Goal: Task Accomplishment & Management: Use online tool/utility

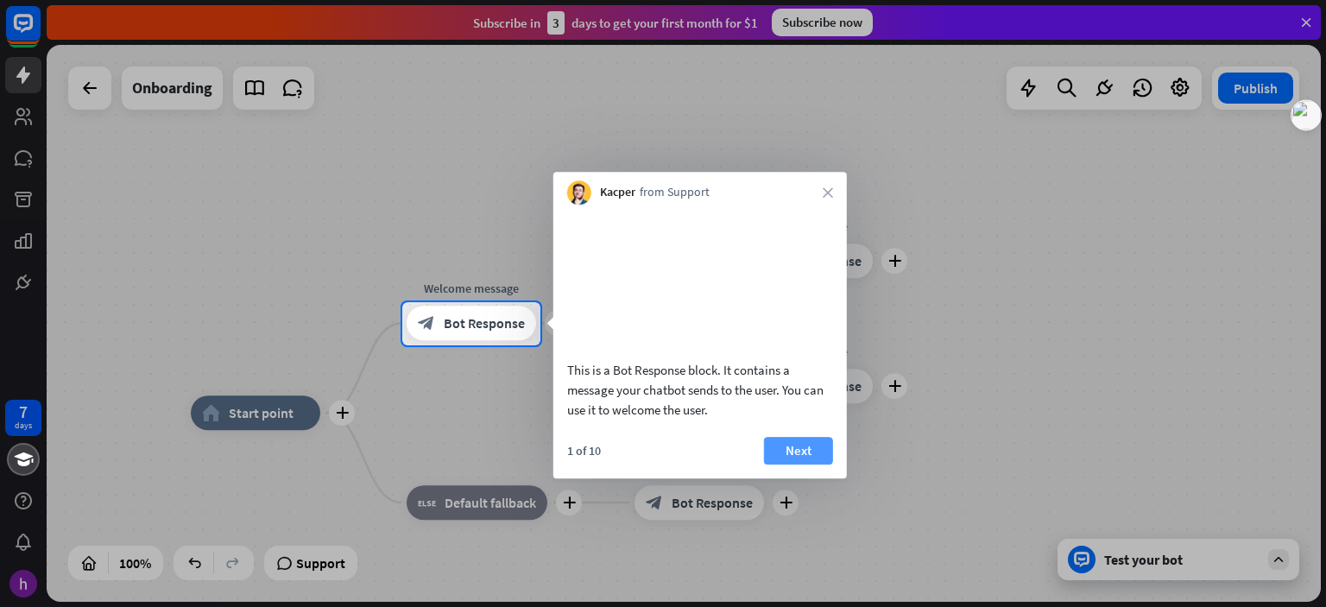
click at [798, 446] on button "Next" at bounding box center [798, 451] width 69 height 28
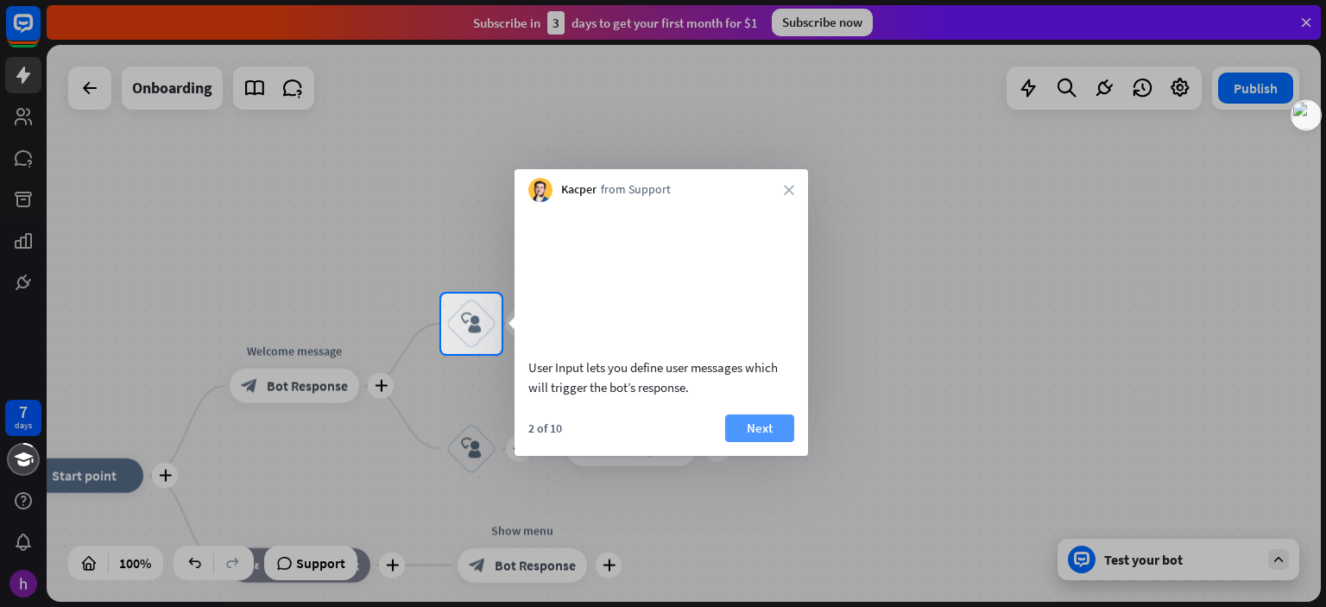
click at [774, 442] on button "Next" at bounding box center [759, 428] width 69 height 28
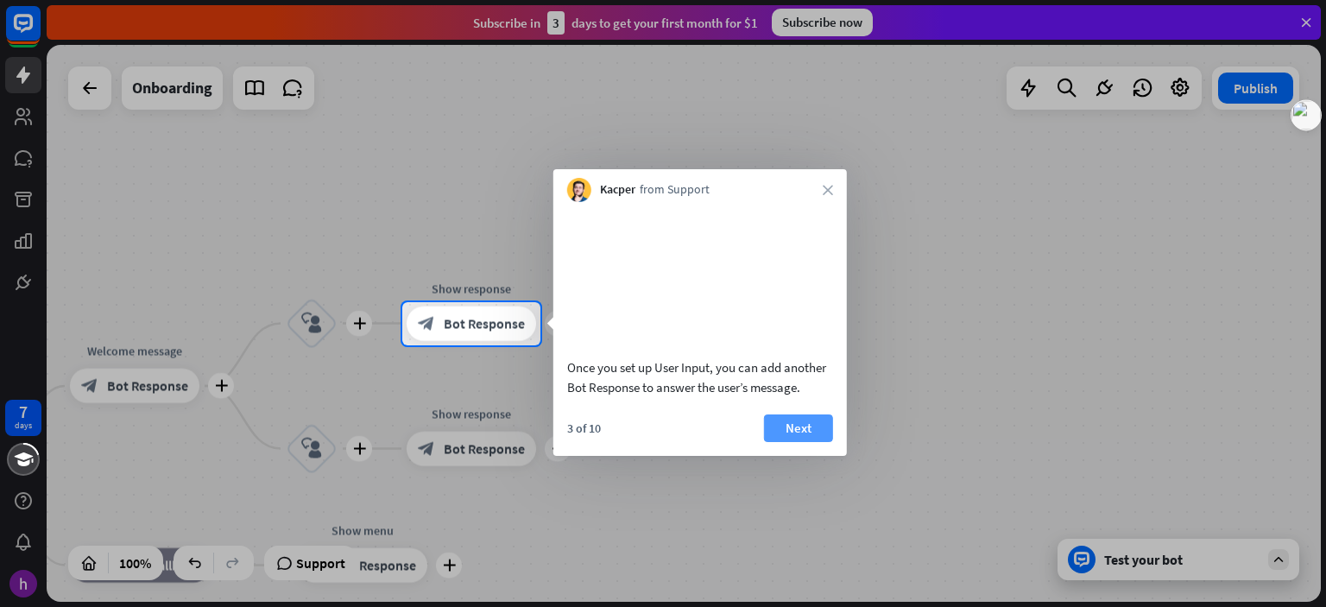
click at [790, 442] on button "Next" at bounding box center [798, 428] width 69 height 28
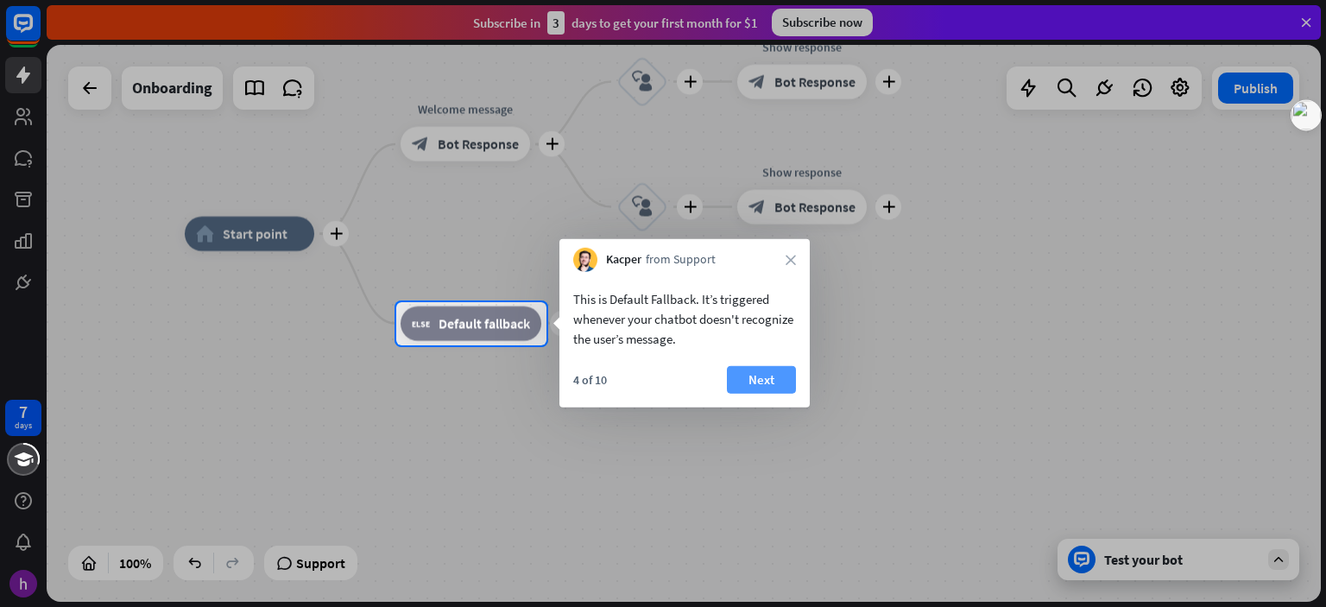
click at [774, 383] on button "Next" at bounding box center [761, 380] width 69 height 28
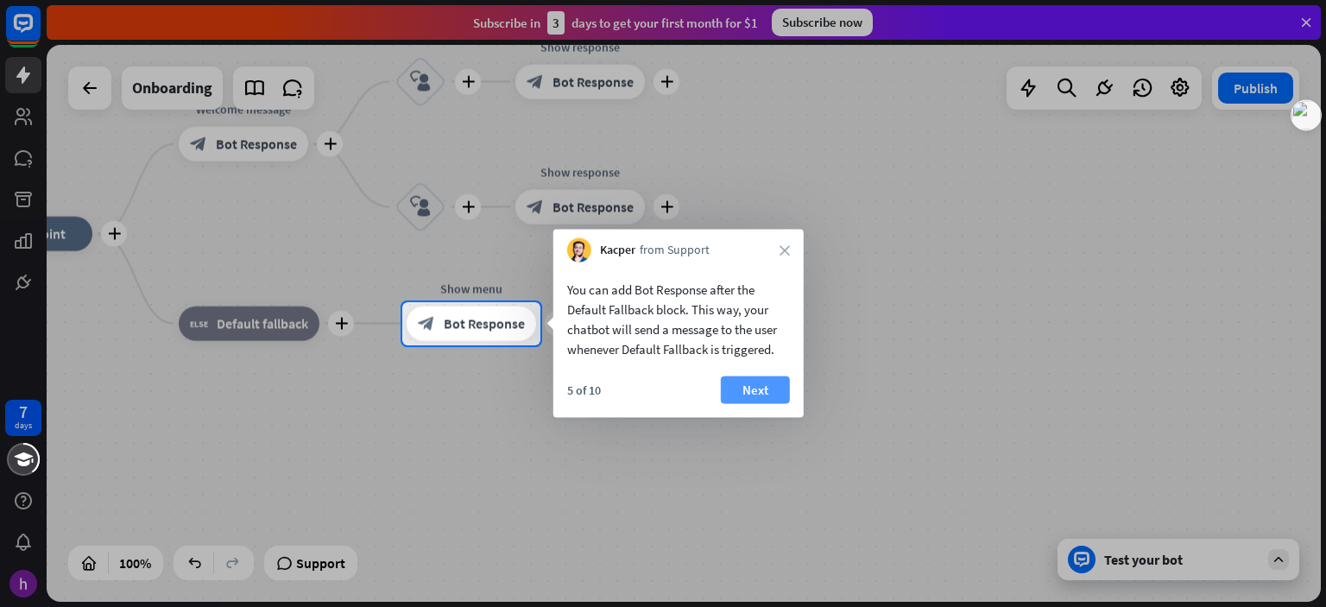
click at [779, 392] on button "Next" at bounding box center [755, 390] width 69 height 28
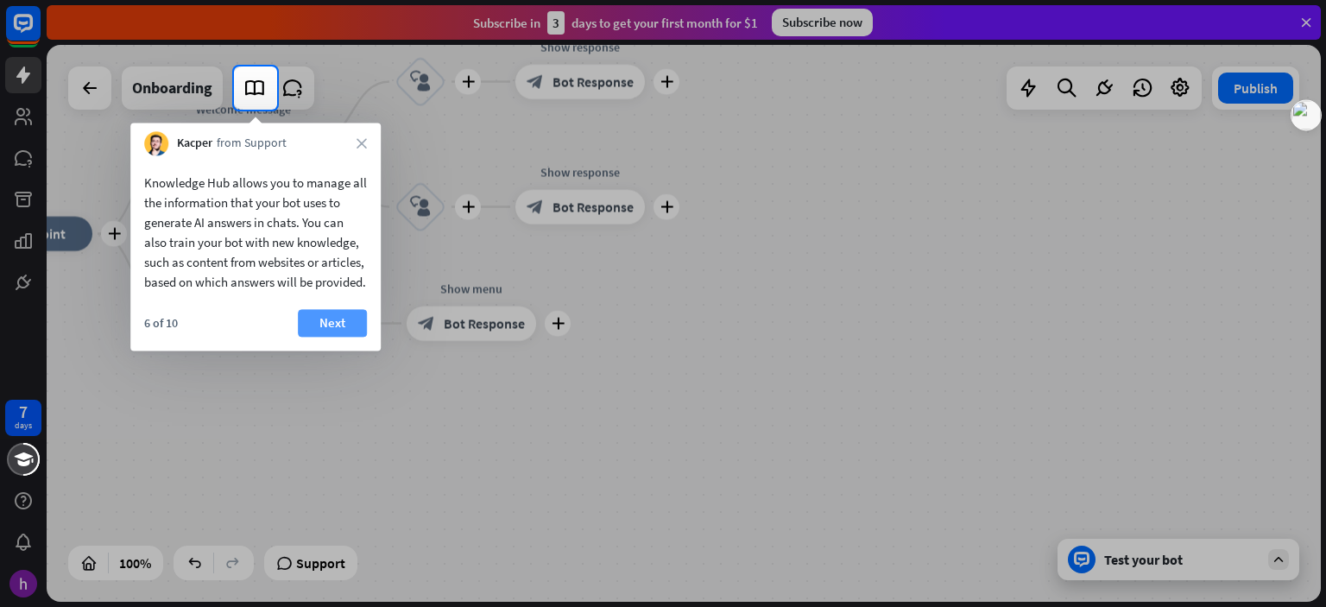
click at [352, 337] on button "Next" at bounding box center [332, 323] width 69 height 28
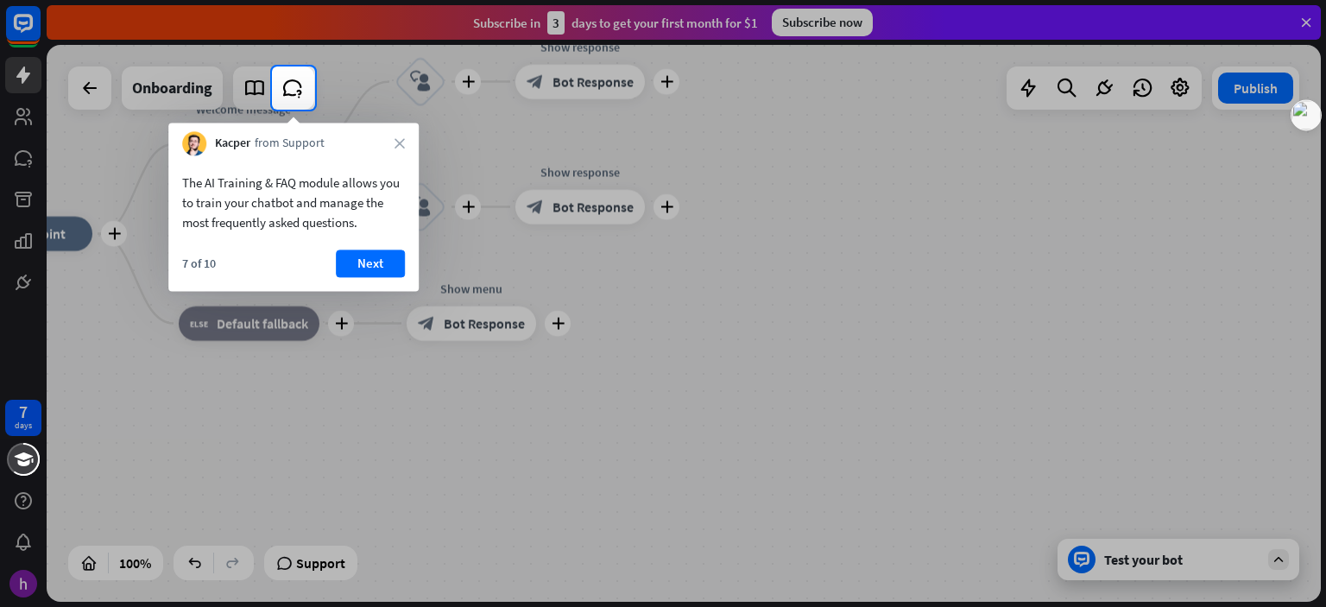
click at [642, 429] on div at bounding box center [663, 358] width 1326 height 497
click at [509, 433] on div at bounding box center [663, 358] width 1326 height 497
click at [373, 265] on button "Next" at bounding box center [370, 264] width 69 height 28
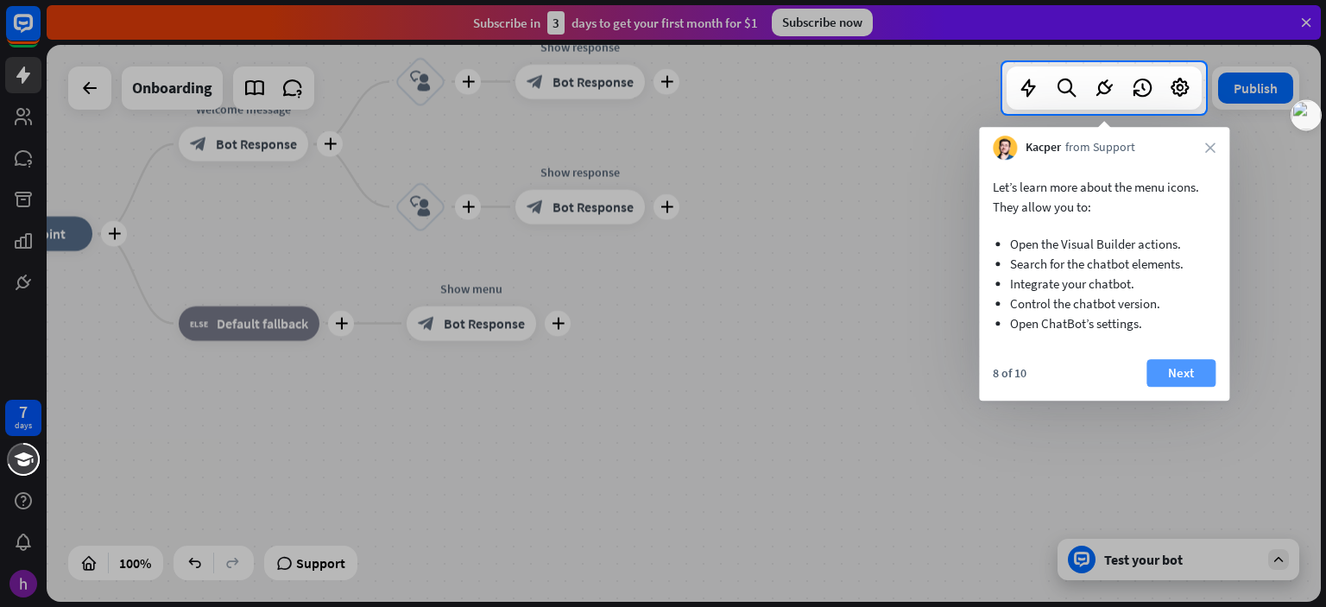
click at [1190, 370] on button "Next" at bounding box center [1181, 373] width 69 height 28
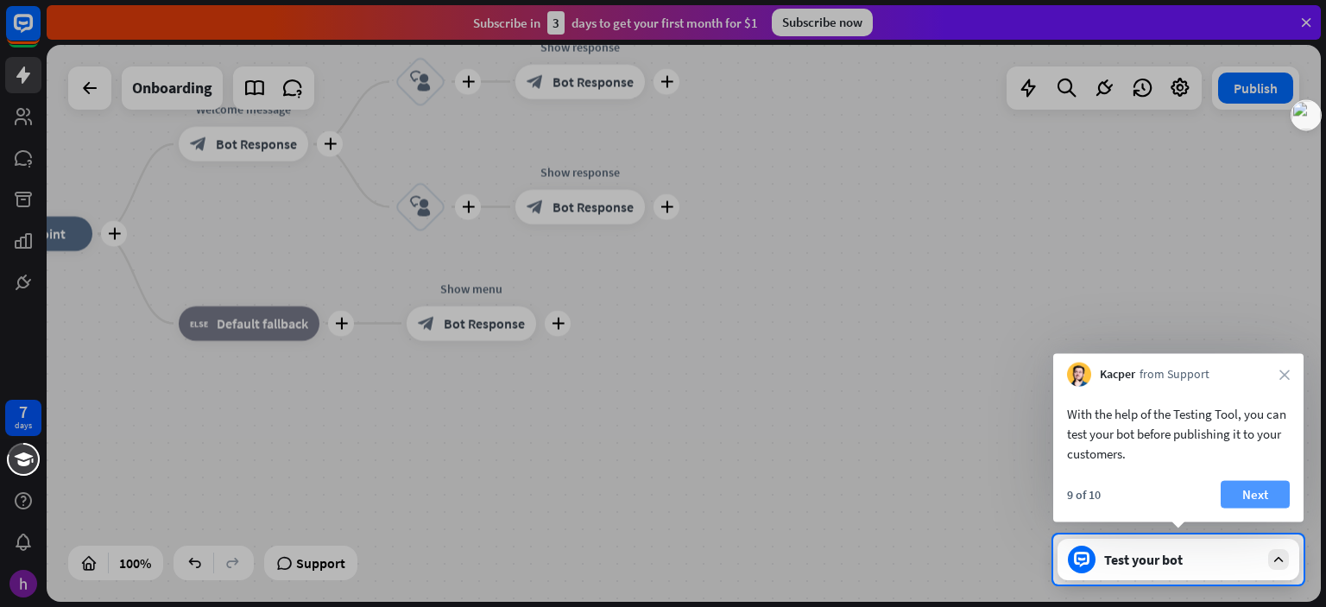
click at [1249, 490] on button "Next" at bounding box center [1255, 495] width 69 height 28
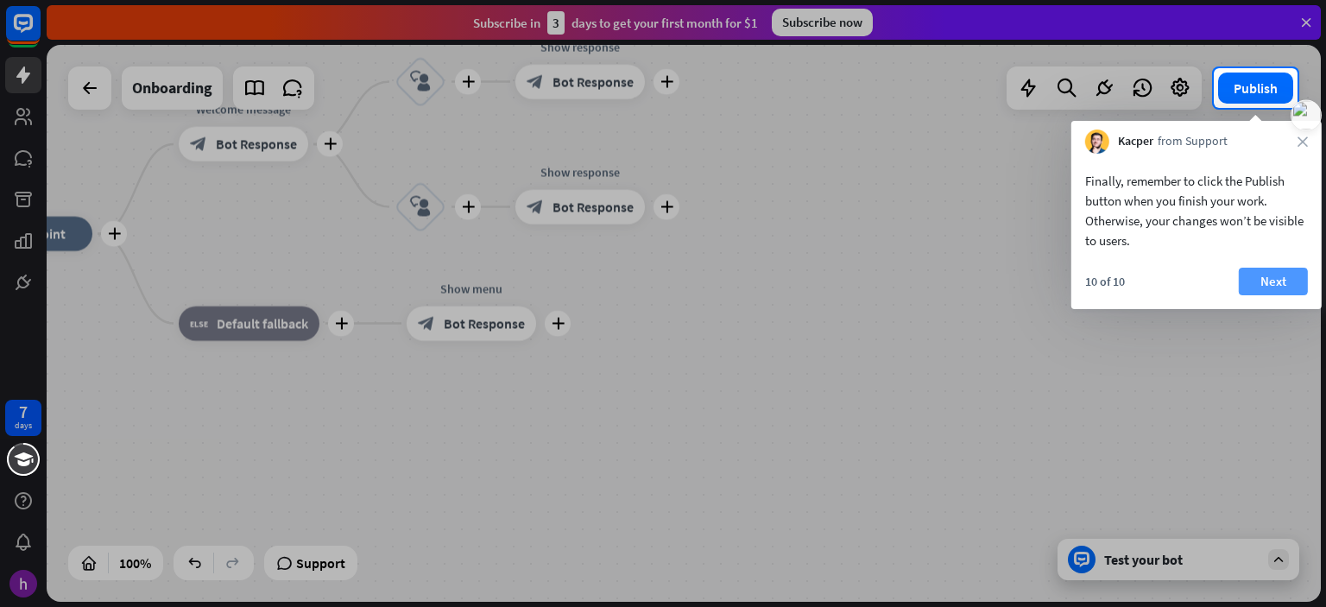
click at [1283, 269] on button "Next" at bounding box center [1273, 282] width 69 height 28
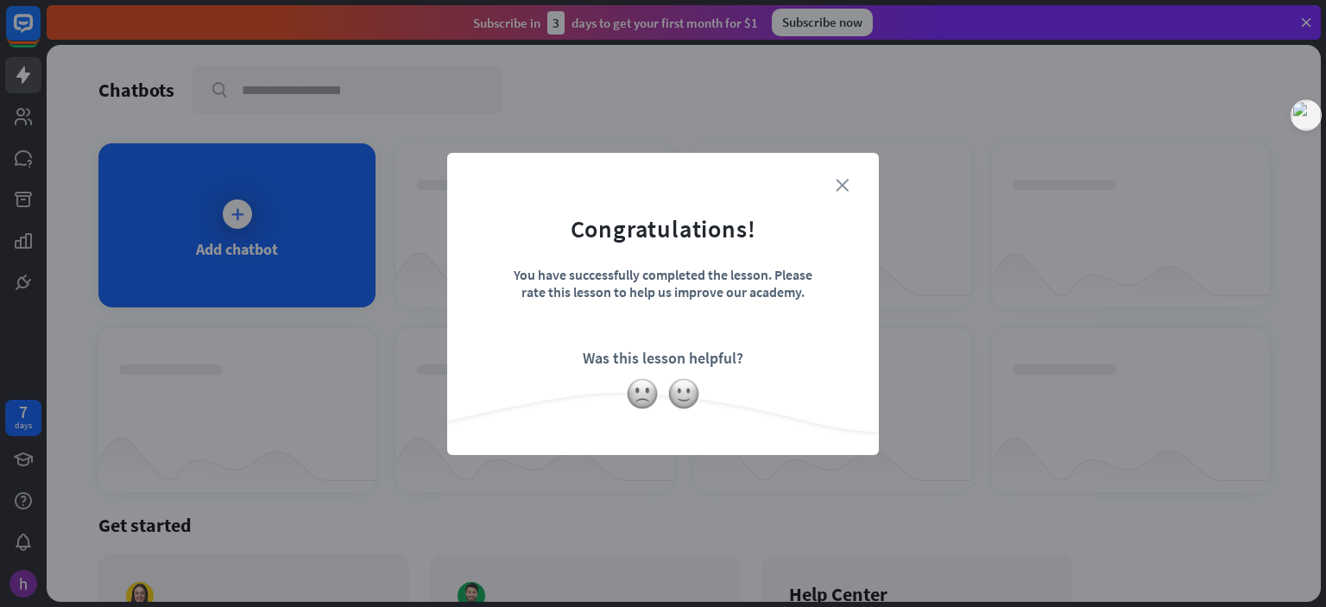
click at [845, 183] on icon "close" at bounding box center [842, 185] width 13 height 13
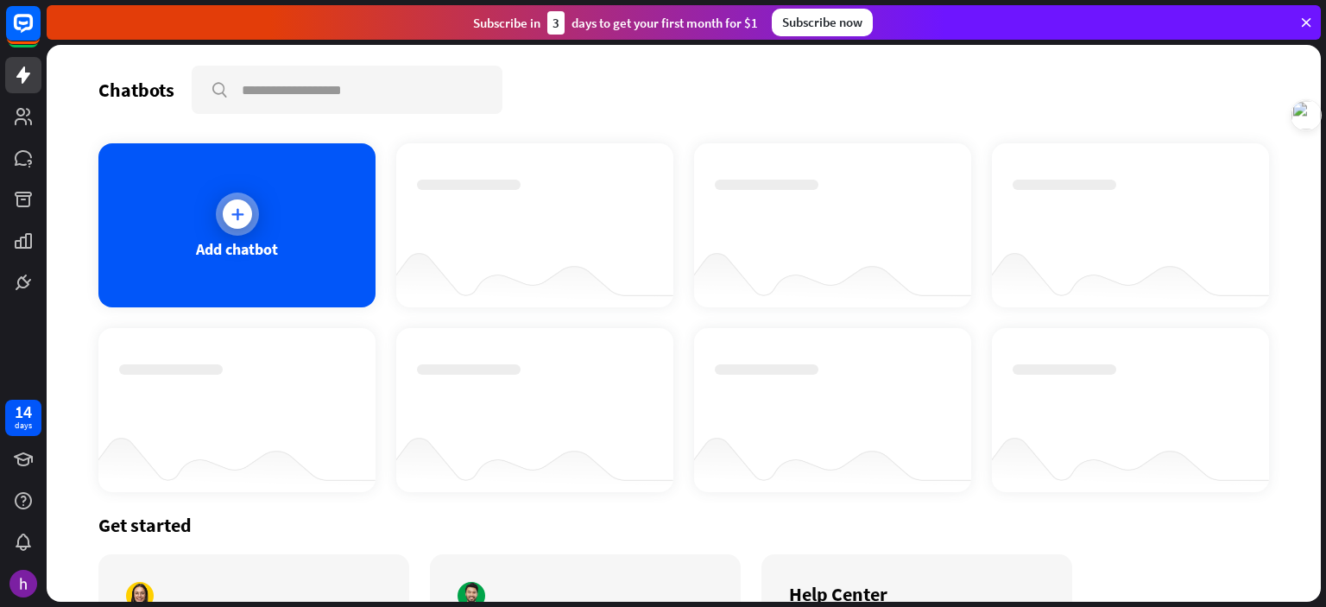
click at [242, 223] on div at bounding box center [237, 213] width 29 height 29
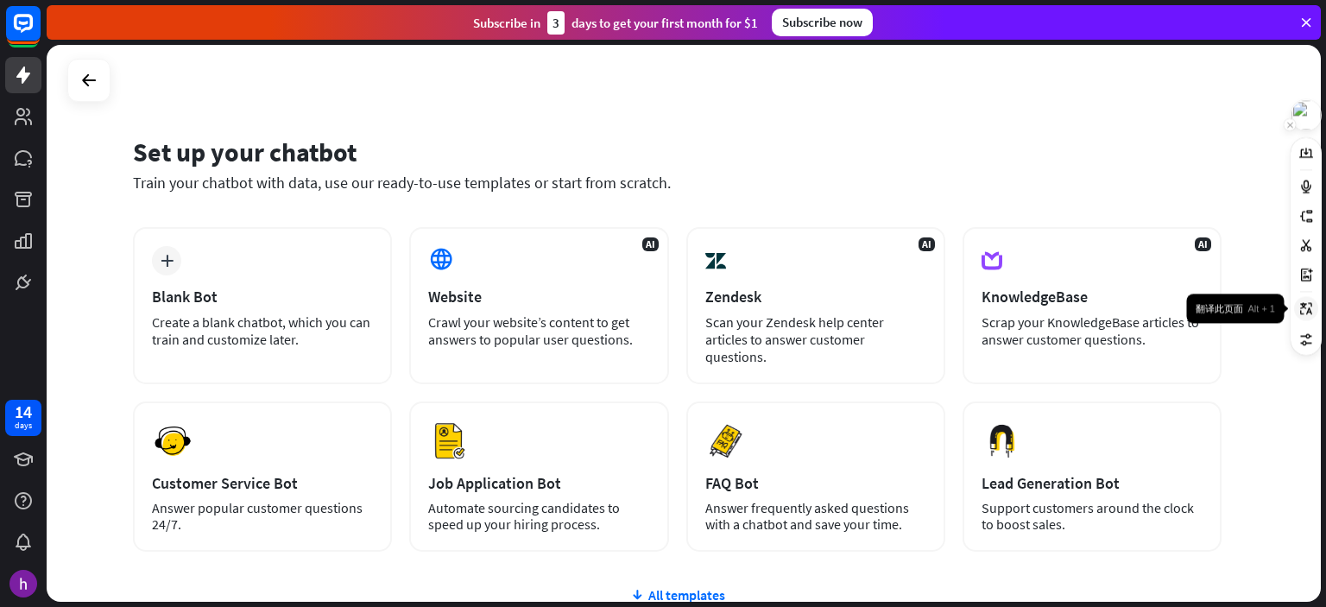
click at [1306, 308] on icon at bounding box center [1306, 309] width 12 height 12
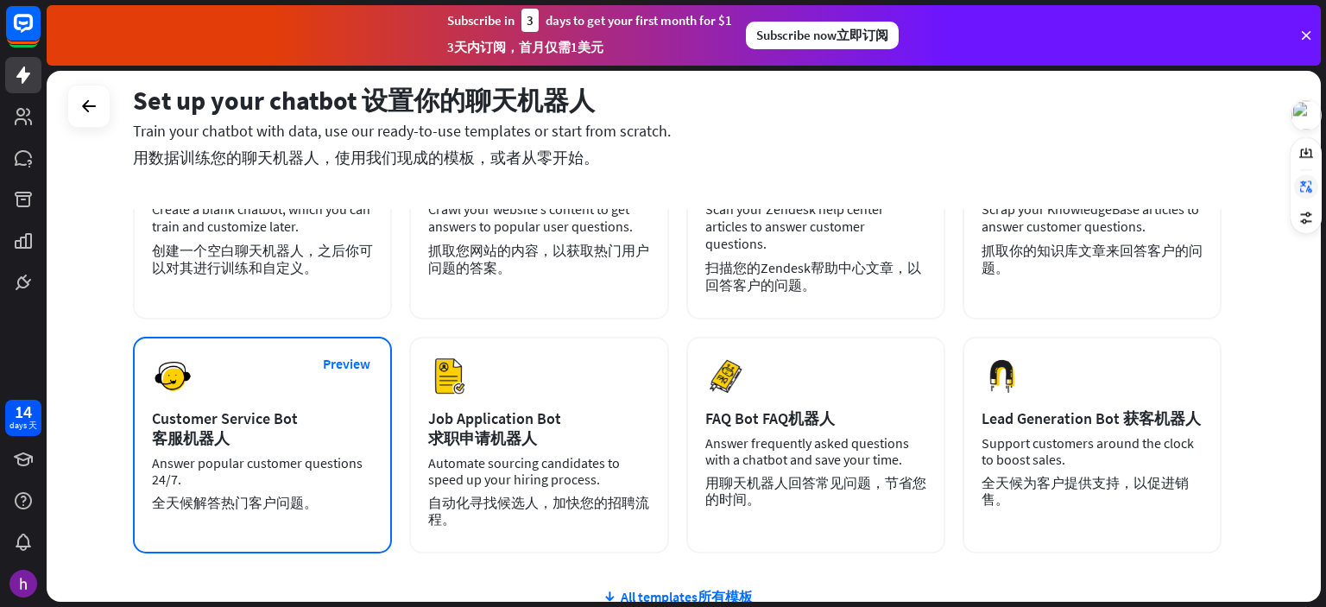
scroll to position [259, 0]
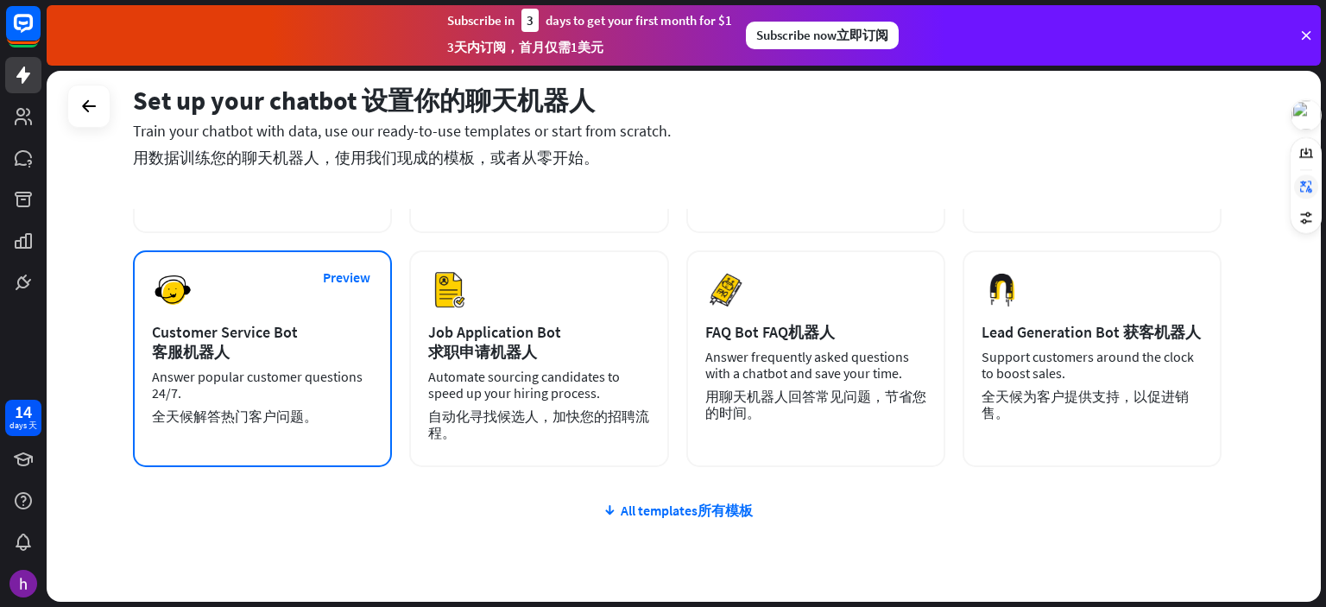
click at [276, 369] on div "Answer popular customer questions 24/7. Answer popular customer questions 24/7.…" at bounding box center [262, 400] width 221 height 63
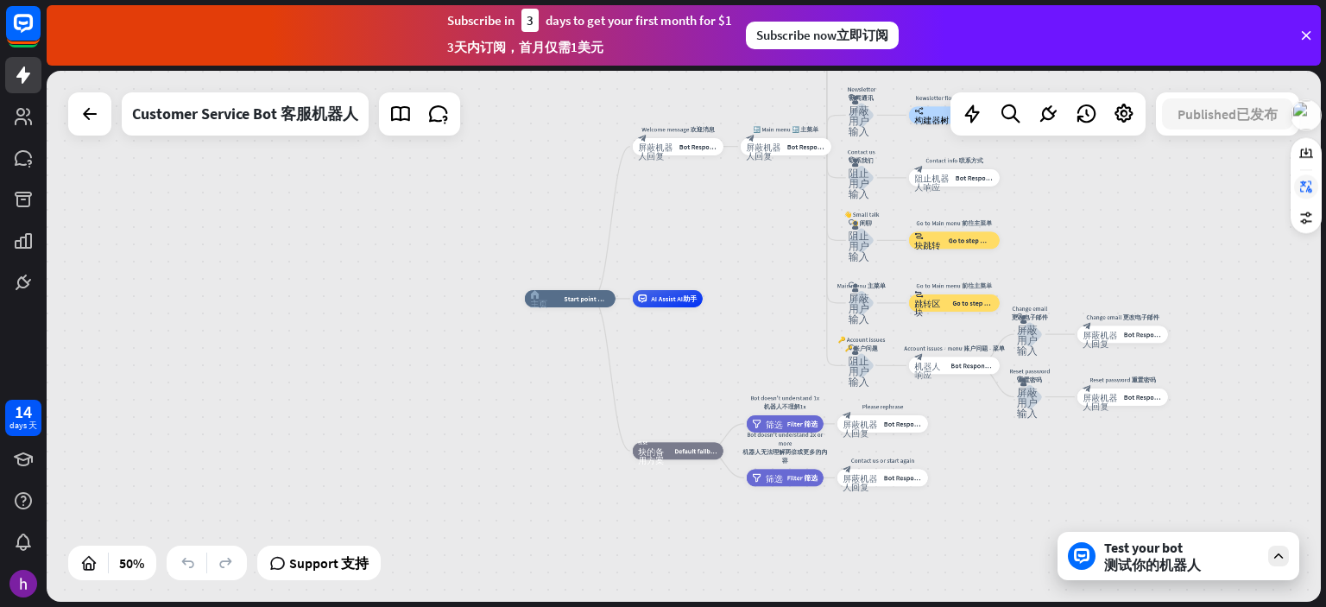
click at [1155, 562] on span "测试你的机器人" at bounding box center [1152, 564] width 97 height 17
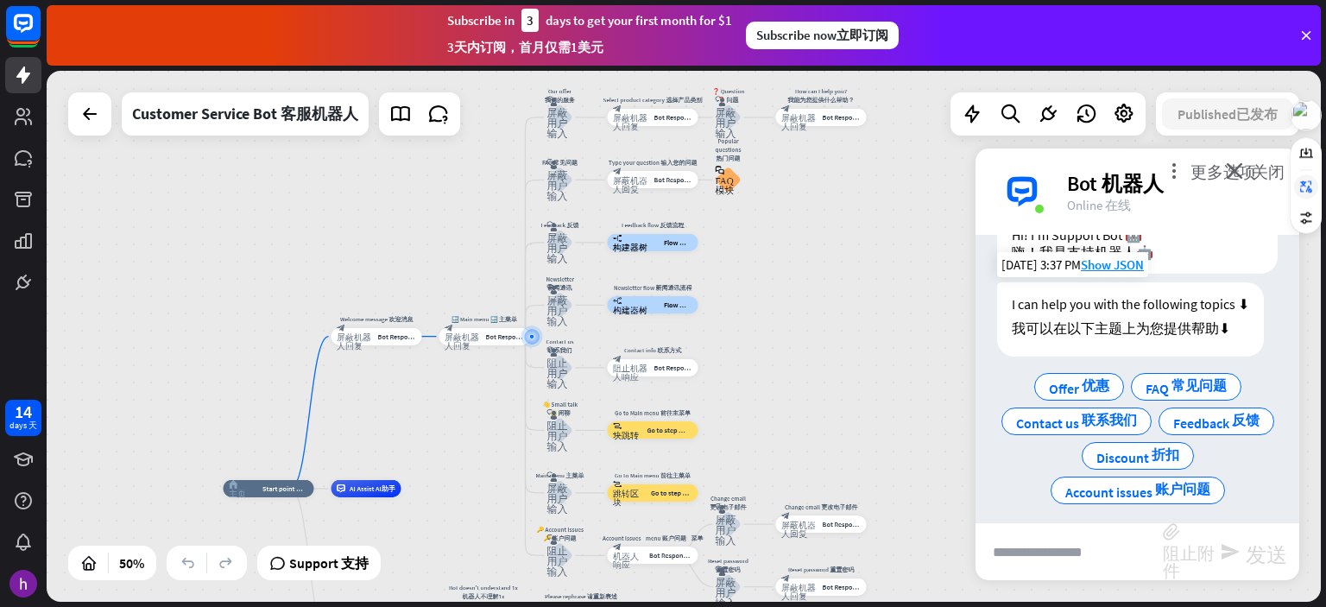
scroll to position [98, 0]
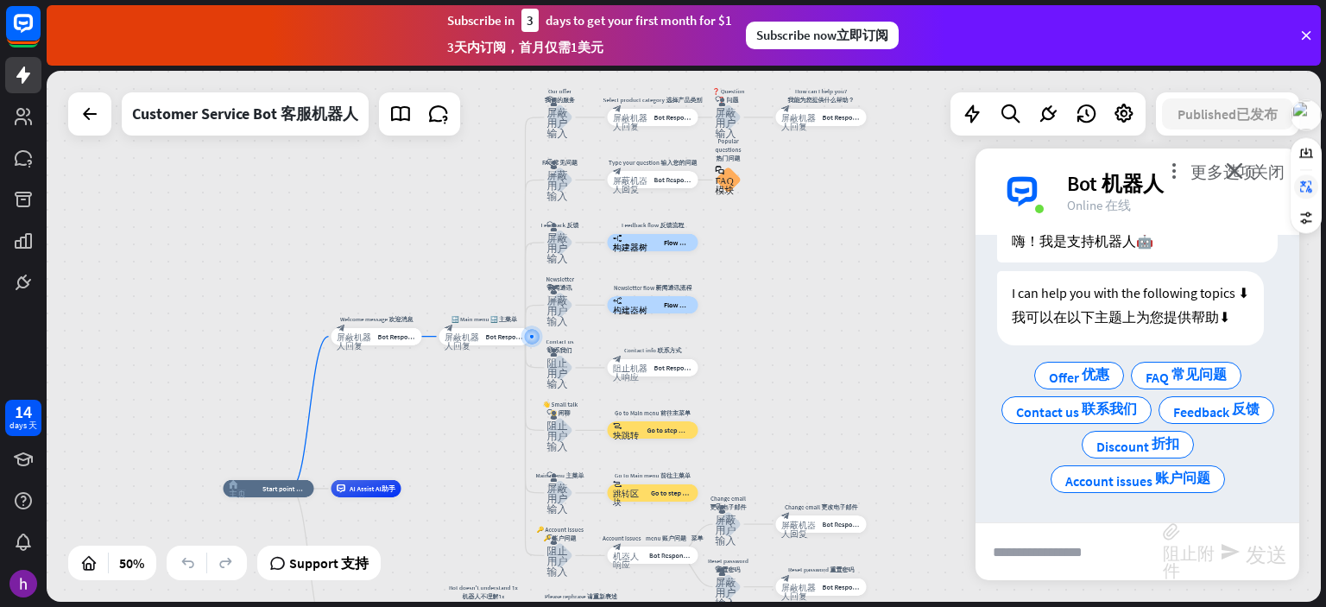
click at [1019, 554] on input "text" at bounding box center [1069, 551] width 187 height 43
type input "**********"
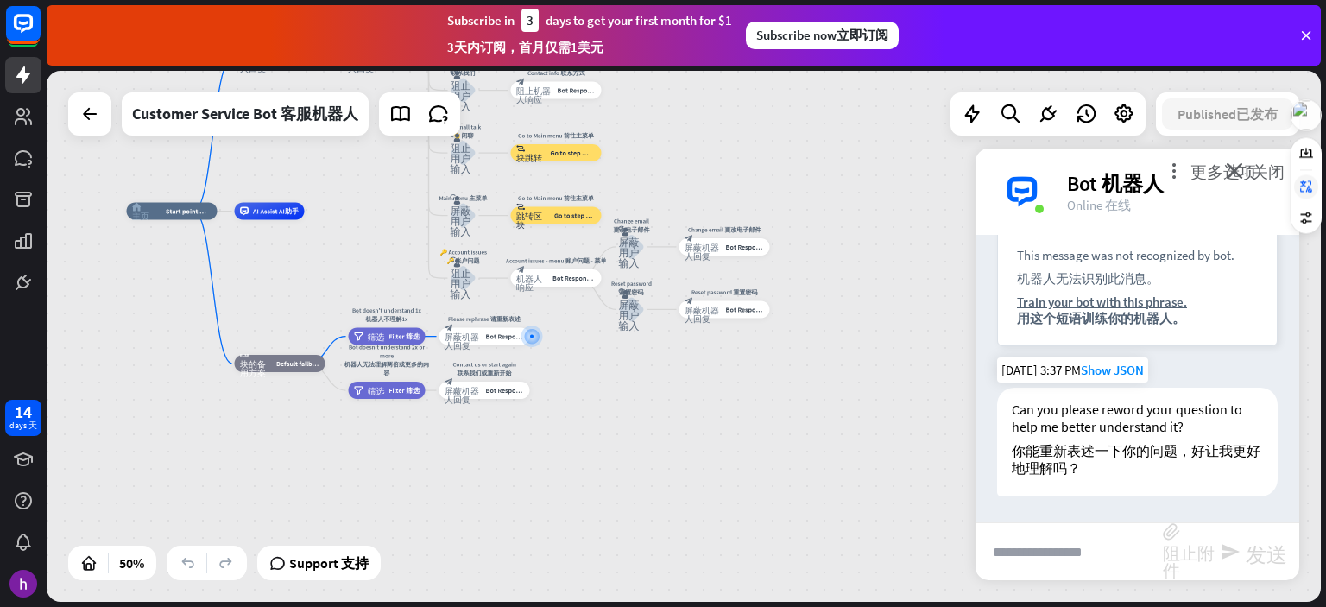
scroll to position [336, 0]
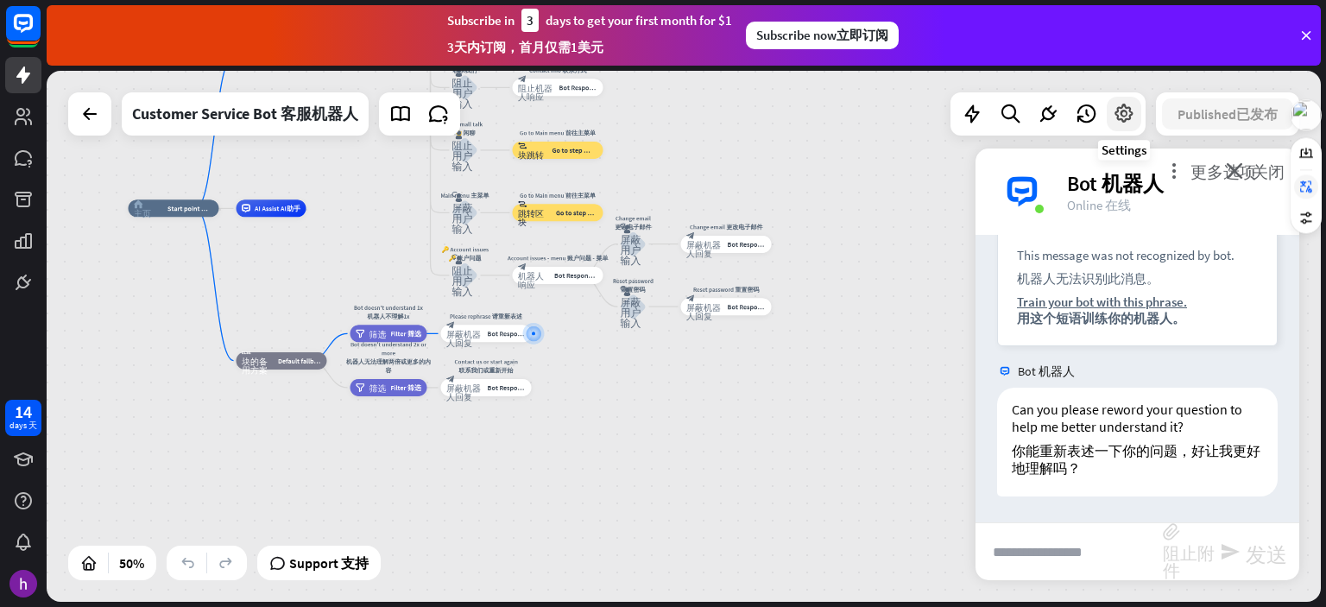
click at [1126, 117] on icon at bounding box center [1124, 114] width 22 height 22
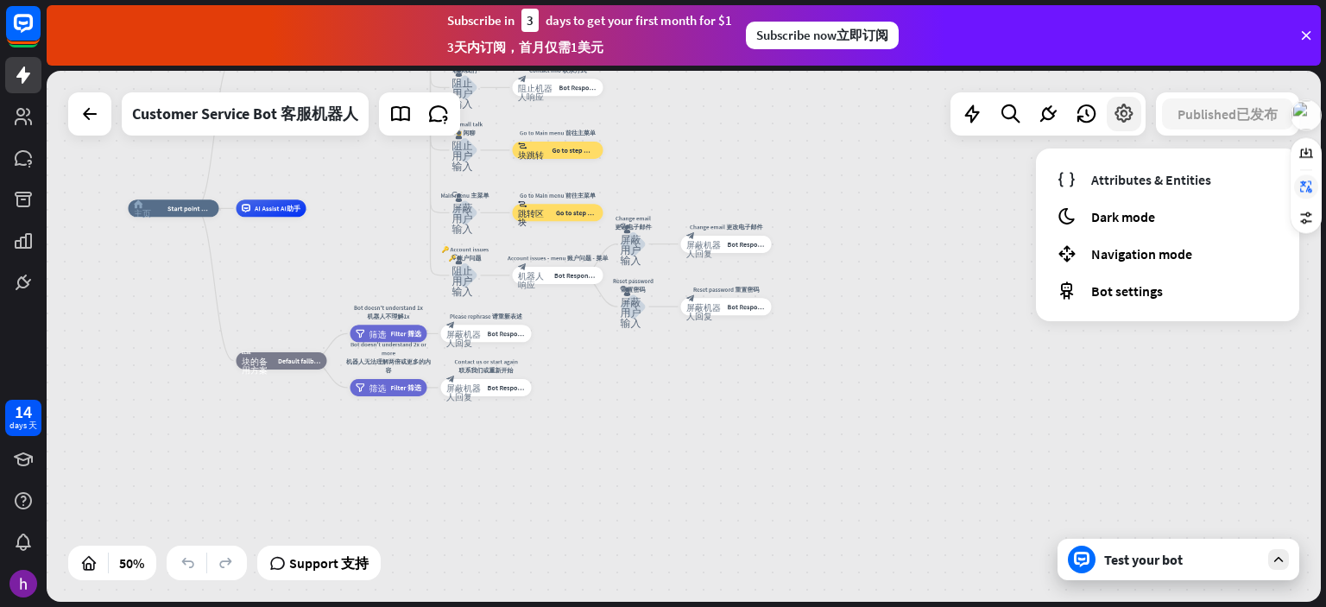
click at [1126, 117] on icon at bounding box center [1124, 114] width 22 height 22
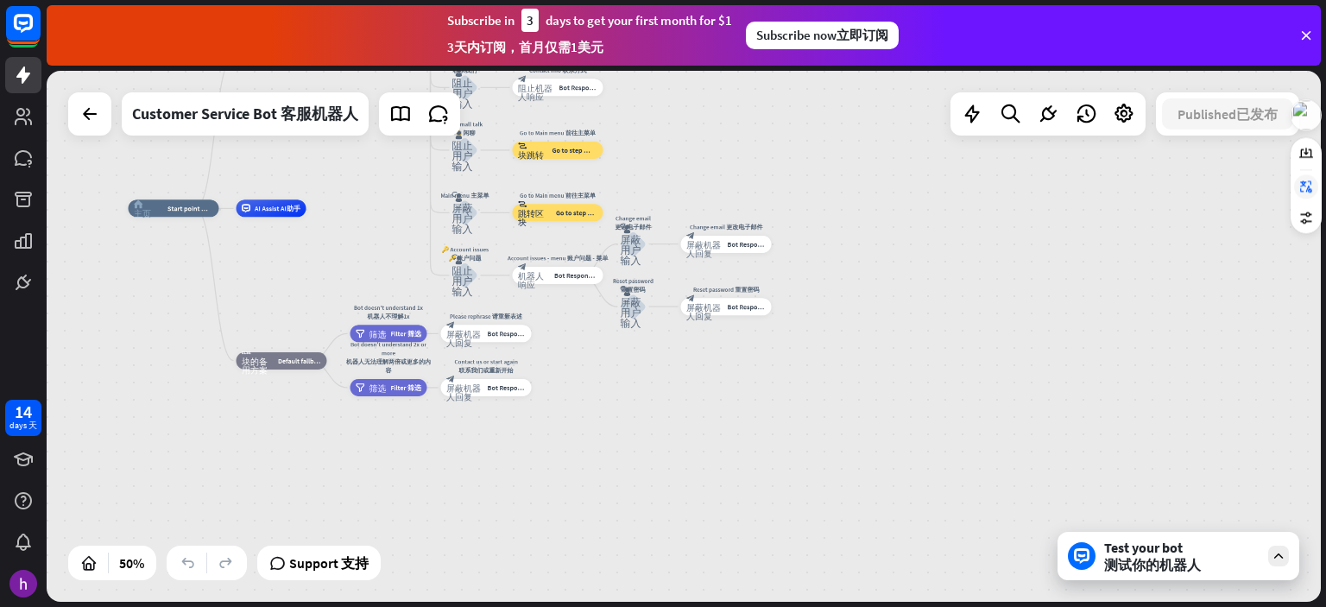
drag, startPoint x: 860, startPoint y: 206, endPoint x: 844, endPoint y: 275, distance: 70.8
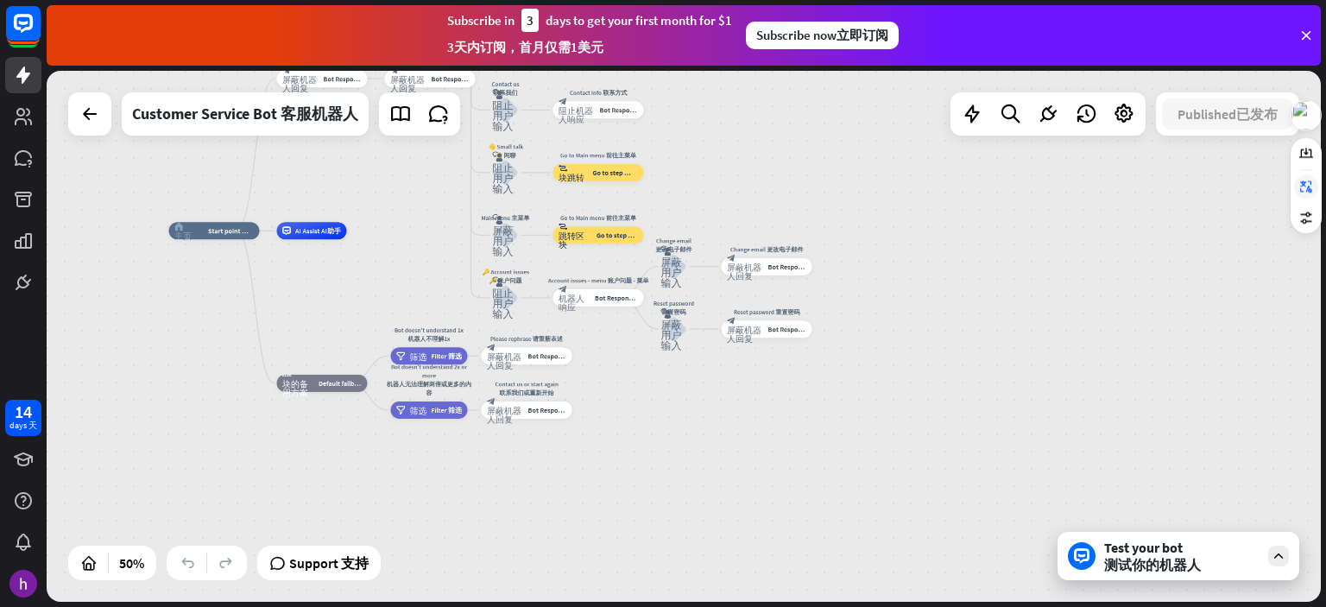
drag, startPoint x: 857, startPoint y: 217, endPoint x: 897, endPoint y: 239, distance: 46.4
click at [897, 239] on div "home_2 home_2 主页_2 Start point Start point 起点 Welcome message Welcome message 欢…" at bounding box center [684, 336] width 1274 height 531
click at [1281, 550] on icon at bounding box center [1279, 556] width 16 height 16
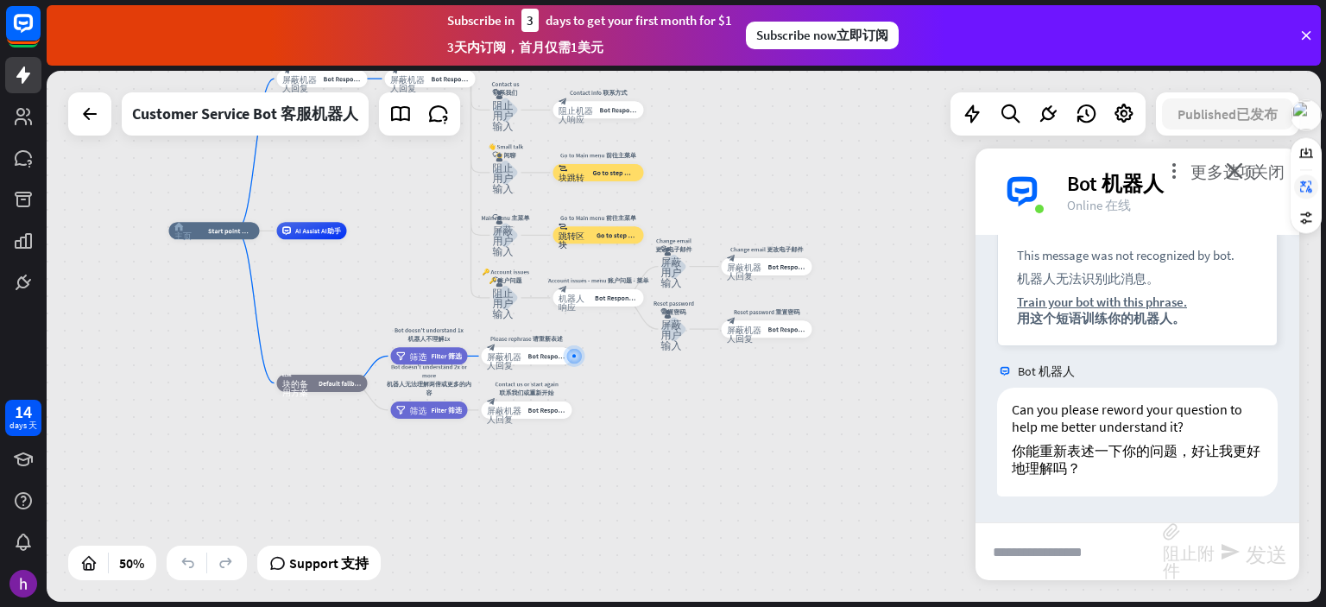
click at [864, 493] on div "home_2 home_2 主页_2 Start point Start point 起点 Welcome message Welcome message 欢…" at bounding box center [684, 336] width 1274 height 531
click at [1209, 168] on span "更多选项" at bounding box center [1224, 170] width 66 height 16
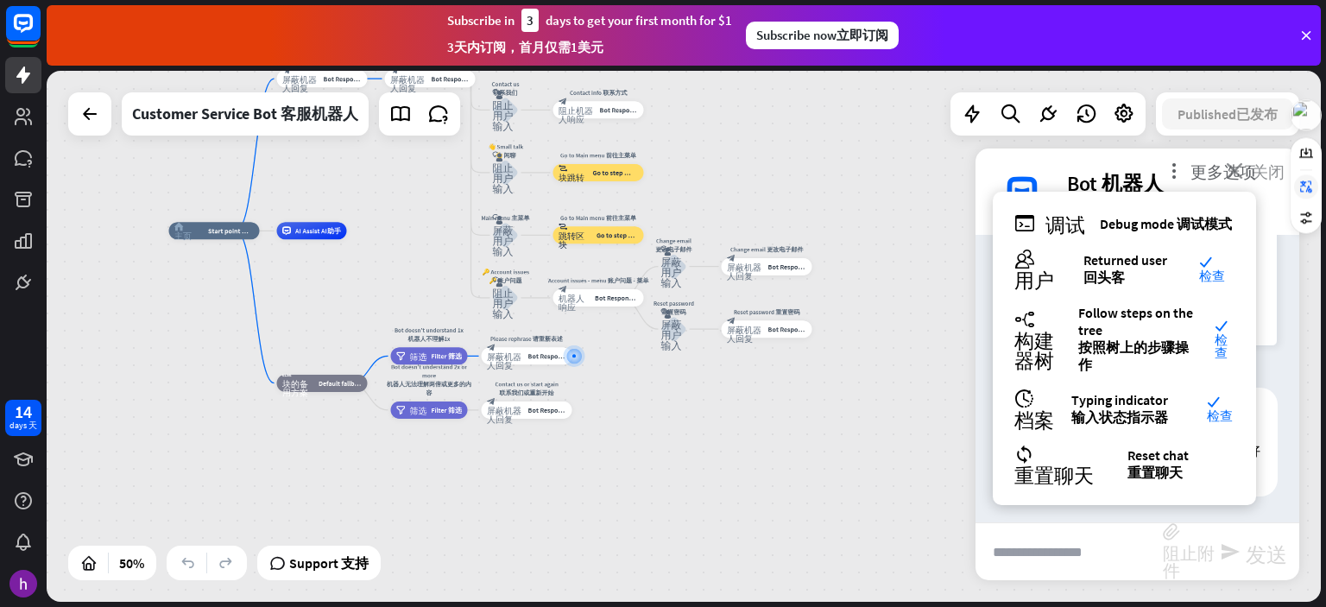
click at [1235, 167] on icon "close close 关闭" at bounding box center [1255, 170] width 59 height 16
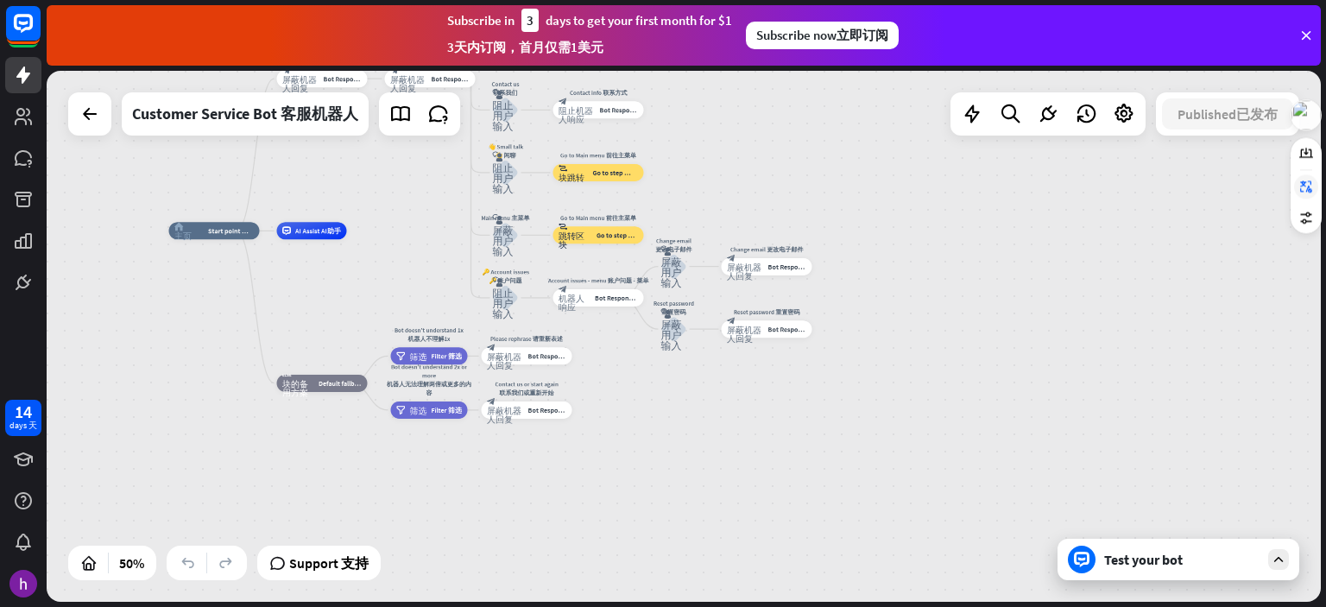
click at [1143, 211] on div "home_2 home_2 主页_2 Start point Start point 起点 Welcome message Welcome message 欢…" at bounding box center [684, 336] width 1274 height 531
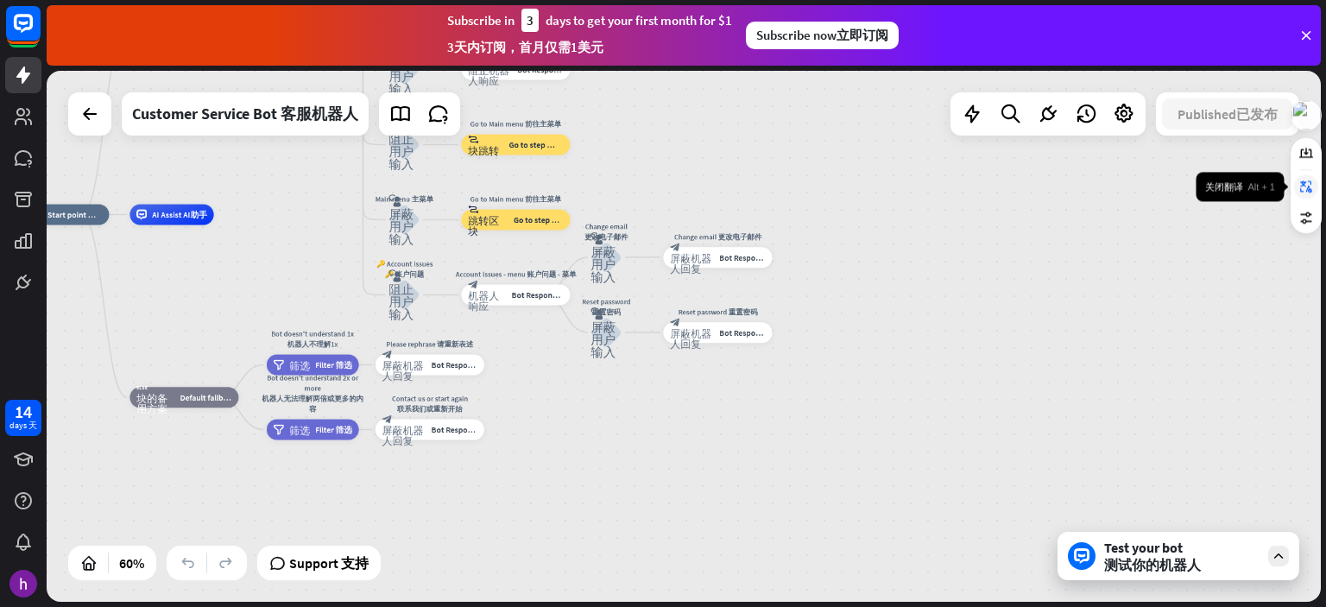
click at [1310, 187] on icon at bounding box center [1307, 187] width 14 height 14
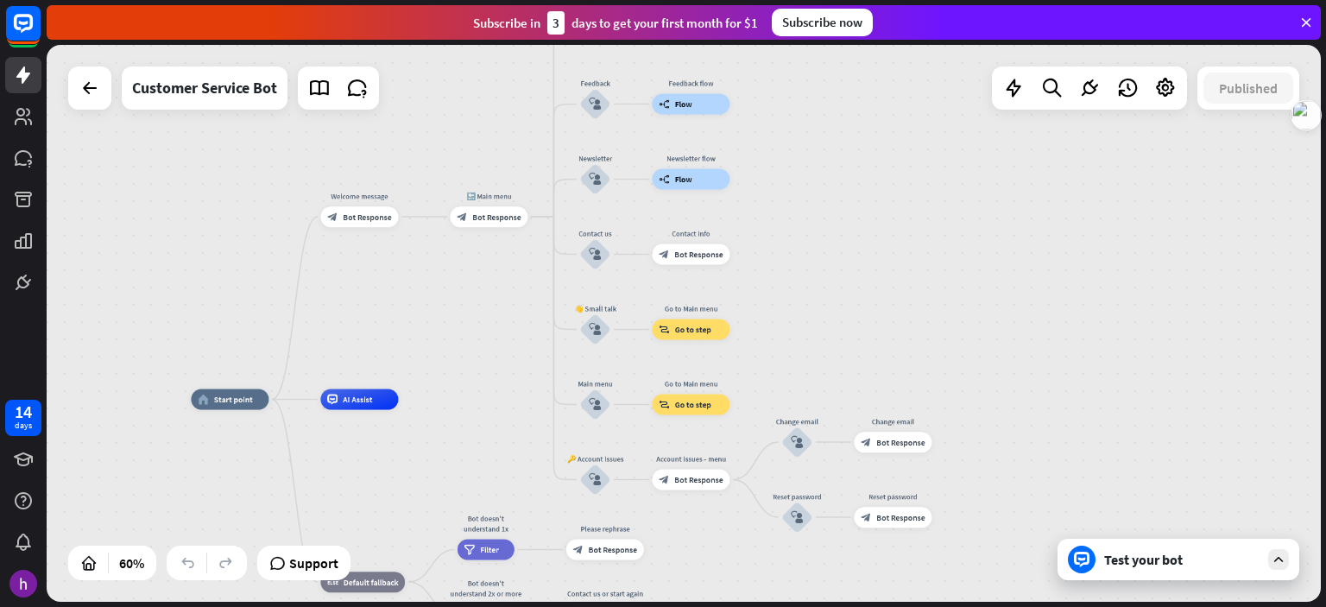
drag, startPoint x: 838, startPoint y: 261, endPoint x: 987, endPoint y: 448, distance: 239.1
click at [1029, 471] on div "home_2 Start point Welcome message block_bot_response Bot Response 🔙 Main menu …" at bounding box center [684, 323] width 1274 height 557
click at [696, 339] on div "Edit name more_horiz Go to Main menu block_goto Go to step" at bounding box center [691, 329] width 78 height 21
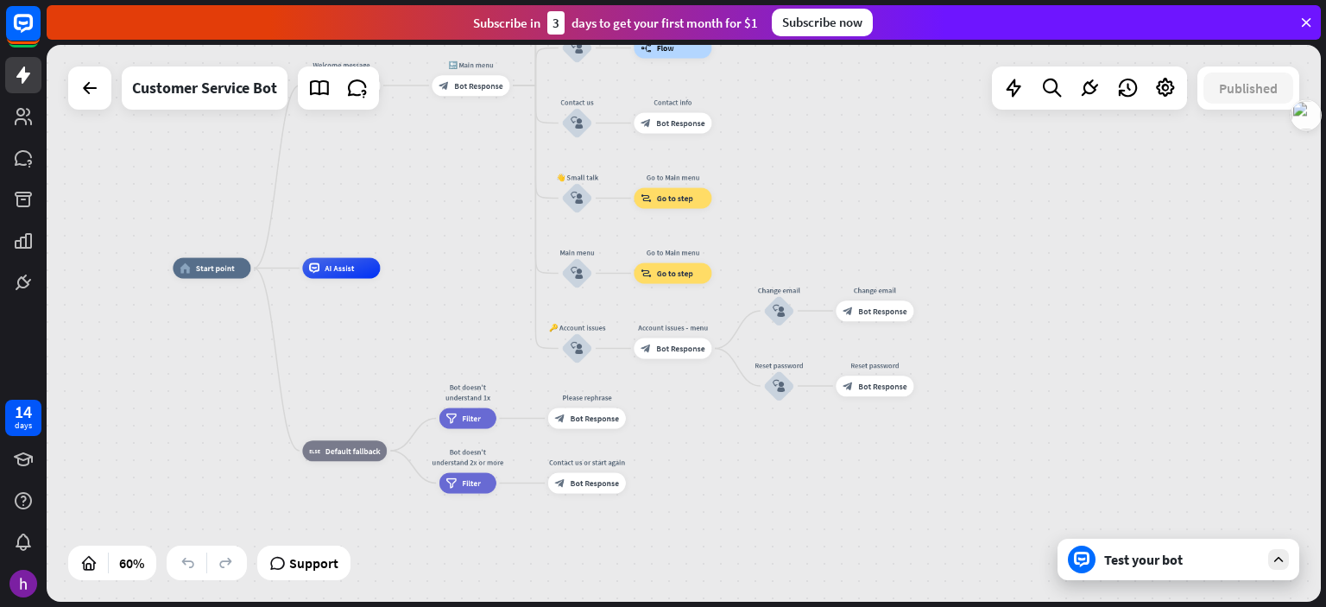
drag, startPoint x: 795, startPoint y: 157, endPoint x: 775, endPoint y: 22, distance: 137.0
click at [776, 20] on div "close Product Help First steps Get started with ChatBot Help Center Follow step…" at bounding box center [687, 303] width 1280 height 607
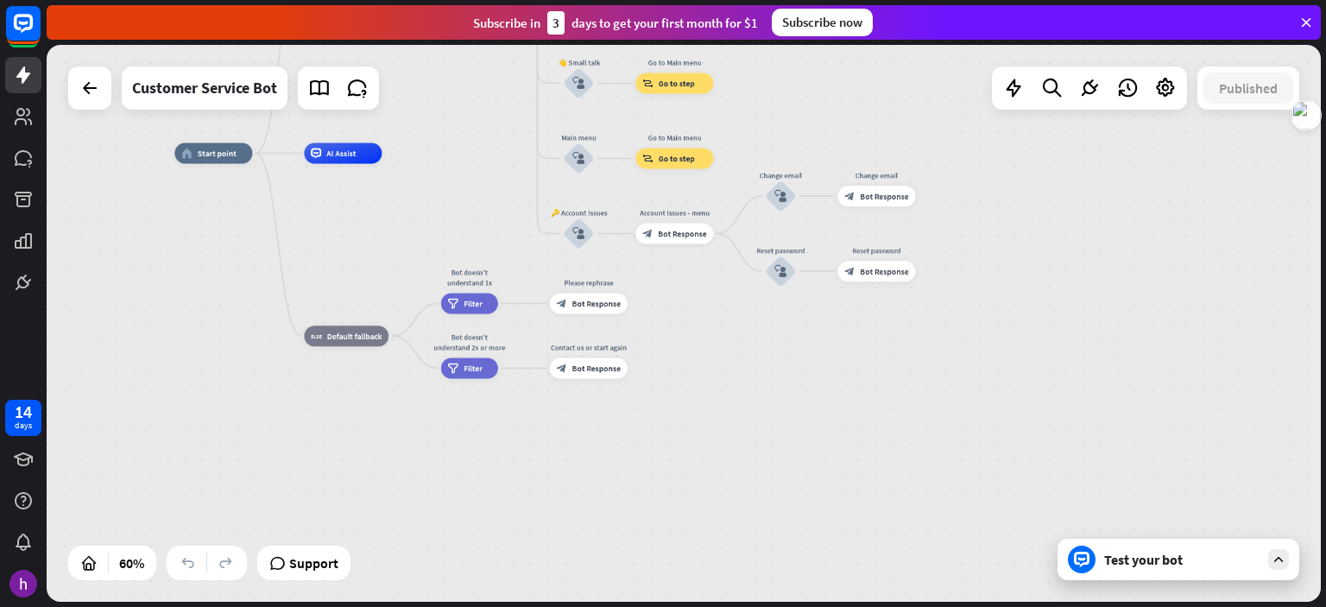
drag, startPoint x: 1050, startPoint y: 234, endPoint x: 1079, endPoint y: 195, distance: 48.7
click at [1079, 194] on div "home_2 Start point Welcome message block_bot_response Bot Response 🔙 Main menu …" at bounding box center [684, 323] width 1274 height 557
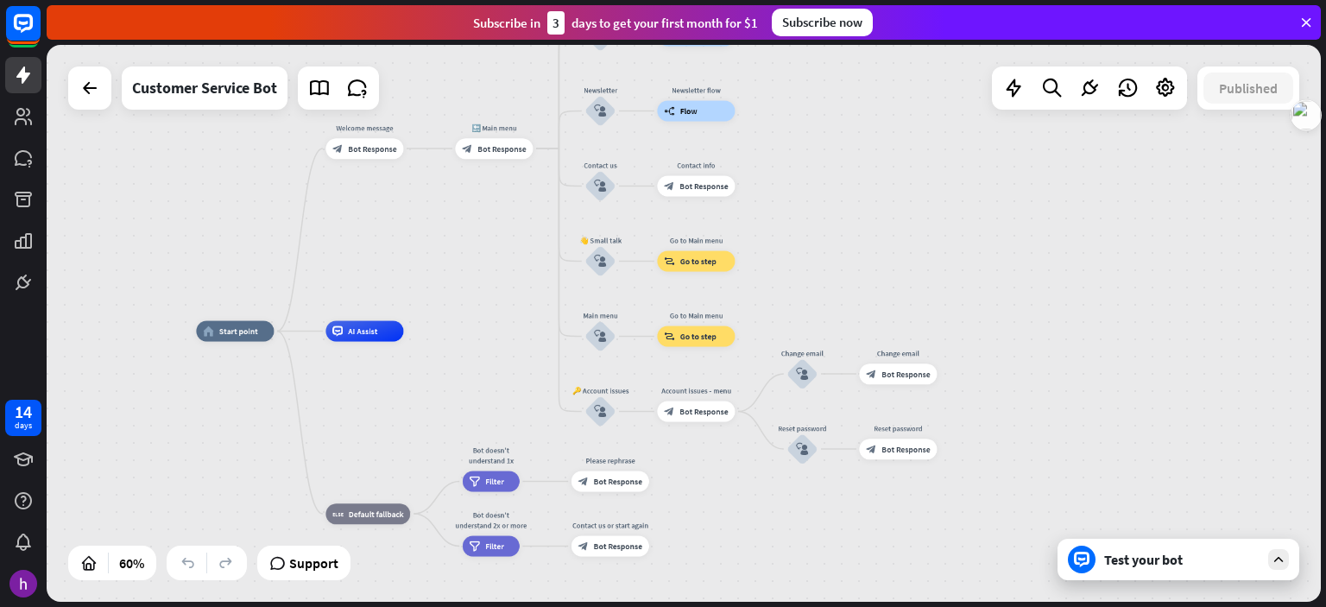
drag, startPoint x: 204, startPoint y: 275, endPoint x: 200, endPoint y: 459, distance: 184.0
click at [196, 469] on div "home_2 Start point Welcome message block_bot_response Bot Response 🔙 Main menu …" at bounding box center [578, 499] width 765 height 334
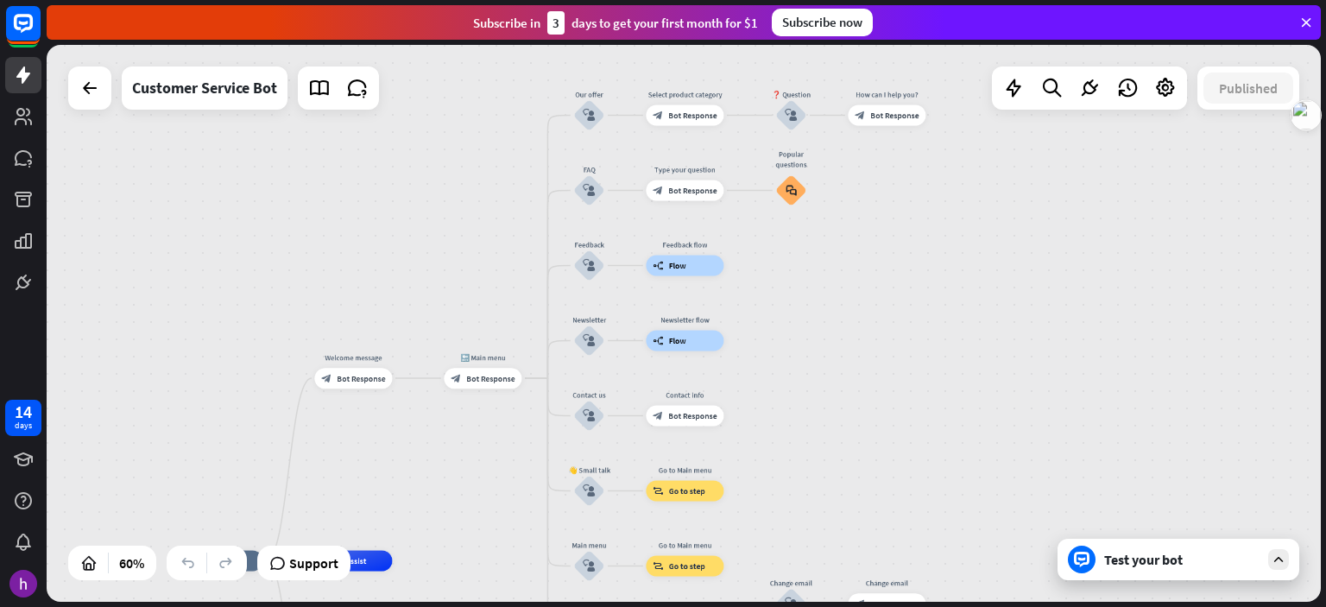
drag, startPoint x: 391, startPoint y: 282, endPoint x: 446, endPoint y: 449, distance: 175.6
click at [395, 480] on div "home_2 Start point Welcome message block_bot_response Bot Response 🔙 Main menu …" at bounding box center [684, 323] width 1274 height 557
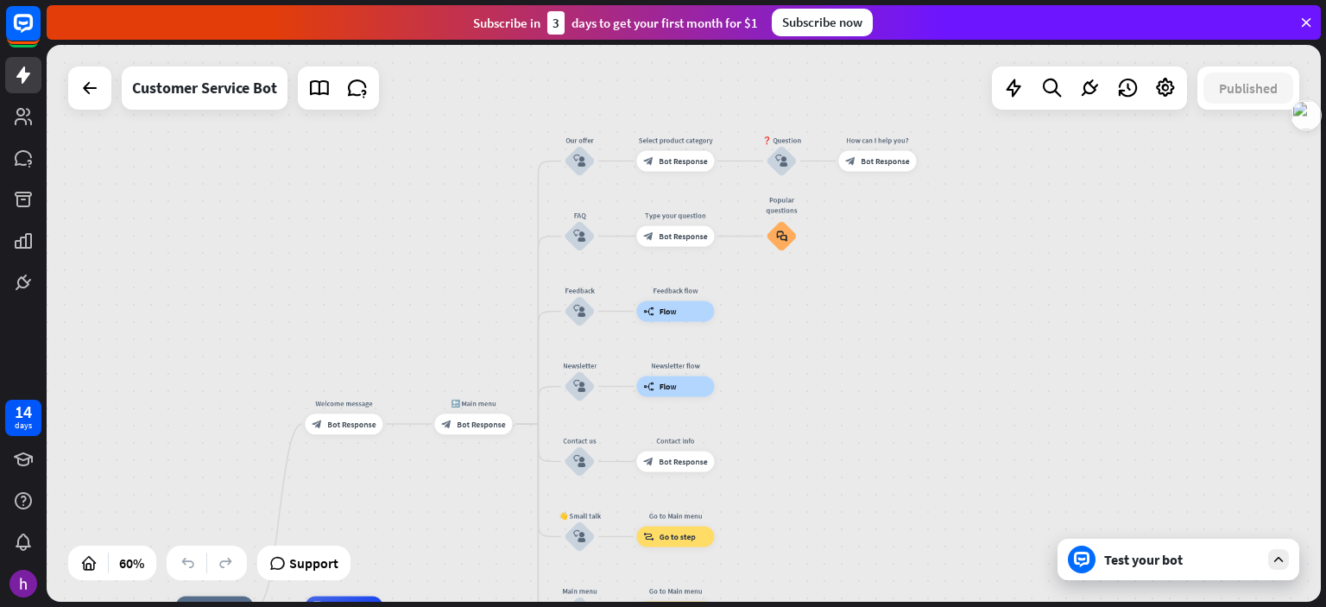
drag, startPoint x: 918, startPoint y: 311, endPoint x: 876, endPoint y: 108, distance: 207.3
click at [875, 115] on div "home_2 Start point Welcome message block_bot_response Bot Response 🔙 Main menu …" at bounding box center [684, 323] width 1274 height 557
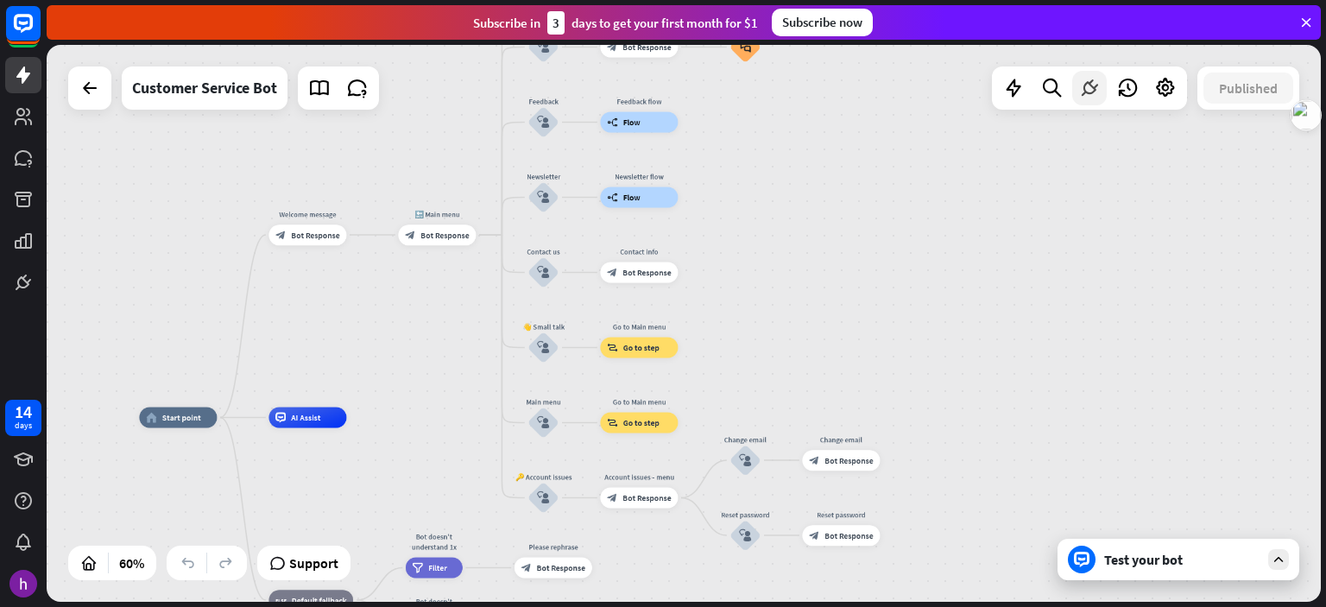
click at [1085, 92] on icon at bounding box center [1089, 88] width 22 height 22
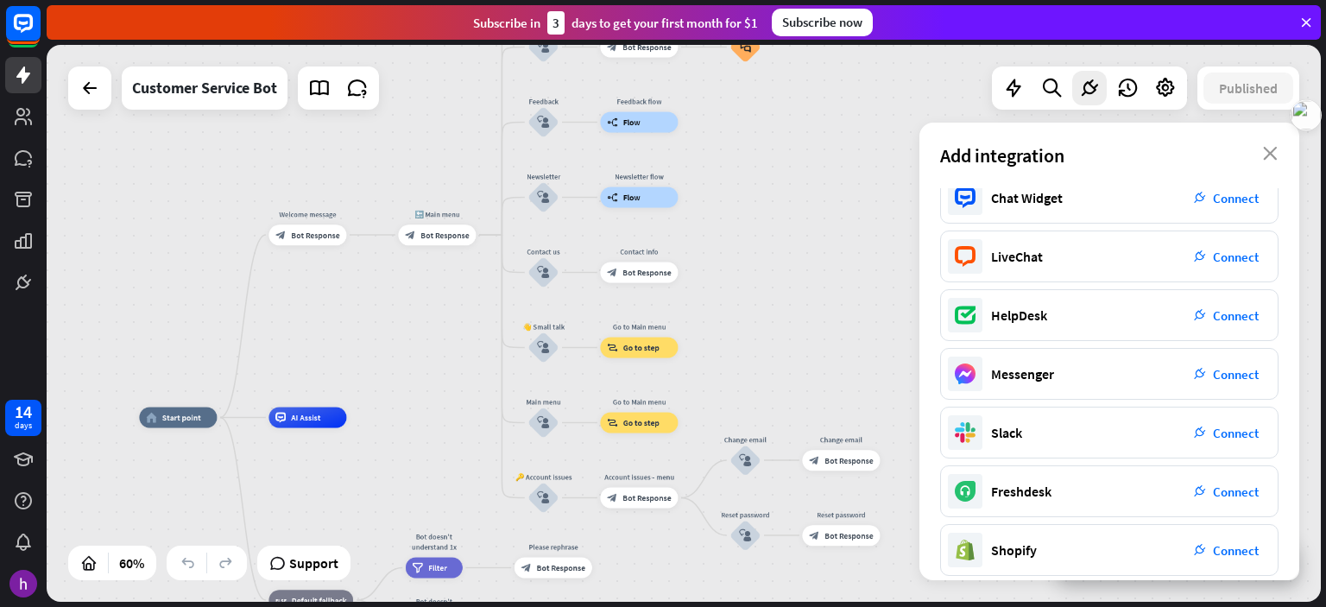
scroll to position [0, 0]
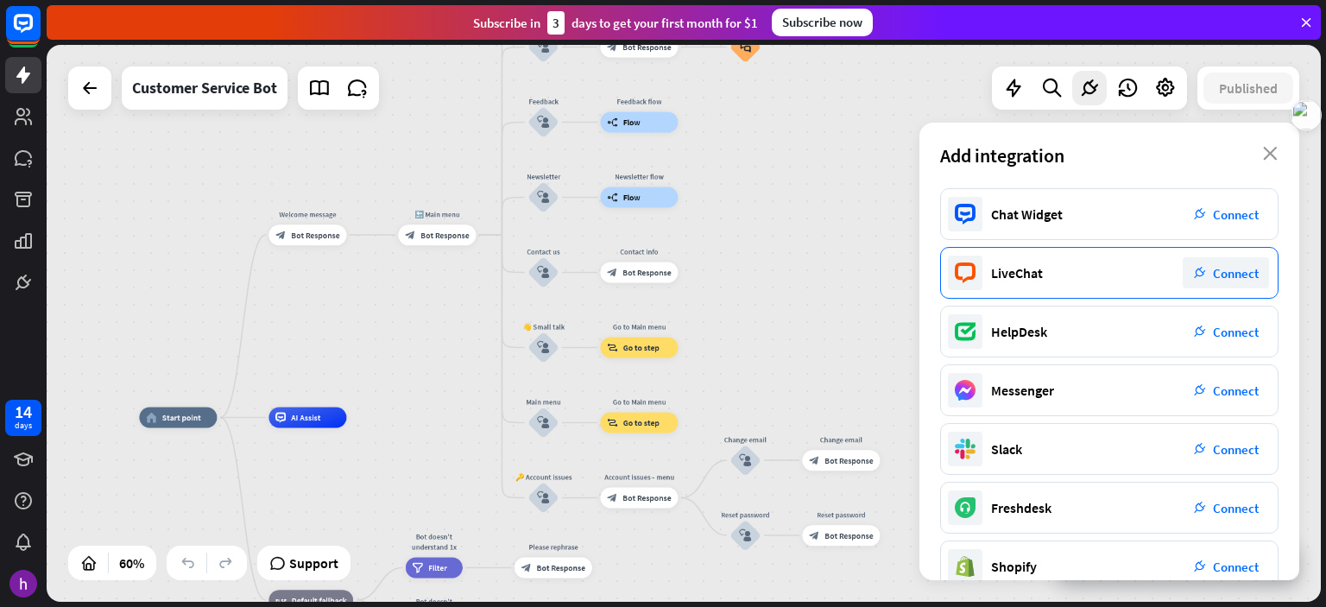
click at [1223, 277] on span "Connect" at bounding box center [1236, 273] width 46 height 16
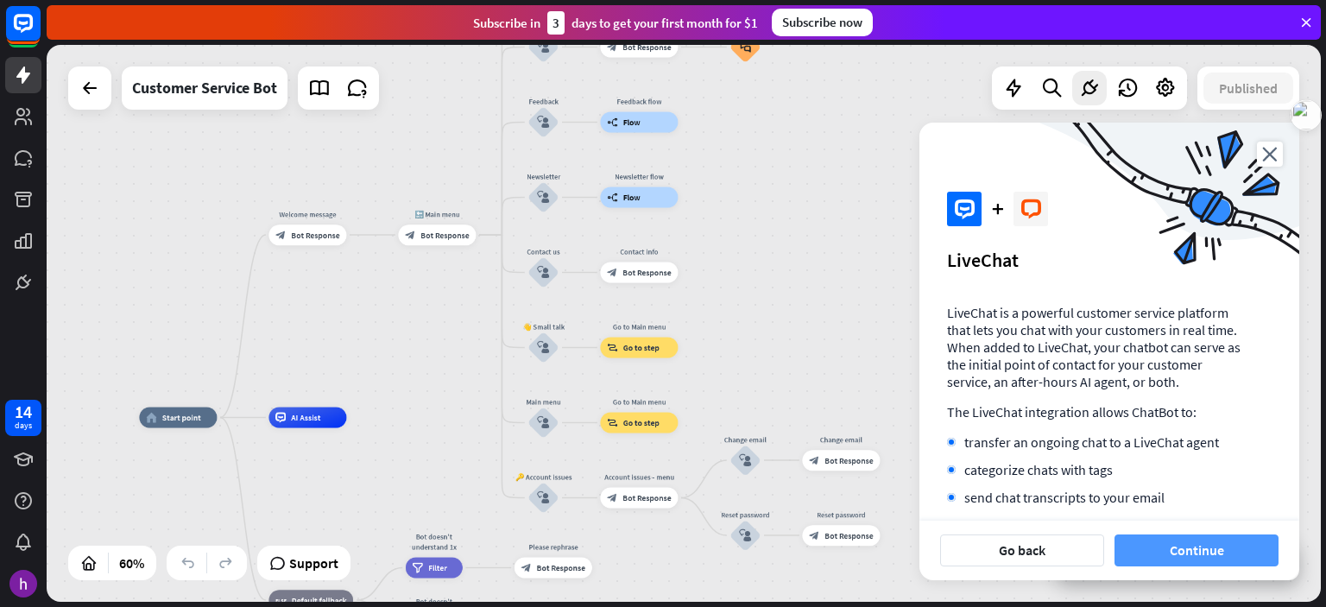
click at [1176, 555] on button "Continue" at bounding box center [1197, 550] width 164 height 32
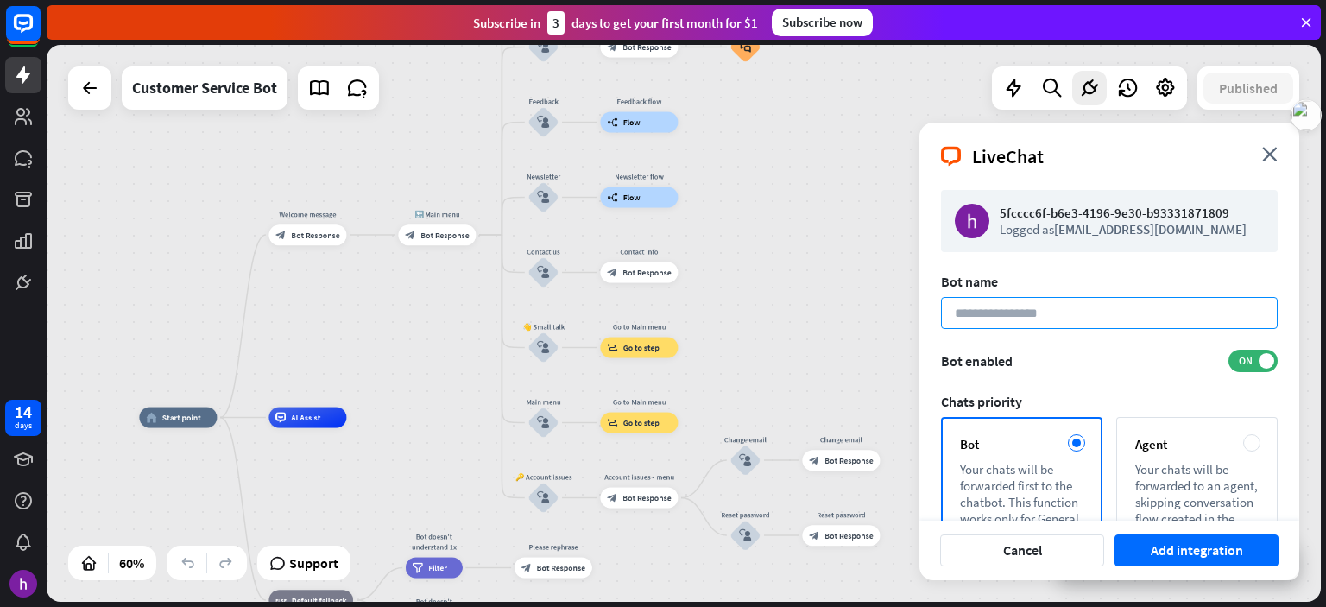
click at [986, 318] on input at bounding box center [1109, 313] width 337 height 32
type input "***"
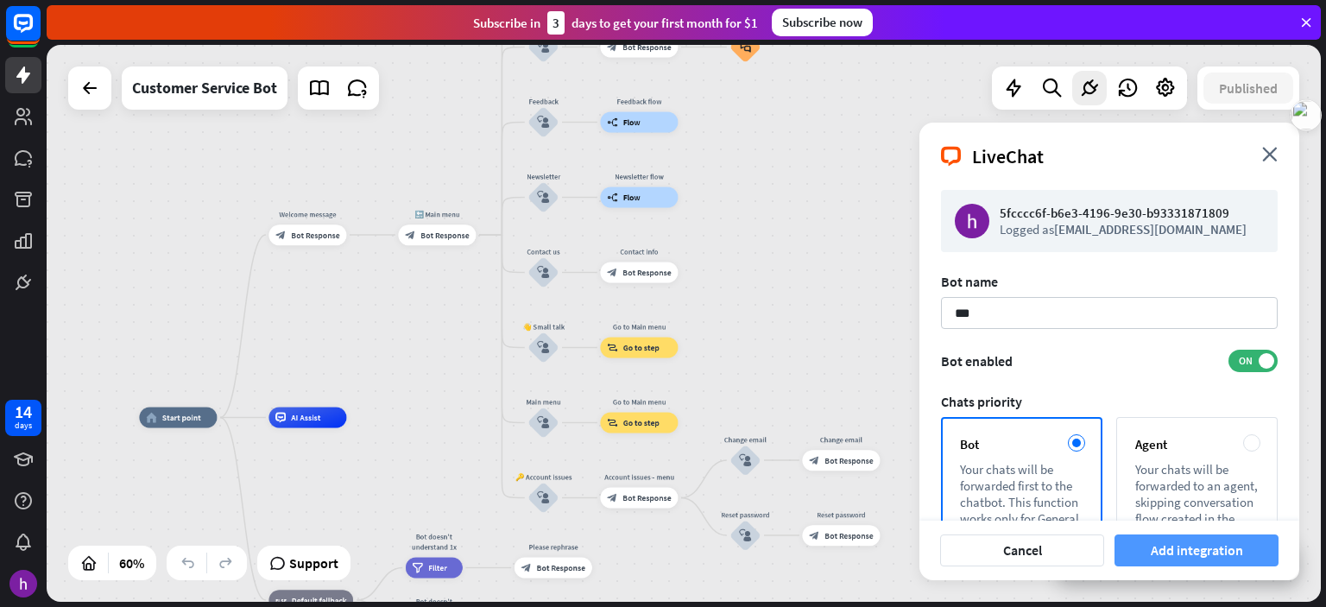
click at [1192, 549] on button "Add integration" at bounding box center [1197, 550] width 164 height 32
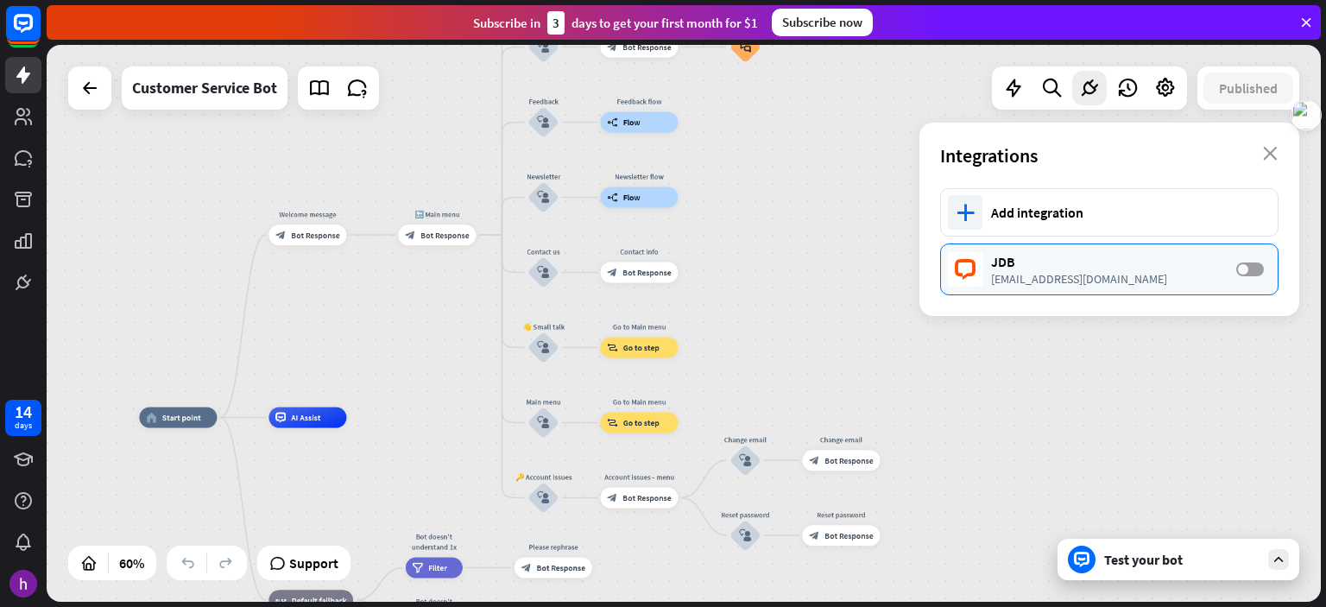
click at [1263, 266] on label "OFF" at bounding box center [1250, 269] width 28 height 14
click at [1079, 360] on div "home_2 Start point Welcome message block_bot_response Bot Response 🔙 Main menu …" at bounding box center [684, 323] width 1274 height 557
click at [1008, 86] on icon at bounding box center [1013, 88] width 22 height 22
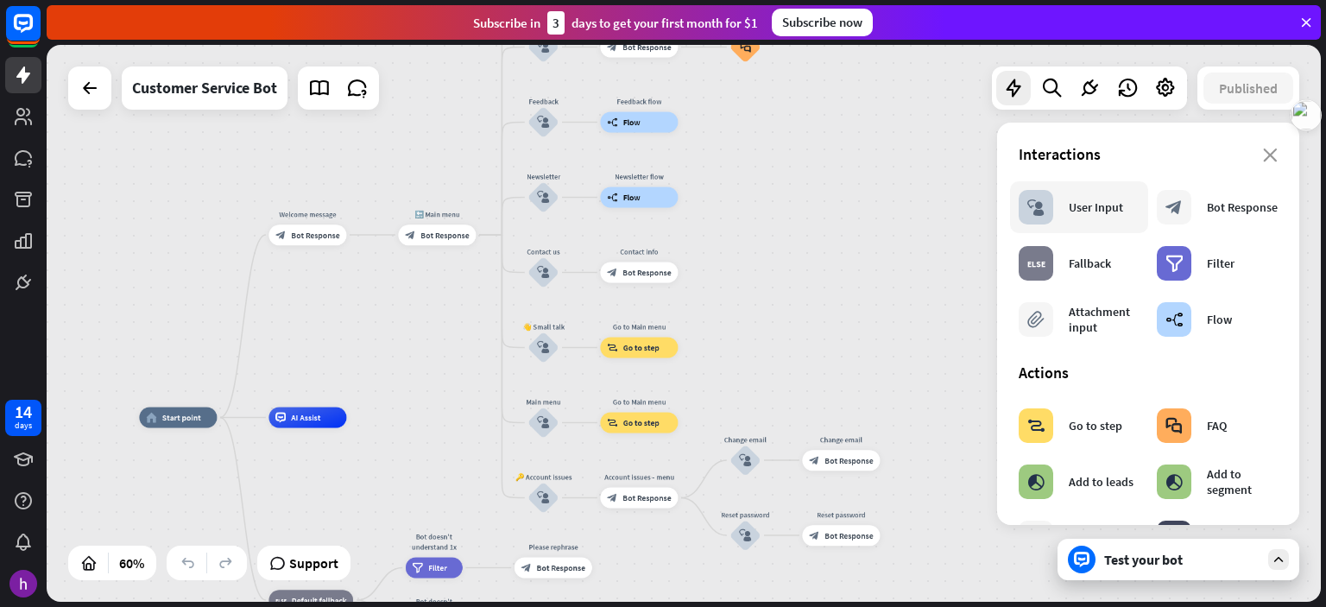
click at [1091, 214] on div "User Input" at bounding box center [1096, 207] width 54 height 16
click at [1086, 204] on div "User Input" at bounding box center [1096, 207] width 54 height 16
click at [1085, 213] on div "User Input" at bounding box center [1096, 207] width 54 height 16
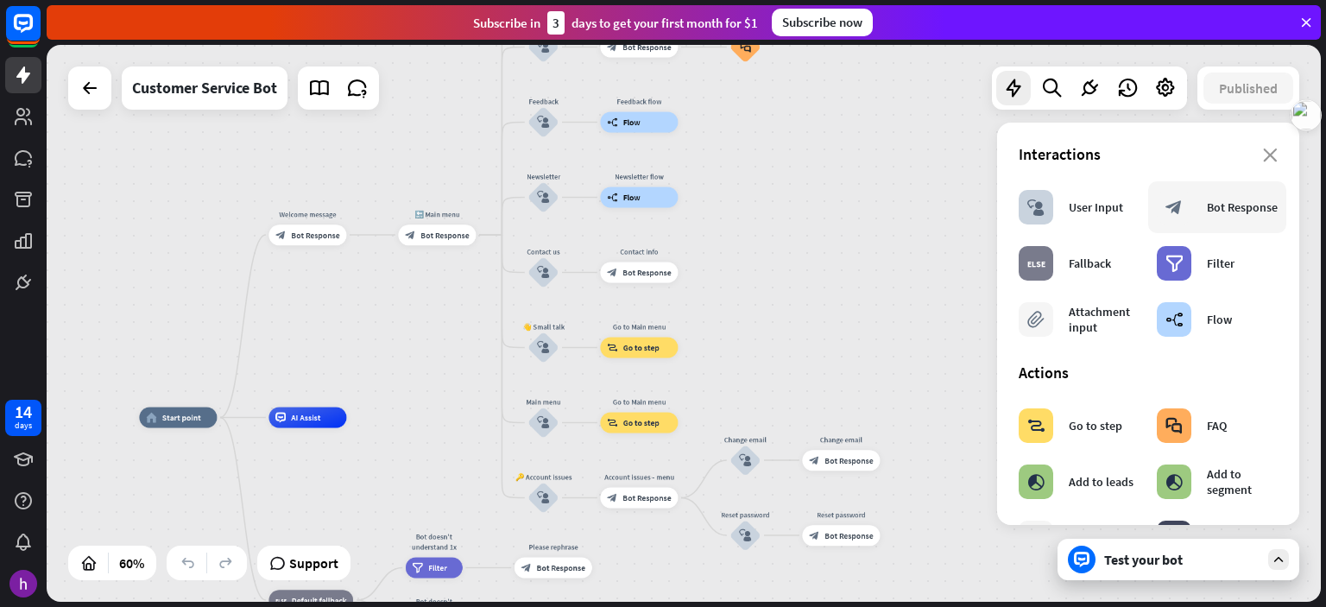
click at [1185, 218] on div "block_bot_response" at bounding box center [1174, 207] width 35 height 35
click at [1091, 213] on div "User Input" at bounding box center [1096, 207] width 54 height 16
click at [905, 213] on div "home_2 Start point Welcome message block_bot_response Bot Response 🔙 Main menu …" at bounding box center [684, 323] width 1274 height 557
click at [974, 183] on div "home_2 Start point Welcome message block_bot_response Bot Response 🔙 Main menu …" at bounding box center [684, 323] width 1274 height 557
click at [1084, 85] on icon at bounding box center [1089, 88] width 22 height 22
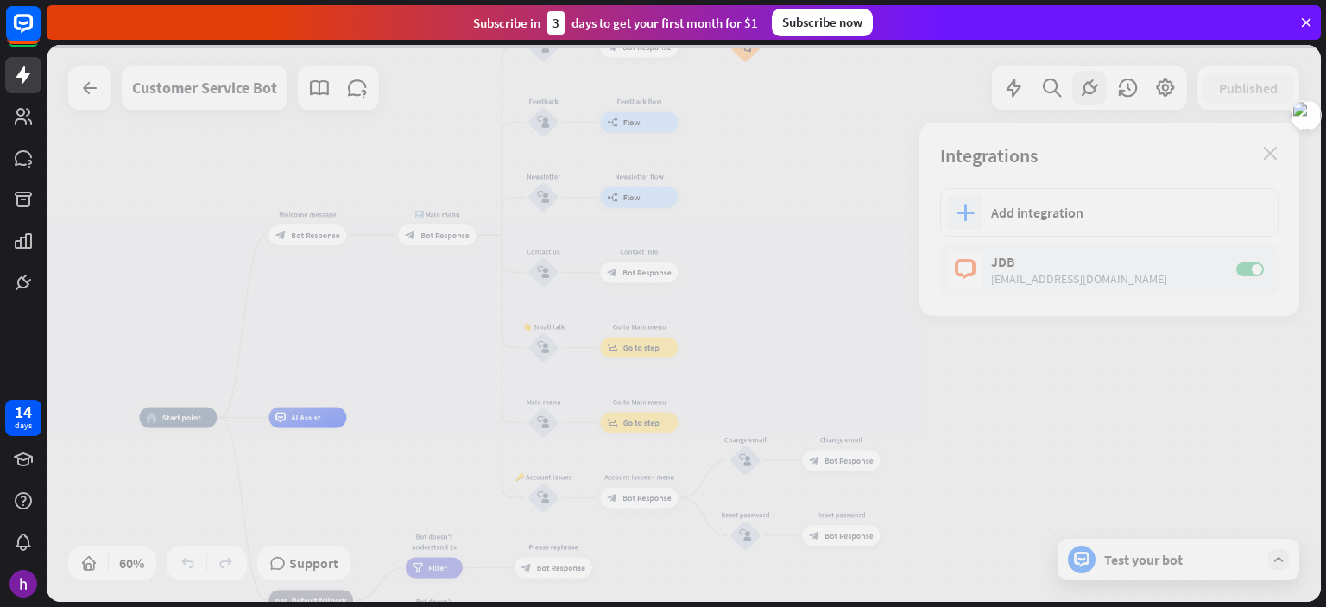
click at [1062, 342] on div at bounding box center [684, 323] width 1274 height 557
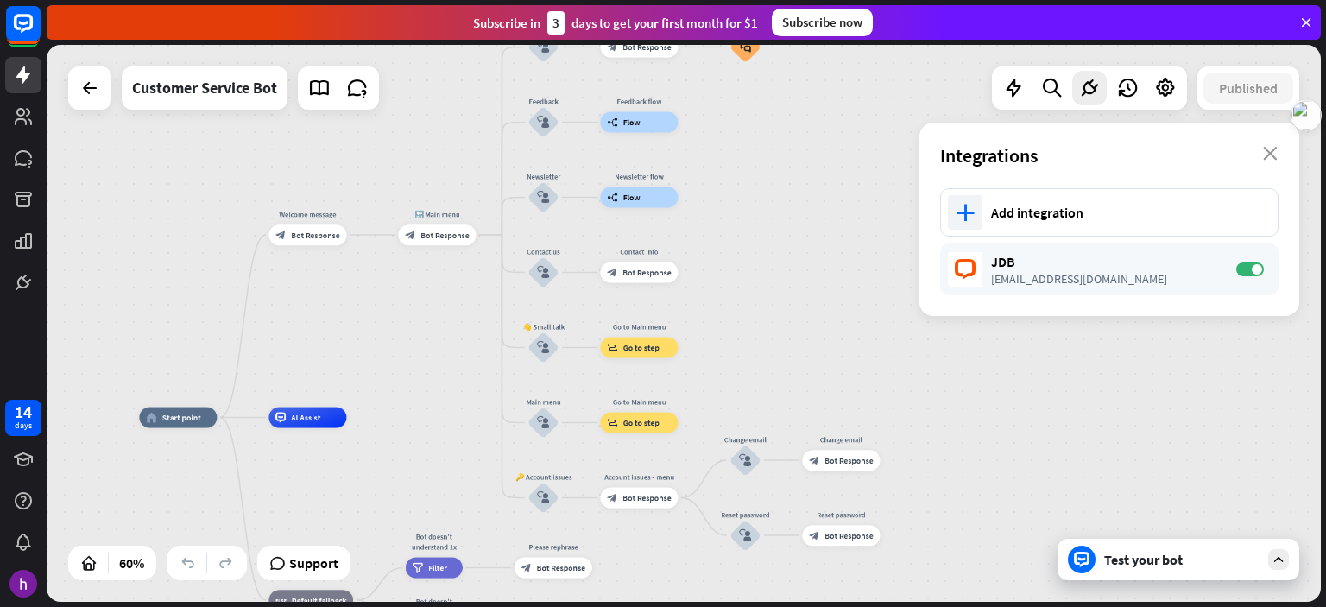
click at [780, 199] on div "home_2 Start point Welcome message block_bot_response Bot Response 🔙 Main menu …" at bounding box center [684, 323] width 1274 height 557
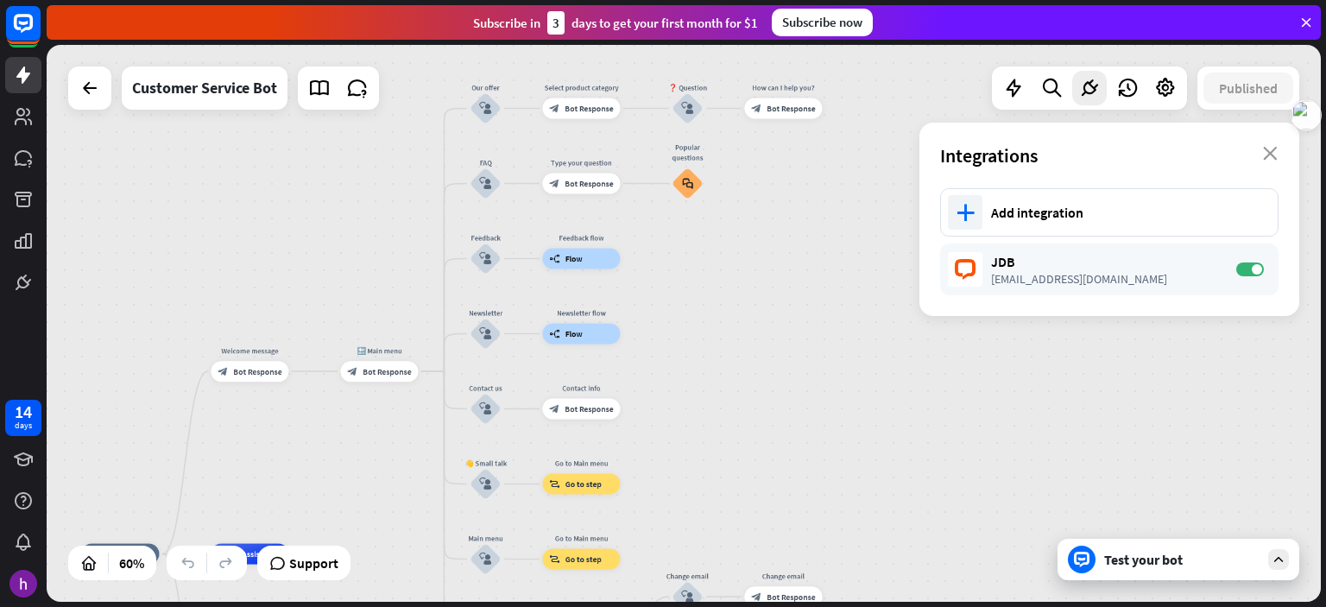
drag, startPoint x: 784, startPoint y: 173, endPoint x: 726, endPoint y: 308, distance: 147.4
click at [726, 308] on div "home_2 Start point Welcome message block_bot_response Bot Response 🔙 Main menu …" at bounding box center [684, 323] width 1274 height 557
click at [329, 561] on span "Support" at bounding box center [313, 563] width 49 height 28
click at [1010, 393] on div "home_2 Start point Welcome message block_bot_response Bot Response 🔙 Main menu …" at bounding box center [684, 323] width 1274 height 557
click at [1271, 553] on icon at bounding box center [1279, 560] width 16 height 16
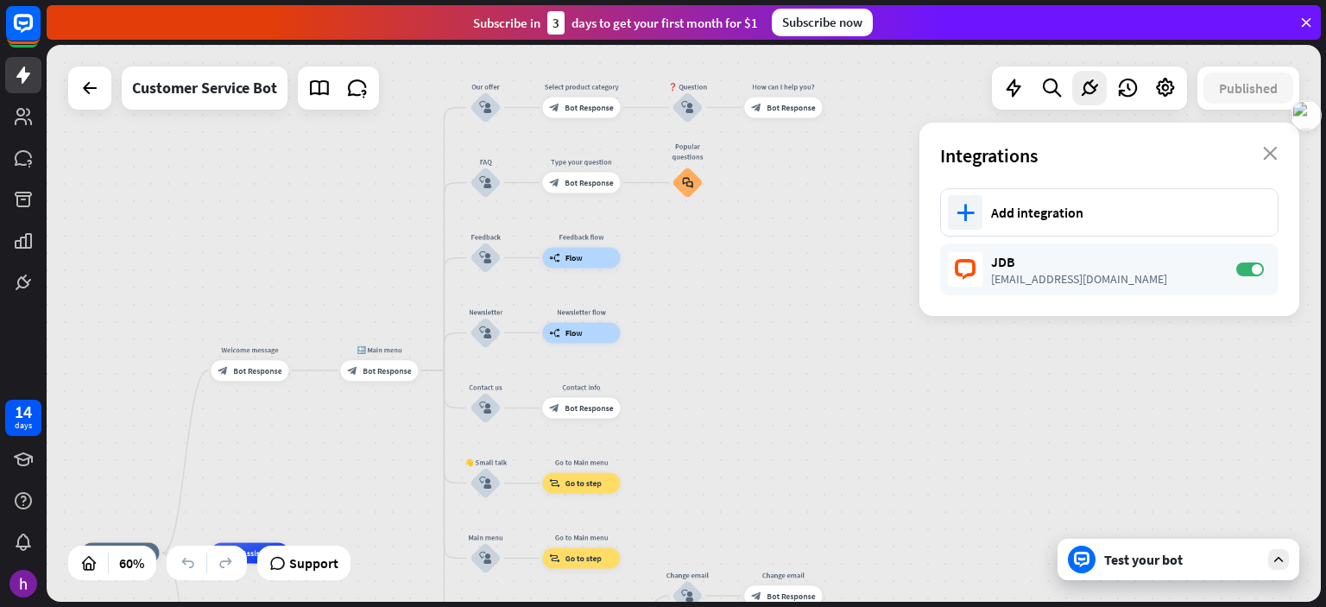
scroll to position [136, 0]
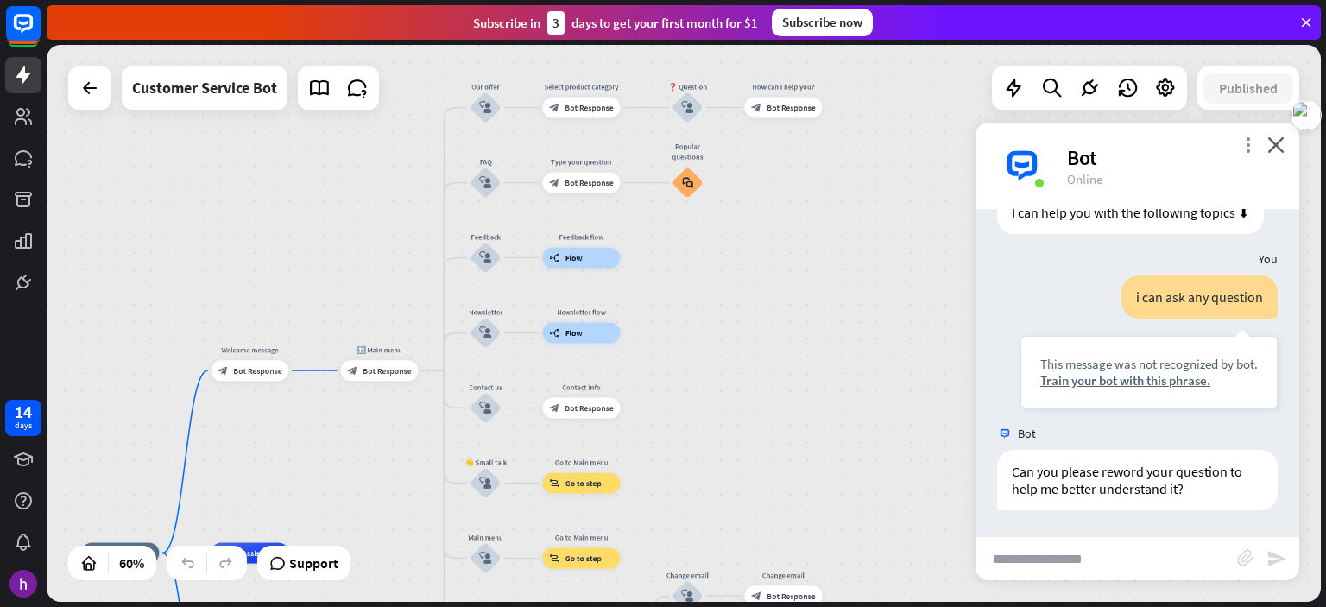
click at [1249, 138] on icon "more_vert" at bounding box center [1248, 144] width 16 height 16
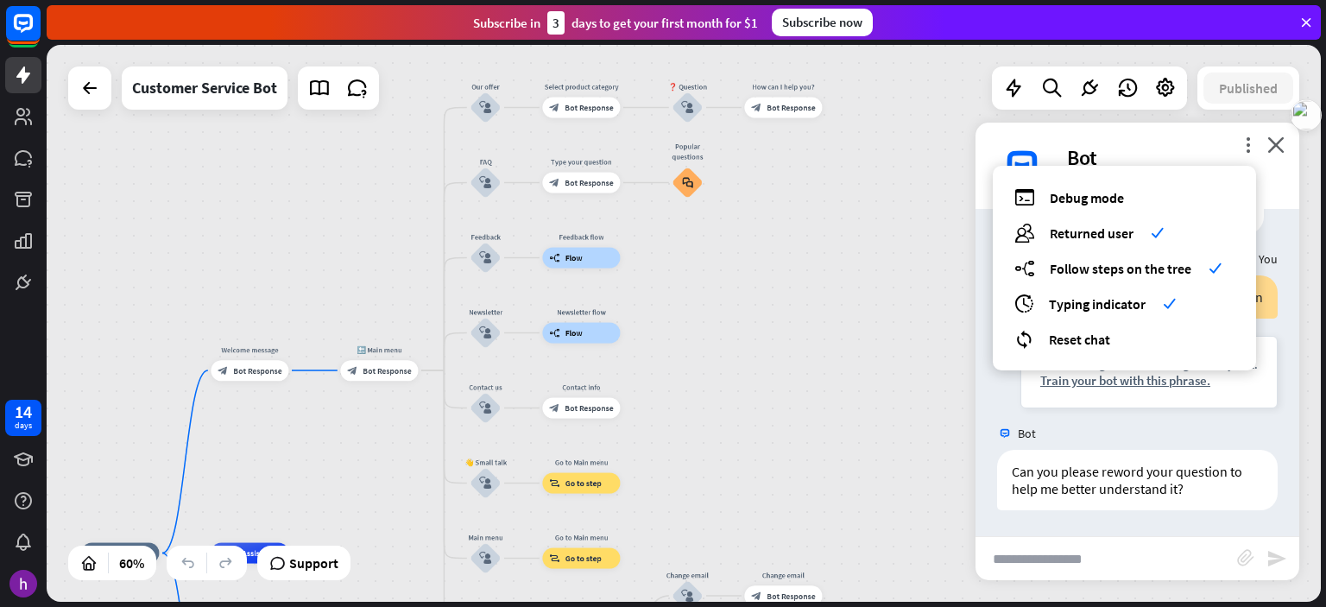
click at [846, 282] on div "home_2 Start point Welcome message block_bot_response Bot Response 🔙 Main menu …" at bounding box center [684, 323] width 1274 height 557
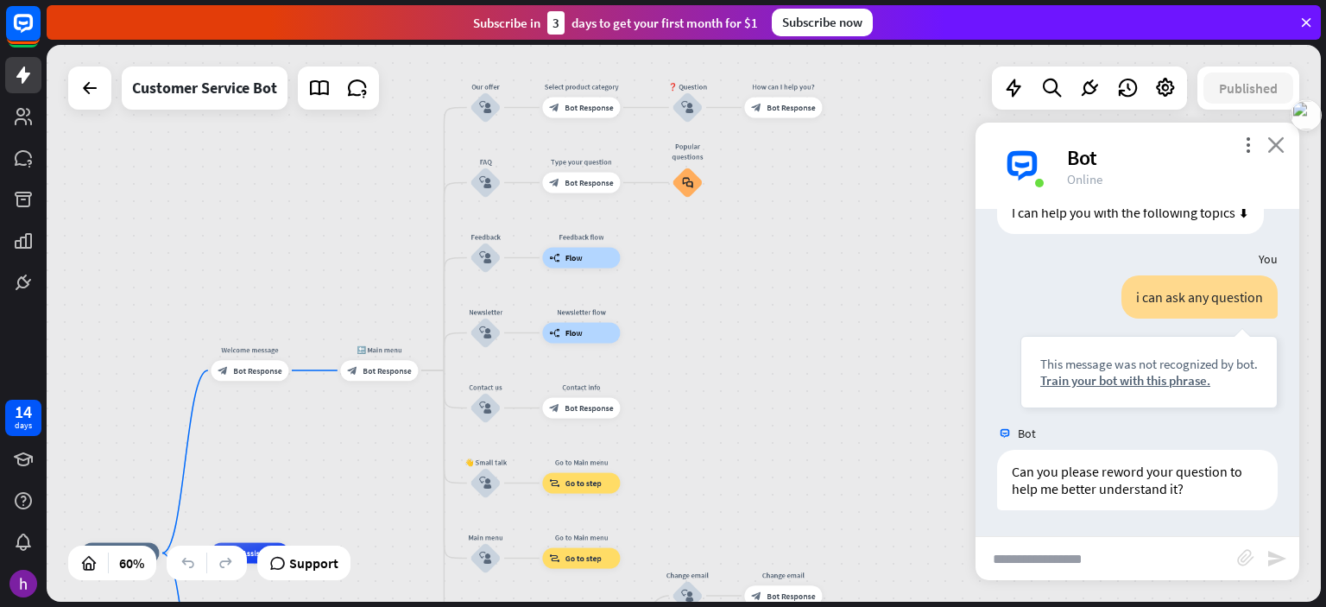
click at [1276, 144] on icon "close" at bounding box center [1276, 144] width 17 height 16
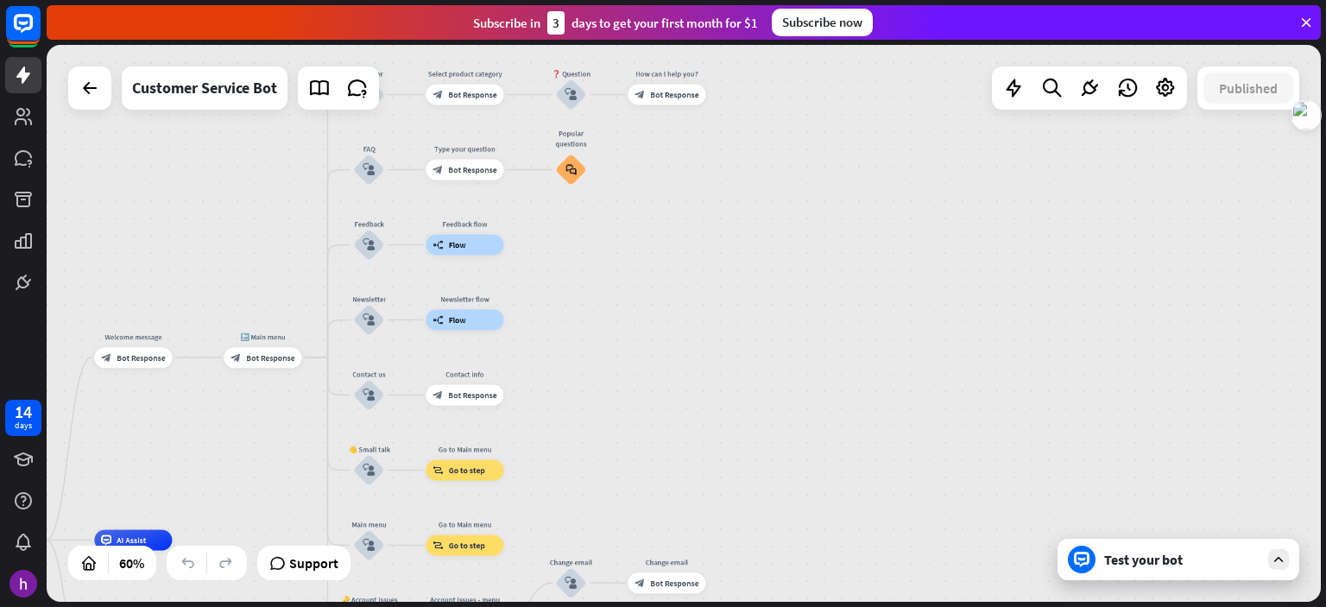
drag, startPoint x: 963, startPoint y: 279, endPoint x: 977, endPoint y: 340, distance: 62.8
click at [974, 338] on div "home_2 Start point Welcome message block_bot_response Bot Response 🔙 Main menu …" at bounding box center [684, 323] width 1274 height 557
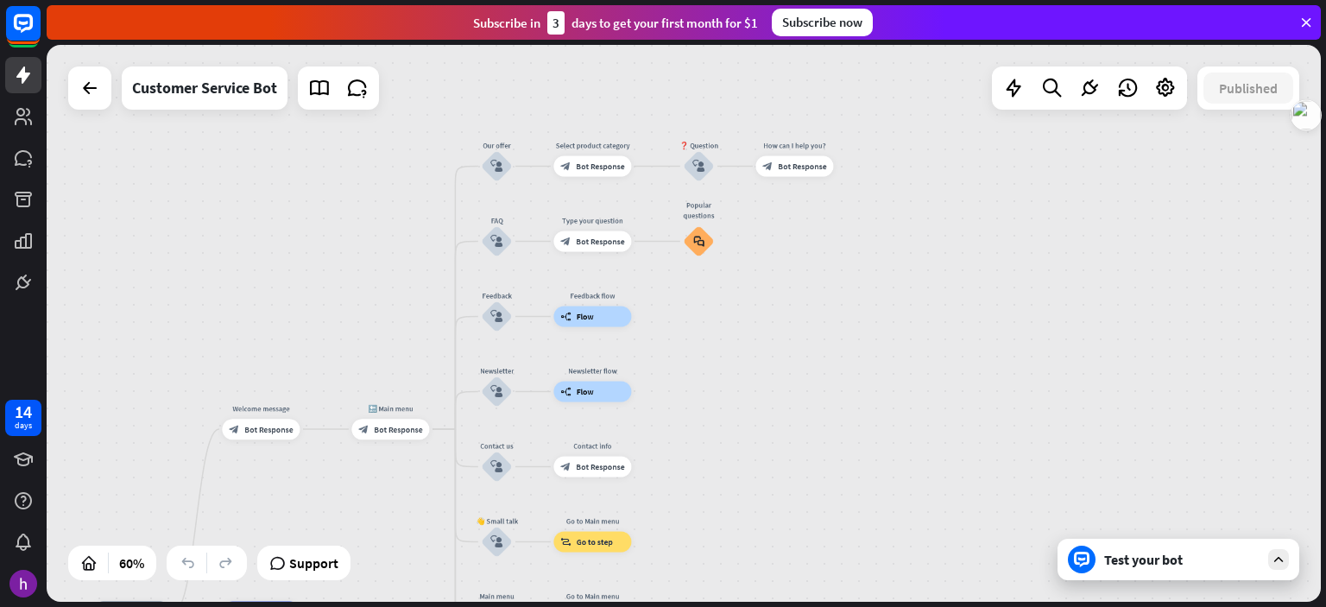
drag, startPoint x: 422, startPoint y: 151, endPoint x: 852, endPoint y: 292, distance: 452.5
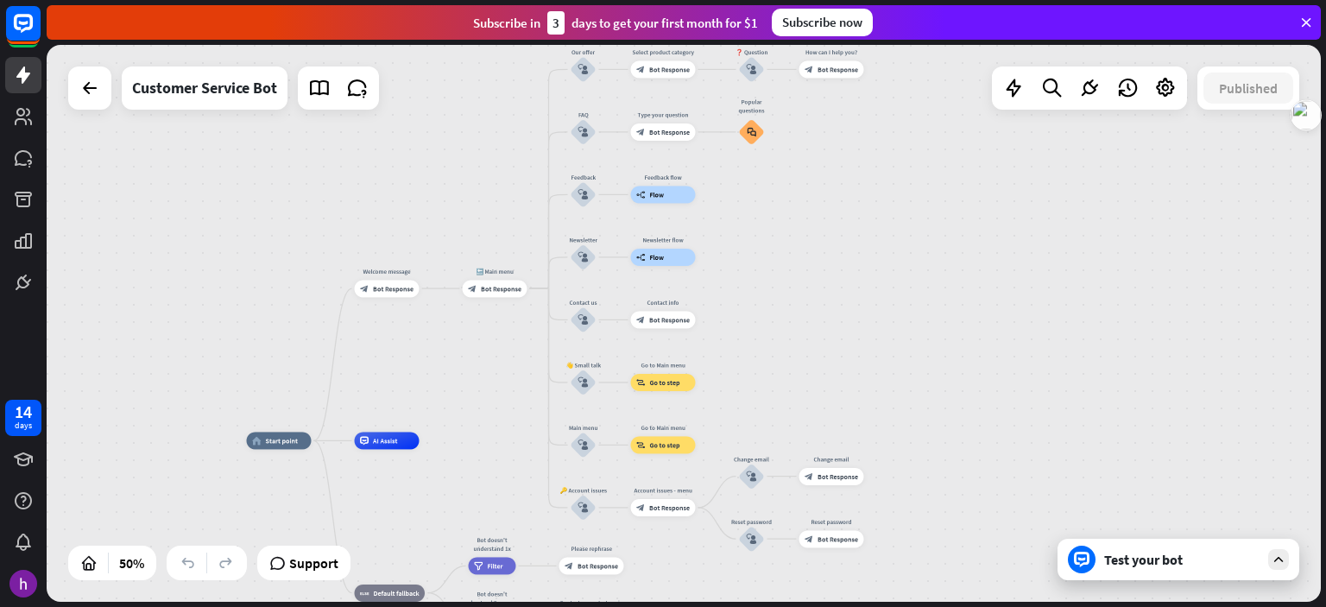
drag, startPoint x: 933, startPoint y: 400, endPoint x: 945, endPoint y: 270, distance: 130.1
click at [945, 270] on div "home_2 Start point Welcome message block_bot_response Bot Response 🔙 Main menu …" at bounding box center [684, 323] width 1274 height 557
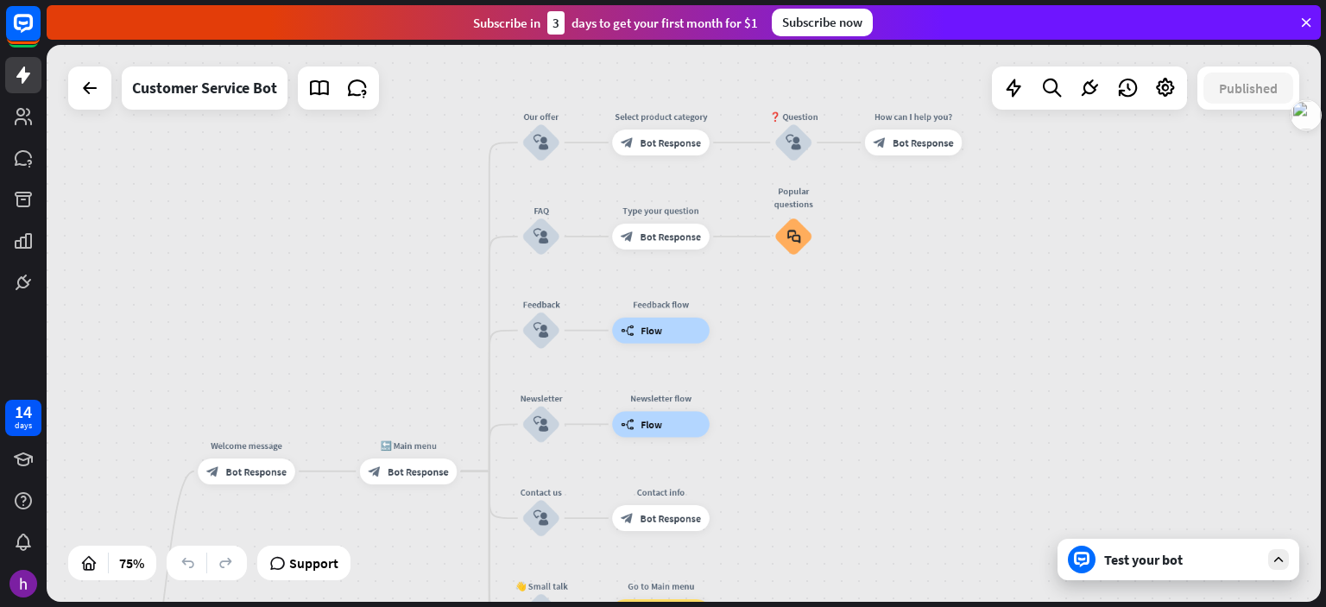
drag, startPoint x: 772, startPoint y: 207, endPoint x: 940, endPoint y: 395, distance: 252.6
click at [939, 396] on div "home_2 Start point Welcome message block_bot_response Bot Response 🔙 Main menu …" at bounding box center [684, 323] width 1274 height 557
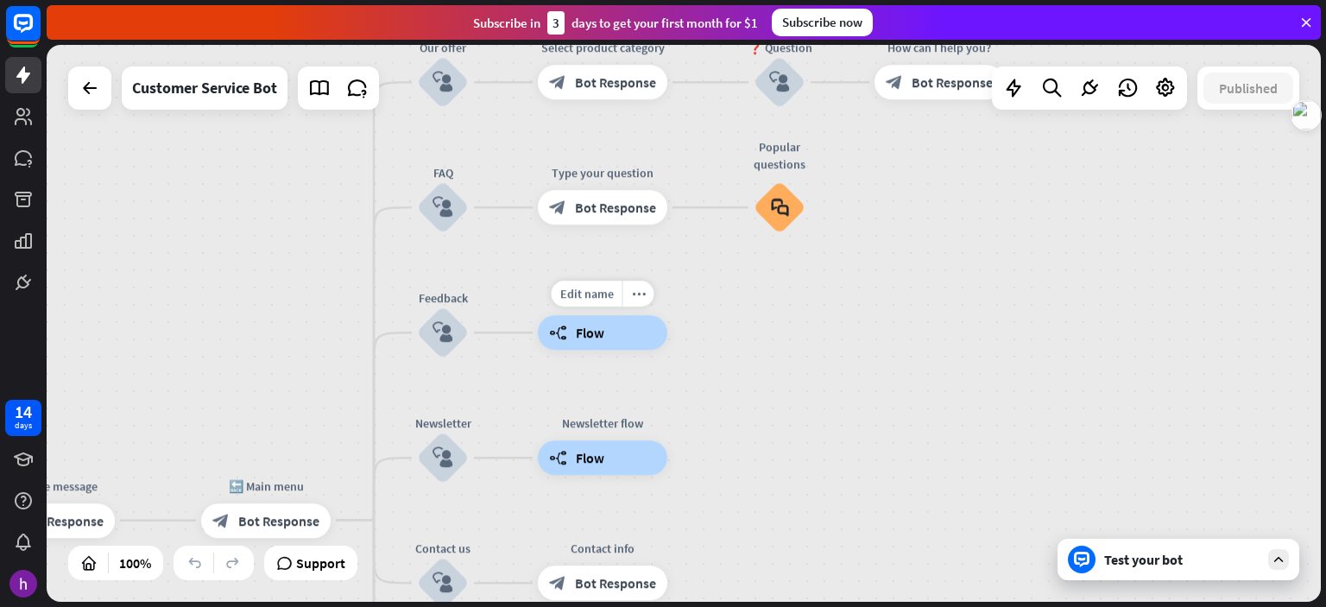
click at [584, 327] on span "Flow" at bounding box center [590, 332] width 28 height 17
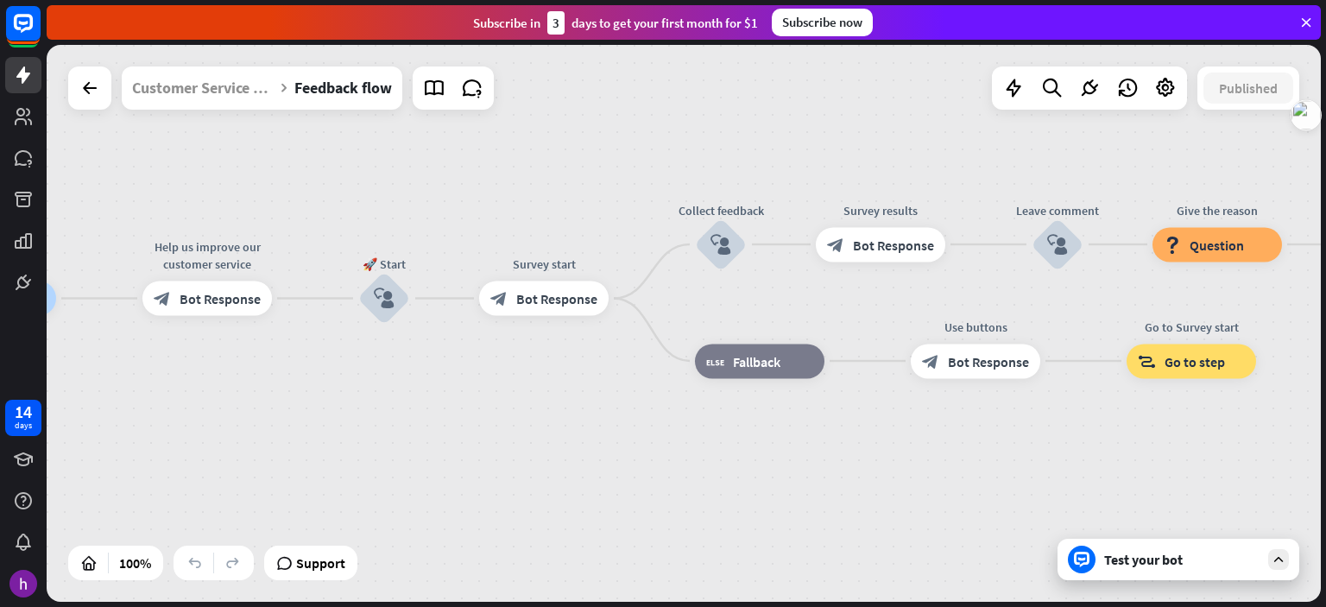
drag, startPoint x: 869, startPoint y: 405, endPoint x: 389, endPoint y: 393, distance: 480.2
click at [389, 393] on div "Feedback flow builder_tree Flow Help us improve our customer service block_bot_…" at bounding box center [564, 577] width 1274 height 557
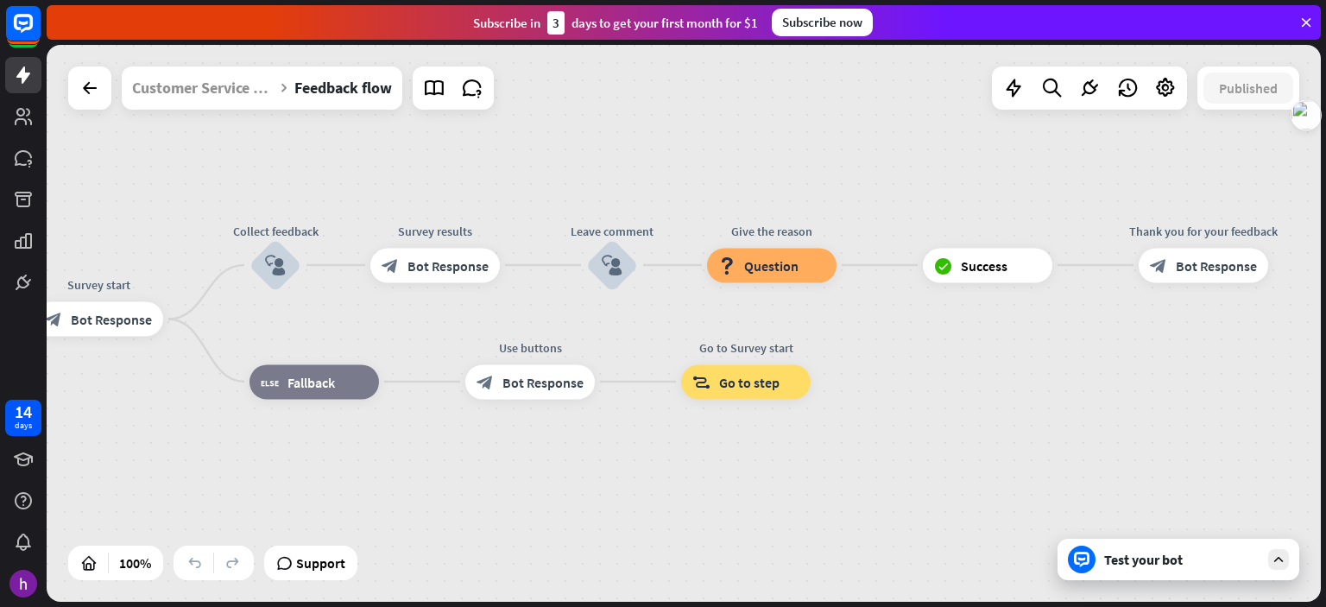
drag, startPoint x: 1070, startPoint y: 434, endPoint x: 619, endPoint y: 451, distance: 451.0
click at [619, 451] on div "Feedback flow builder_tree Flow Help us improve our customer service block_bot_…" at bounding box center [118, 597] width 1274 height 557
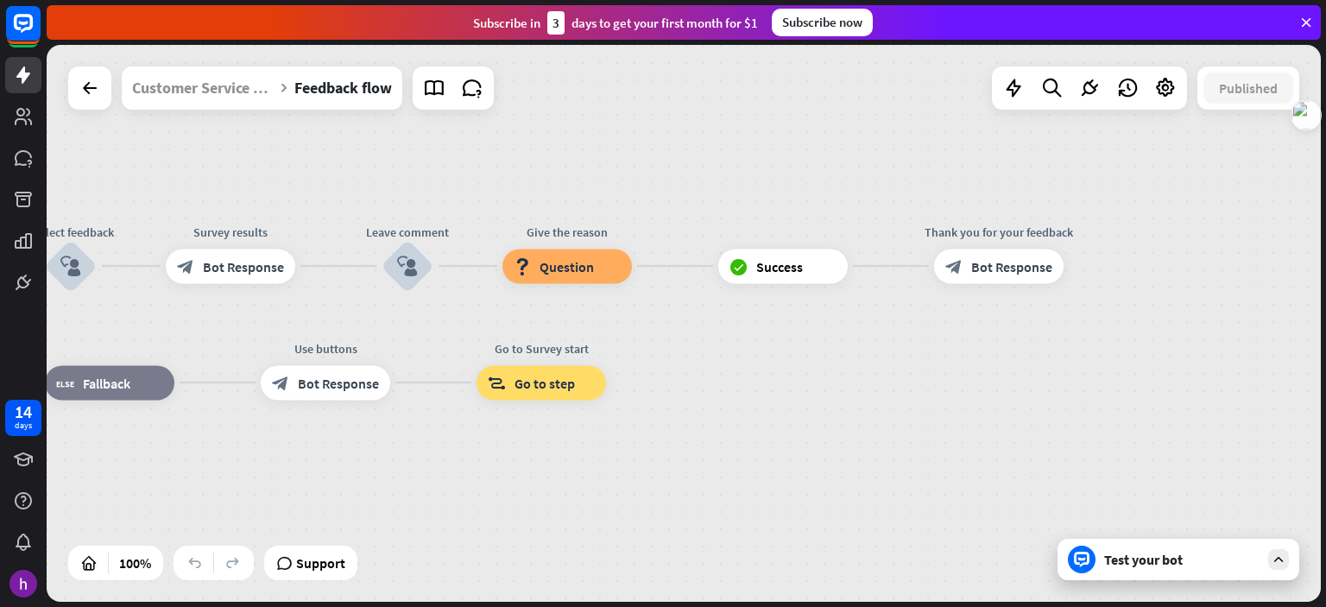
drag, startPoint x: 1081, startPoint y: 392, endPoint x: 870, endPoint y: 396, distance: 210.7
click at [870, 396] on div "Feedback flow builder_tree Flow Help us improve our customer service block_bot_…" at bounding box center [684, 323] width 1274 height 557
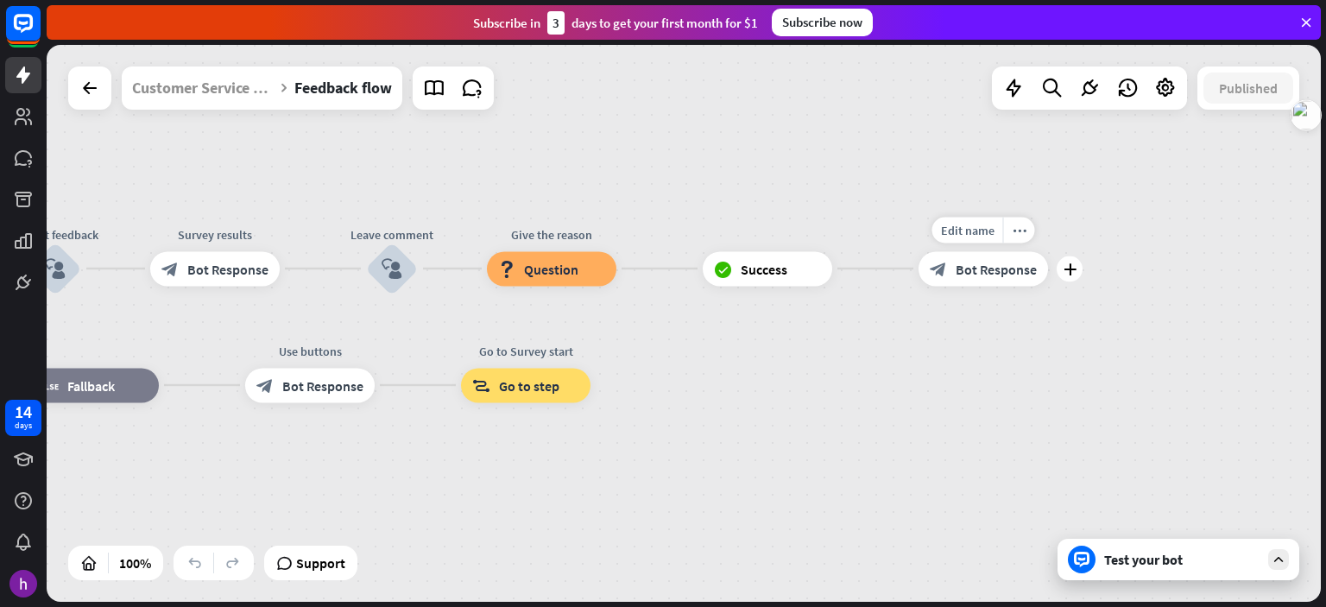
click at [981, 271] on span "Bot Response" at bounding box center [996, 268] width 81 height 17
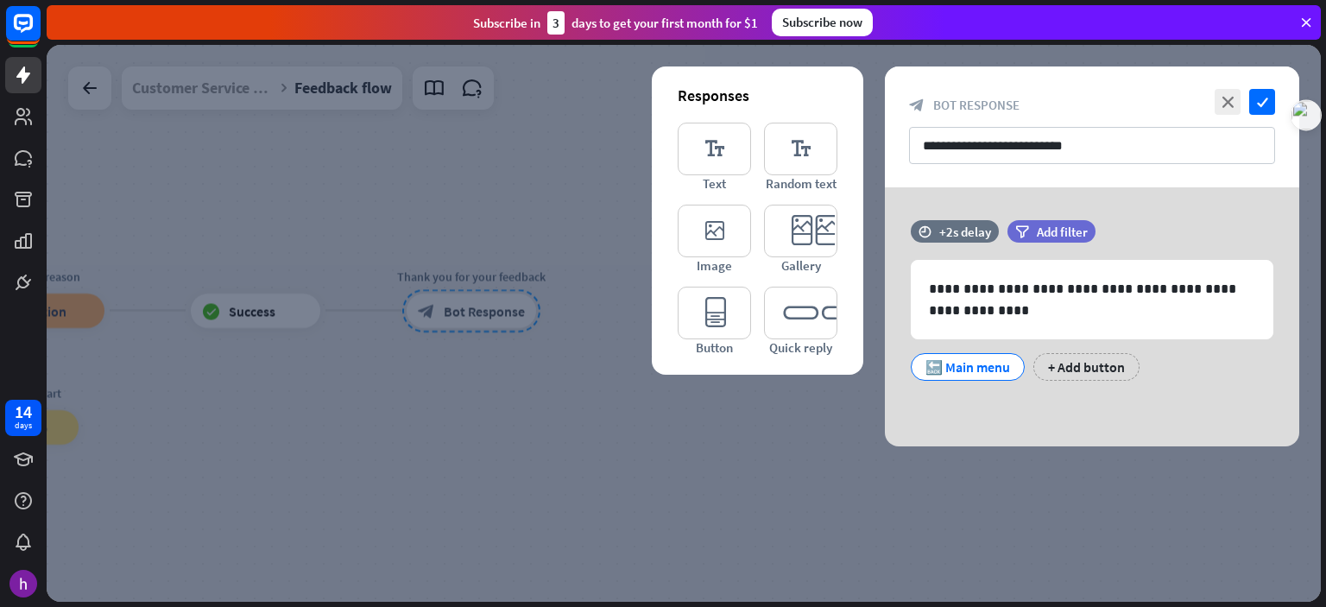
click at [989, 52] on div at bounding box center [684, 323] width 1274 height 557
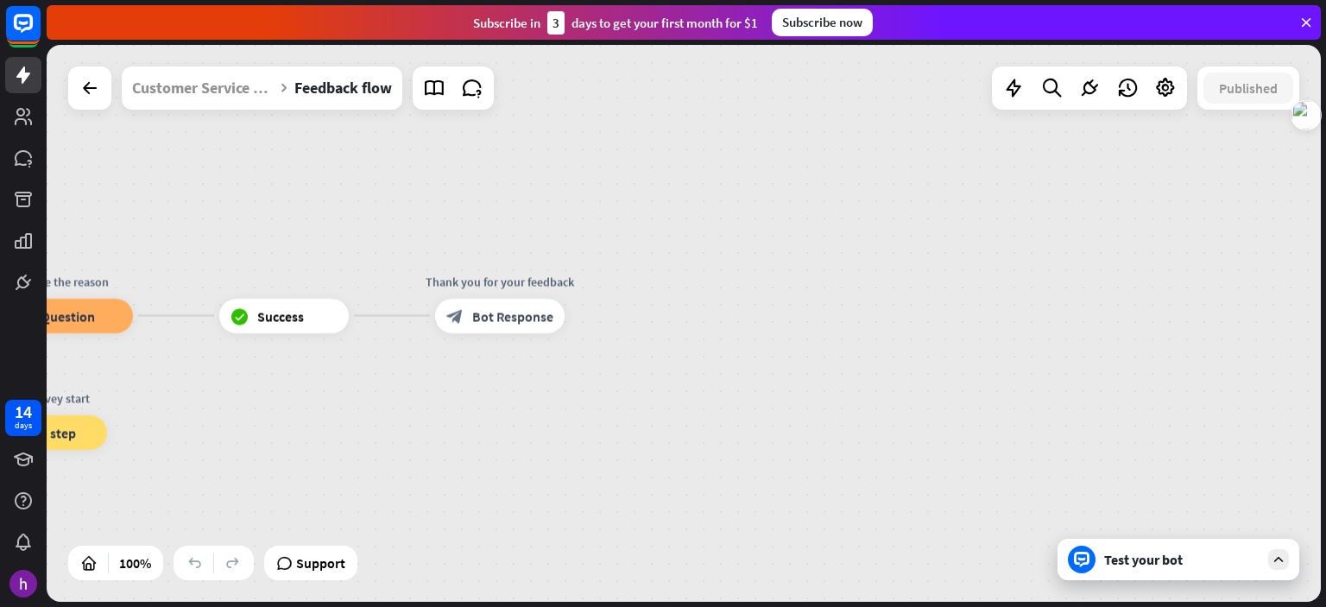
drag, startPoint x: 636, startPoint y: 184, endPoint x: 890, endPoint y: 200, distance: 255.3
click at [891, 201] on div "Feedback flow builder_tree Flow Help us improve our customer service block_bot_…" at bounding box center [684, 323] width 1274 height 557
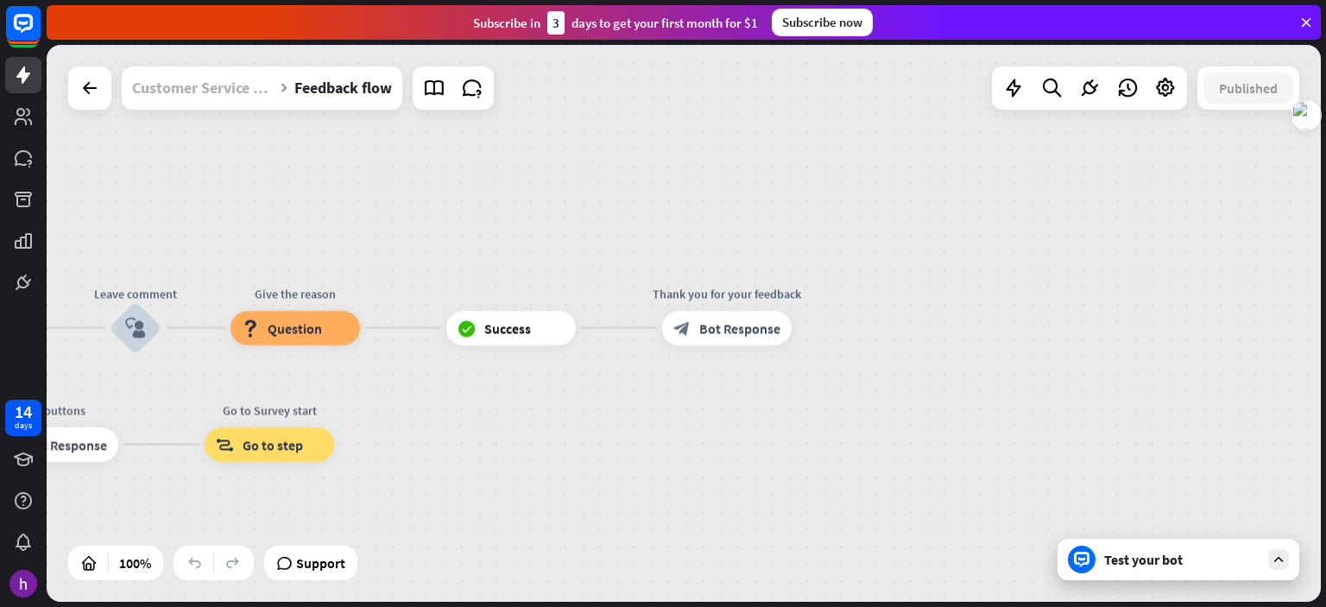
click at [182, 86] on div "Customer Service Bot" at bounding box center [203, 87] width 142 height 43
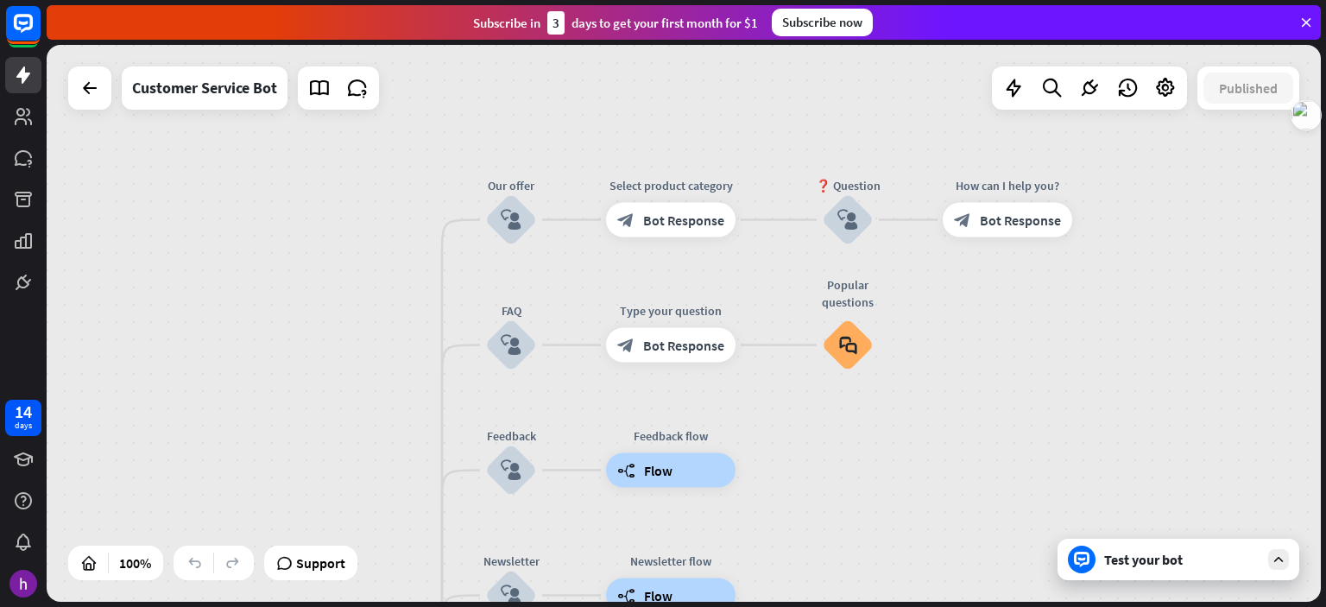
drag, startPoint x: 914, startPoint y: 238, endPoint x: 1135, endPoint y: 402, distance: 275.3
click at [1135, 402] on div "home_2 Start point Welcome message block_bot_response Bot Response 🔙 Main menu …" at bounding box center [684, 323] width 1274 height 557
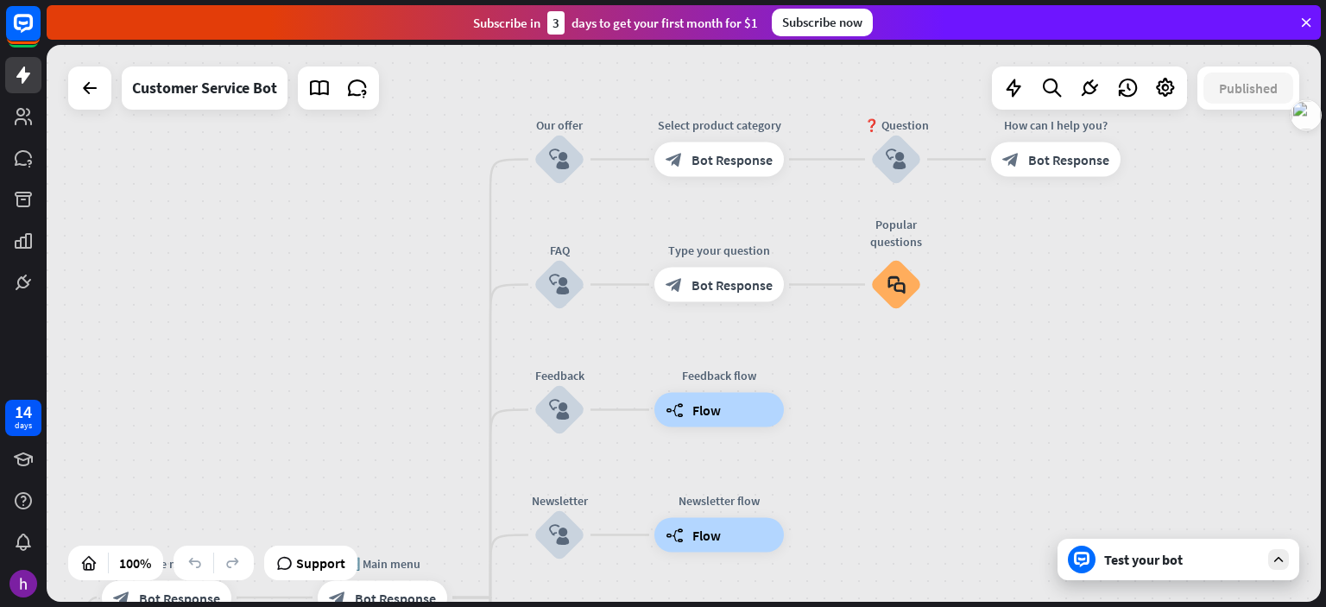
drag, startPoint x: 283, startPoint y: 227, endPoint x: 310, endPoint y: 162, distance: 70.1
click at [310, 162] on div "home_2 Start point Welcome message block_bot_response Bot Response 🔙 Main menu …" at bounding box center [684, 323] width 1274 height 557
click at [26, 23] on icon at bounding box center [23, 23] width 10 height 4
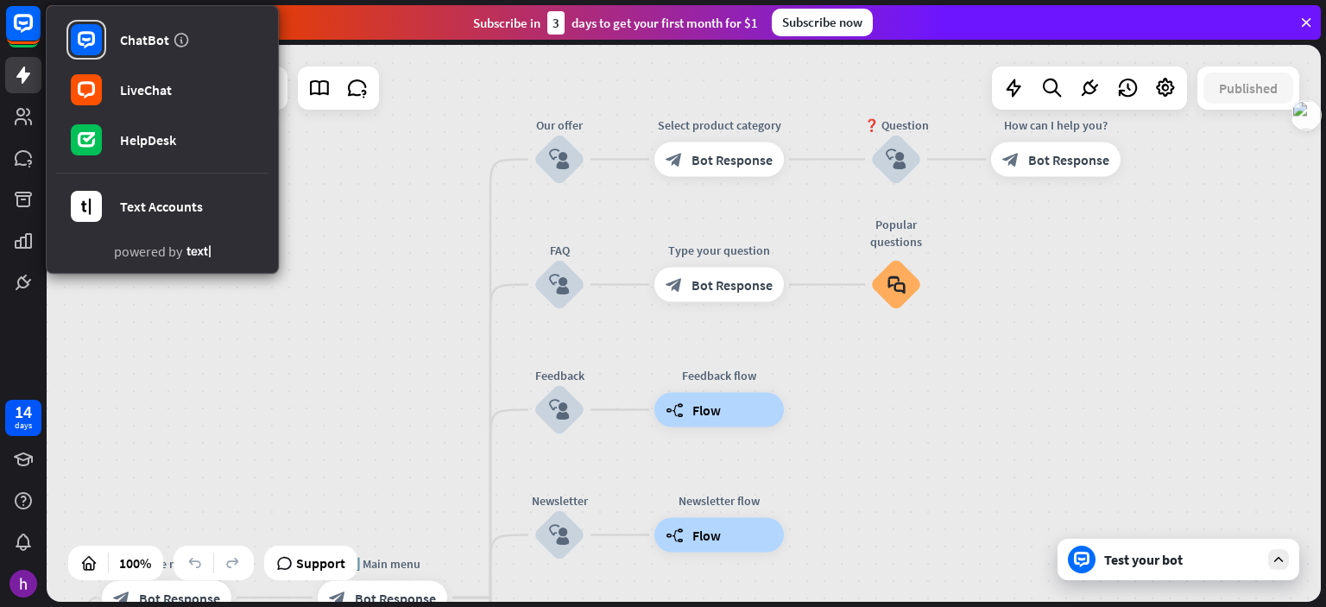
click at [381, 209] on div "home_2 Start point Welcome message block_bot_response Bot Response 🔙 Main menu …" at bounding box center [684, 323] width 1274 height 557
click at [1148, 341] on div "home_2 Start point Welcome message block_bot_response Bot Response 🔙 Main menu …" at bounding box center [684, 323] width 1274 height 557
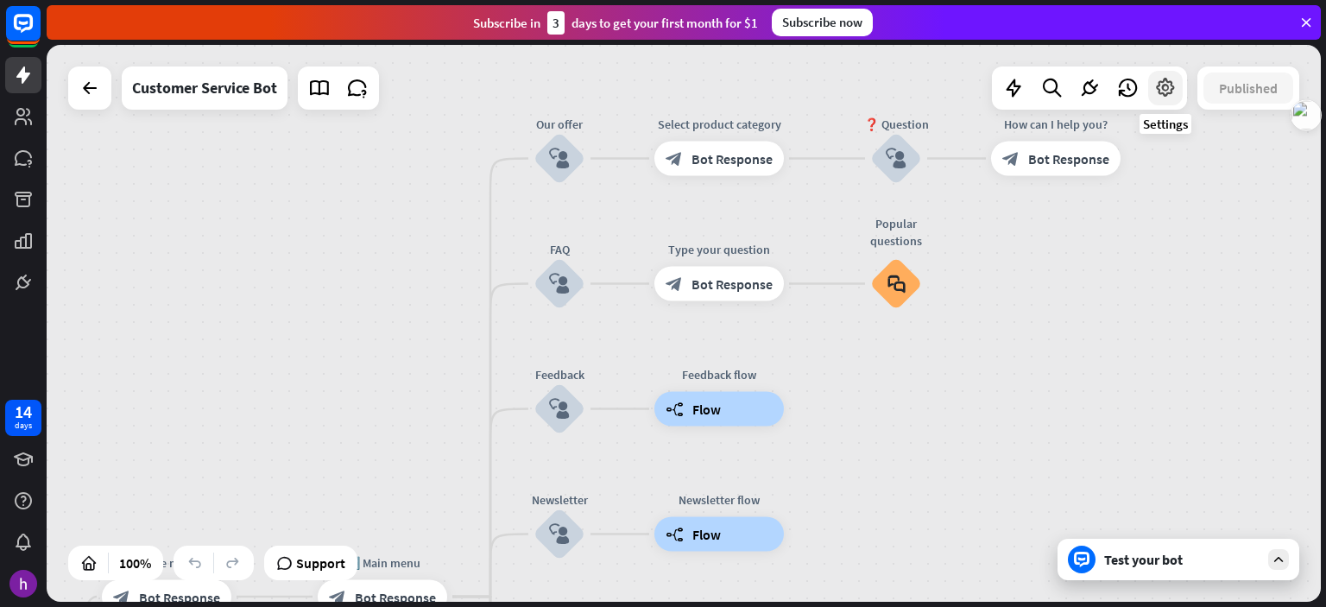
click at [1164, 92] on icon at bounding box center [1165, 88] width 22 height 22
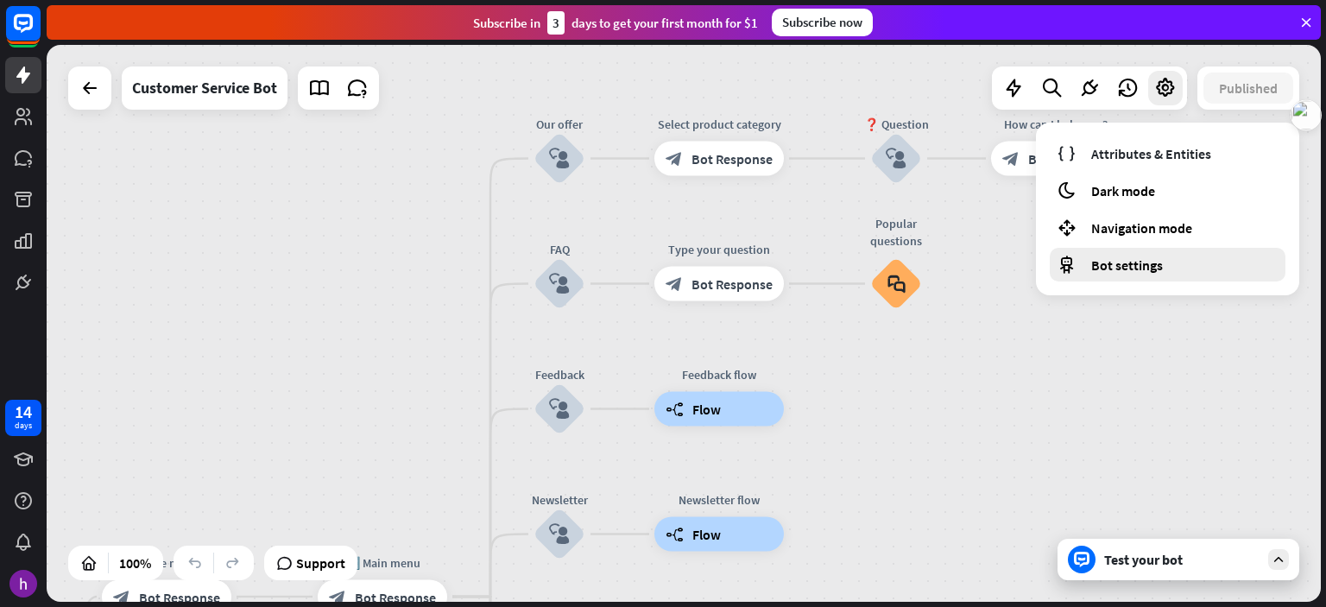
click at [1161, 263] on div "Bot settings" at bounding box center [1168, 265] width 236 height 34
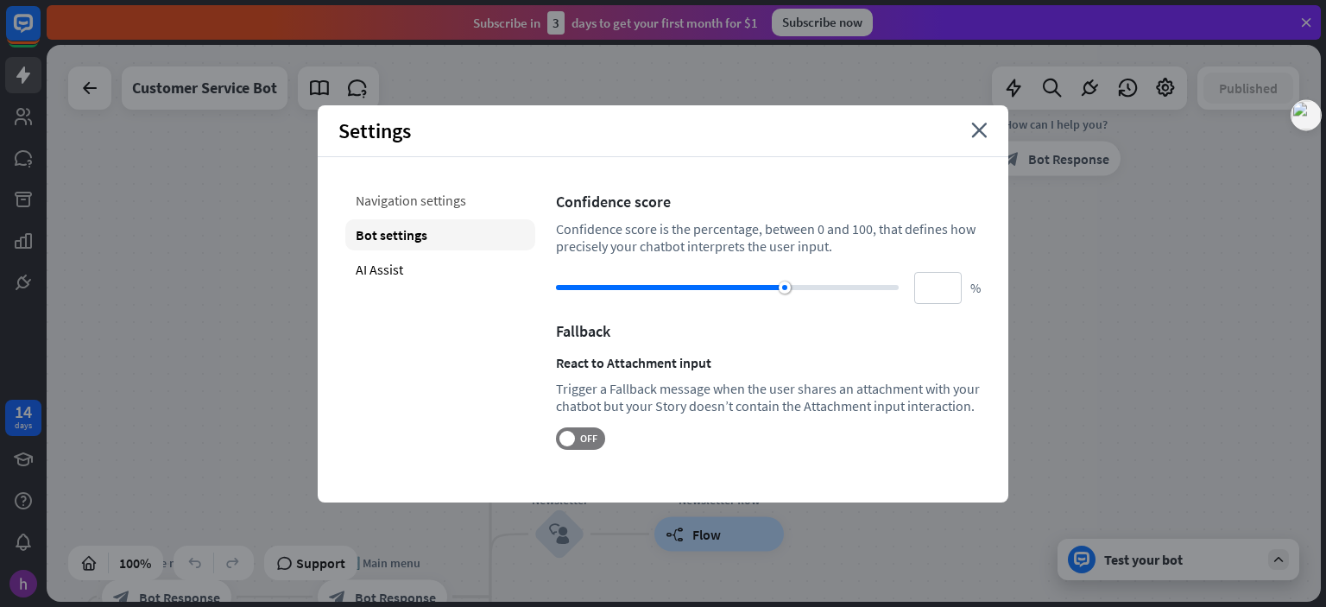
click at [424, 201] on div "Navigation settings" at bounding box center [440, 200] width 190 height 31
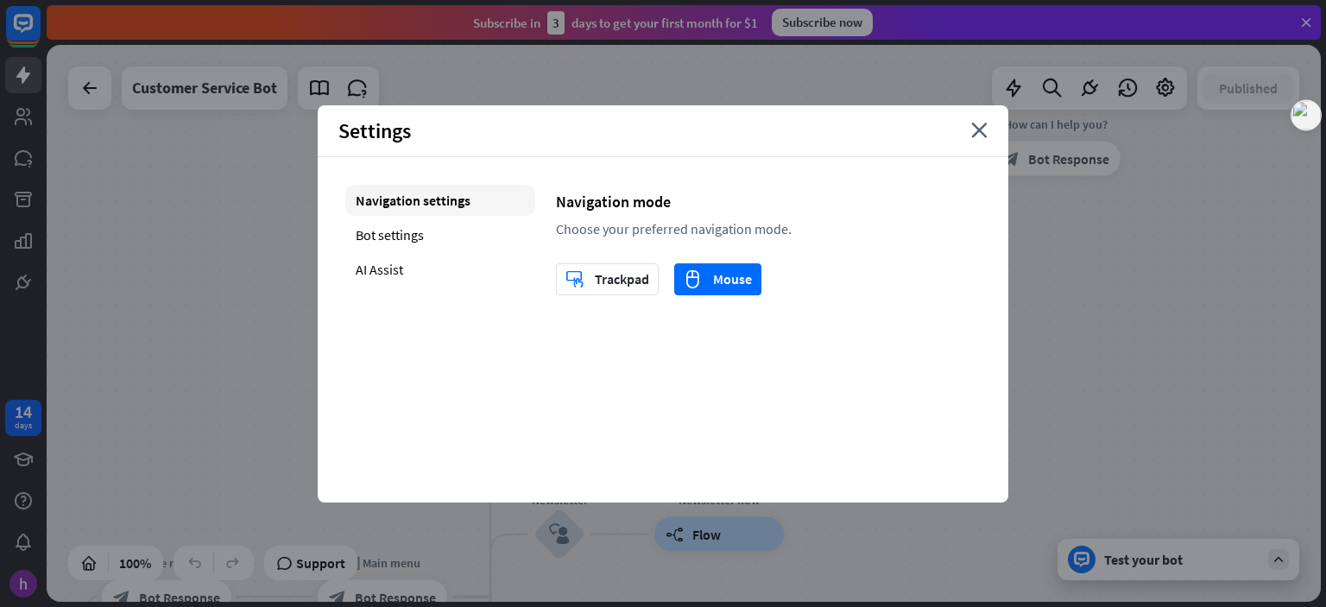
click at [712, 234] on div "Choose your preferred navigation mode." at bounding box center [768, 228] width 425 height 17
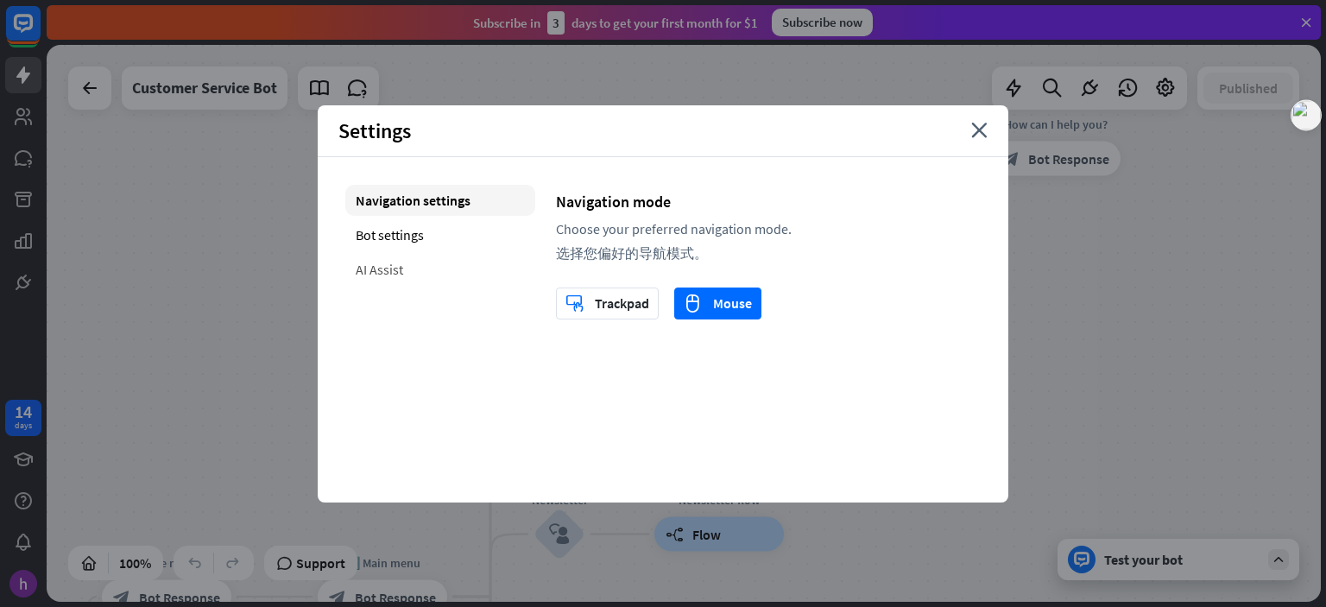
click at [388, 272] on div "AI Assist" at bounding box center [440, 269] width 190 height 31
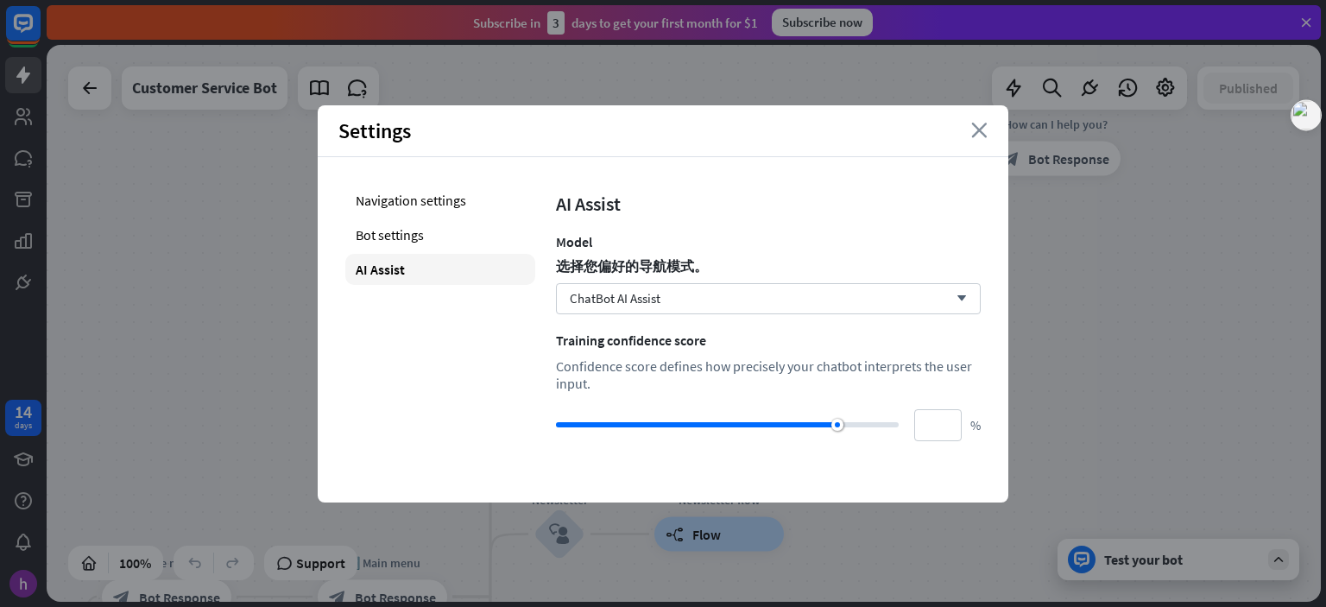
click at [977, 134] on icon "close" at bounding box center [979, 131] width 16 height 16
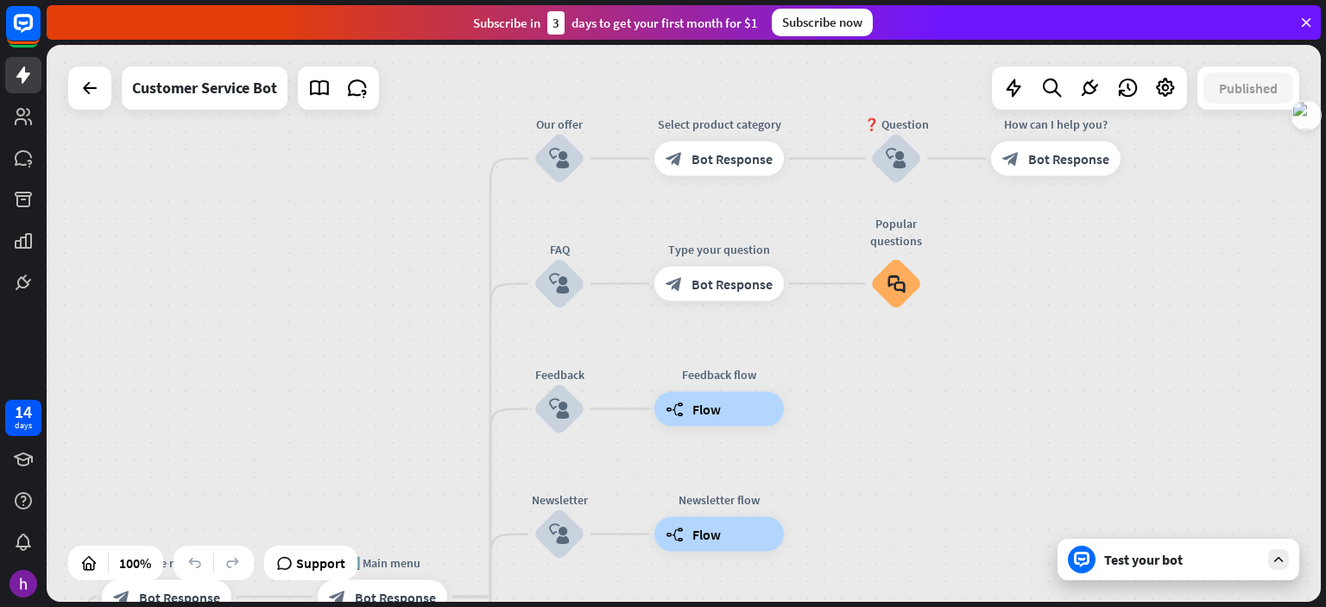
click at [1308, 16] on icon at bounding box center [1307, 23] width 16 height 16
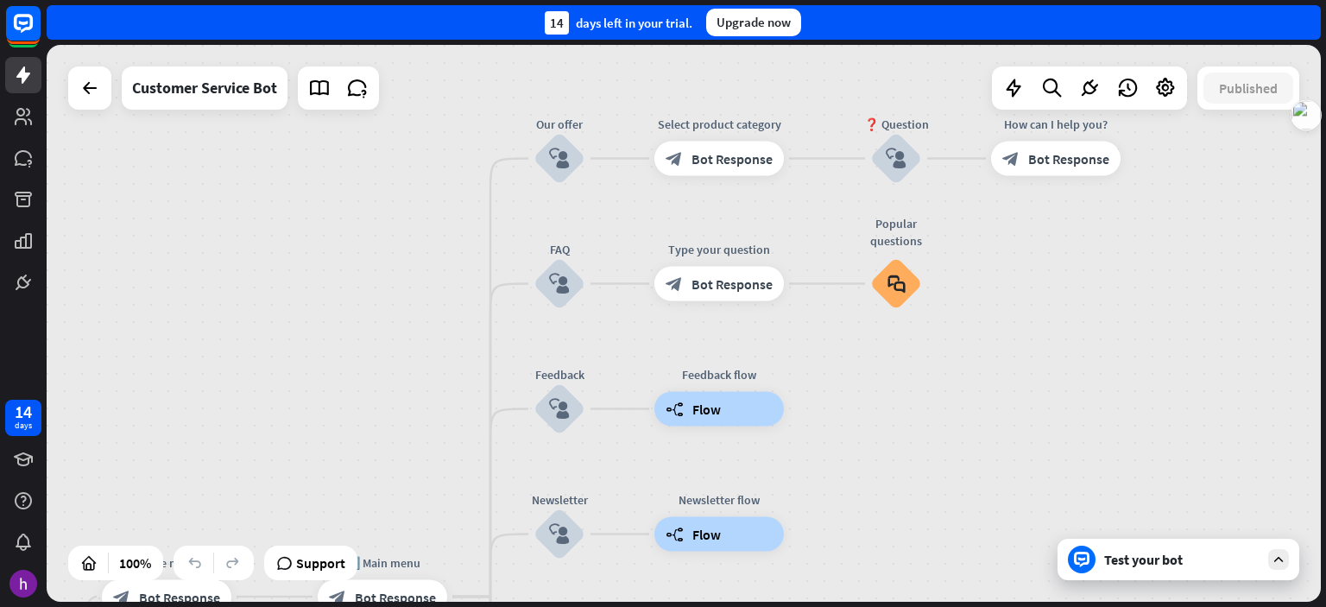
click at [1182, 194] on div "home_2 Start point Welcome message block_bot_response Bot Response 🔙 Main menu …" at bounding box center [684, 323] width 1274 height 557
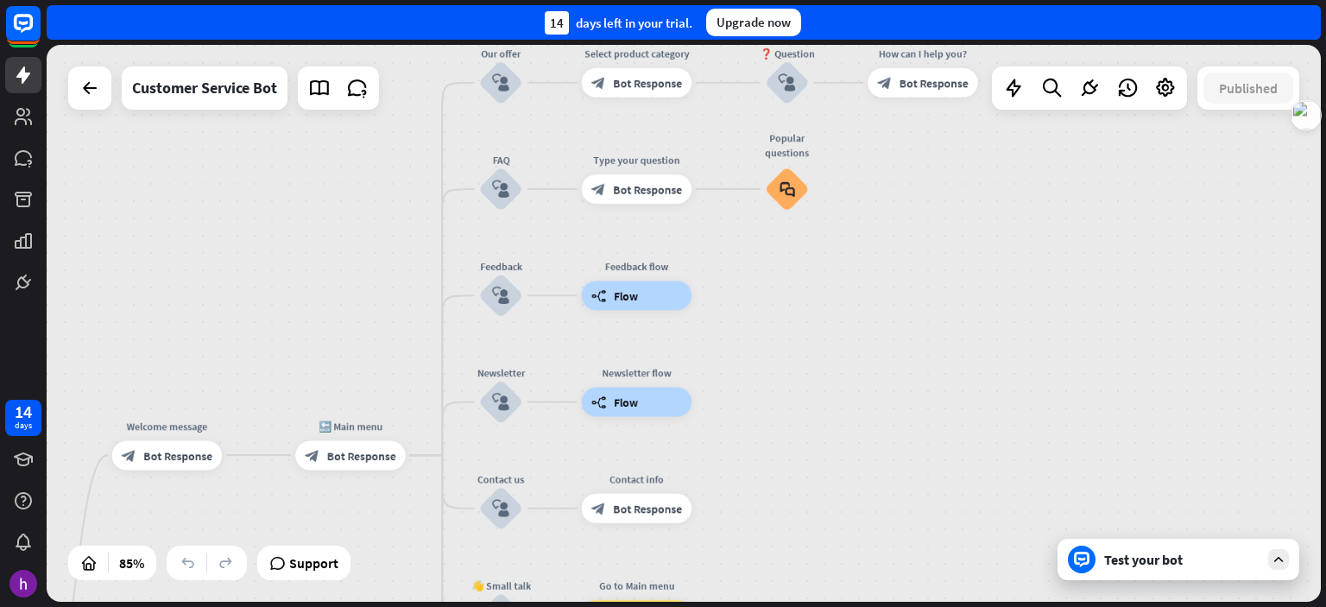
drag, startPoint x: 1180, startPoint y: 338, endPoint x: 1029, endPoint y: 237, distance: 181.8
click at [1029, 237] on div "home_2 Start point Welcome message block_bot_response Bot Response 🔙 Main menu …" at bounding box center [684, 323] width 1274 height 557
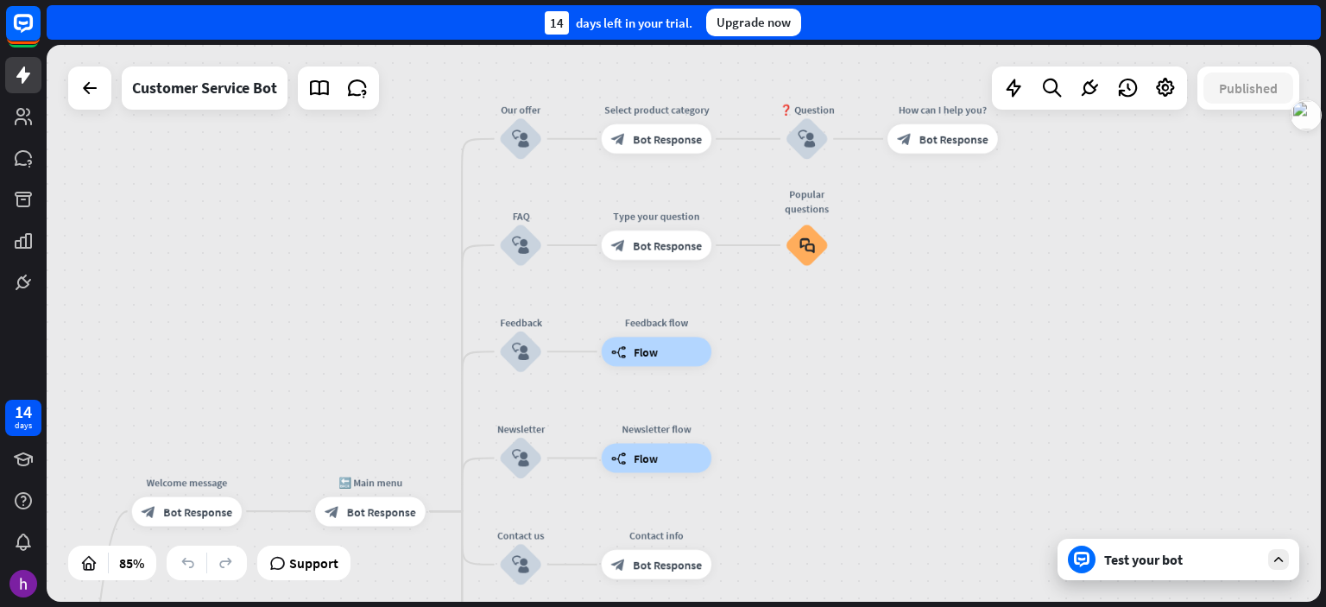
drag, startPoint x: 998, startPoint y: 237, endPoint x: 1026, endPoint y: 289, distance: 59.5
click at [1026, 289] on div "home_2 Start point Welcome message block_bot_response Bot Response 🔙 Main menu …" at bounding box center [684, 323] width 1274 height 557
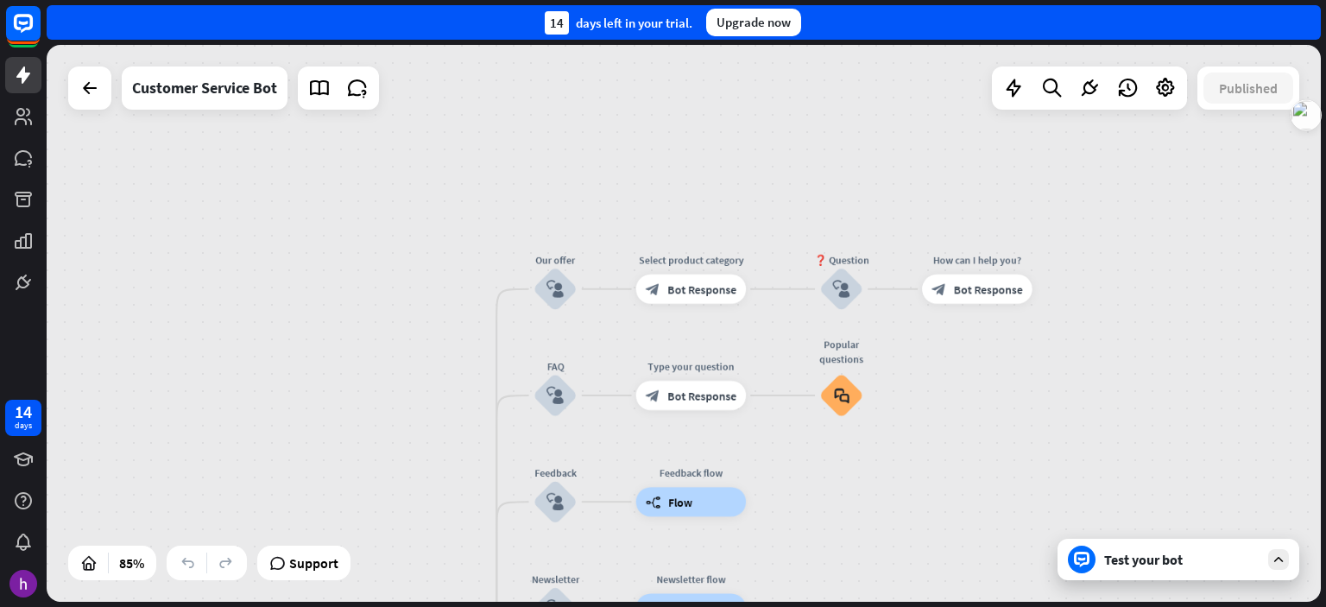
drag, startPoint x: 1064, startPoint y: 207, endPoint x: 1086, endPoint y: 326, distance: 121.3
click at [1095, 356] on div "home_2 Start point Welcome message block_bot_response Bot Response 🔙 Main menu …" at bounding box center [684, 323] width 1274 height 557
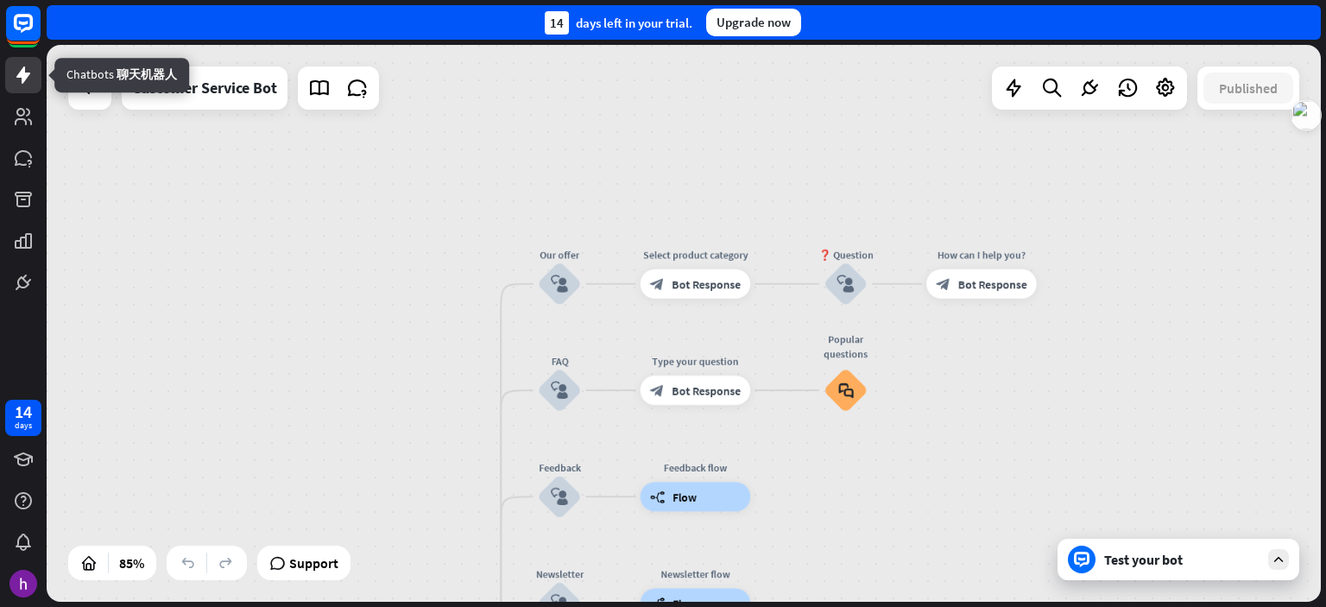
click at [27, 72] on icon at bounding box center [23, 75] width 21 height 21
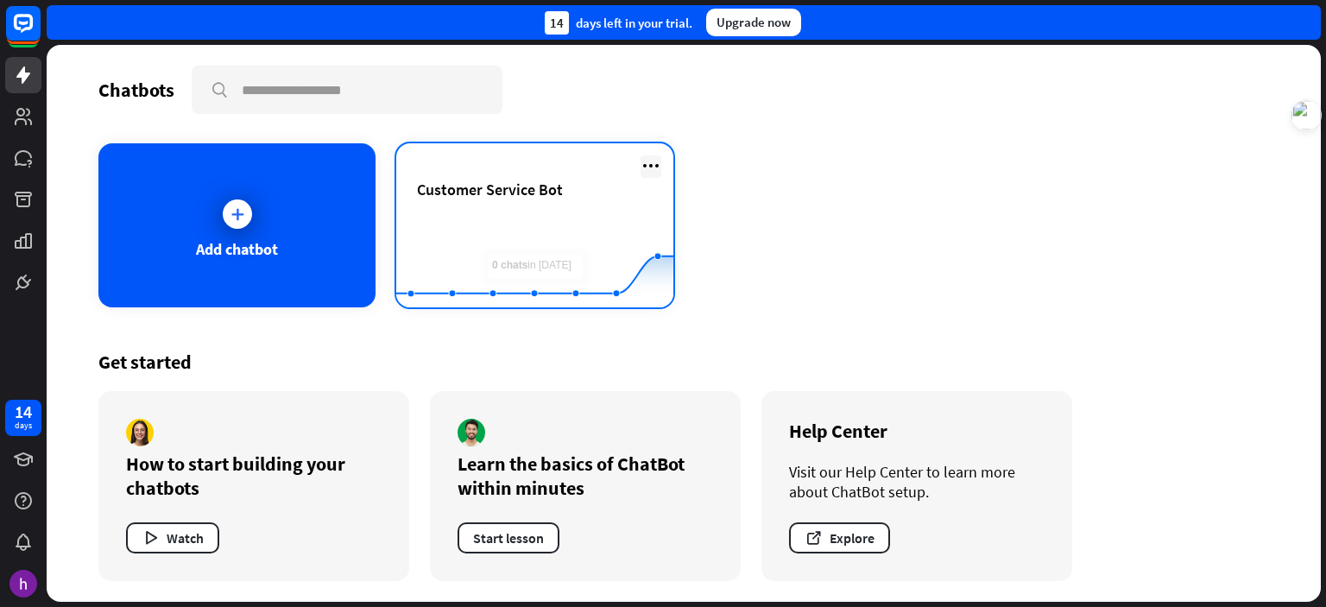
click at [656, 165] on icon at bounding box center [651, 165] width 21 height 21
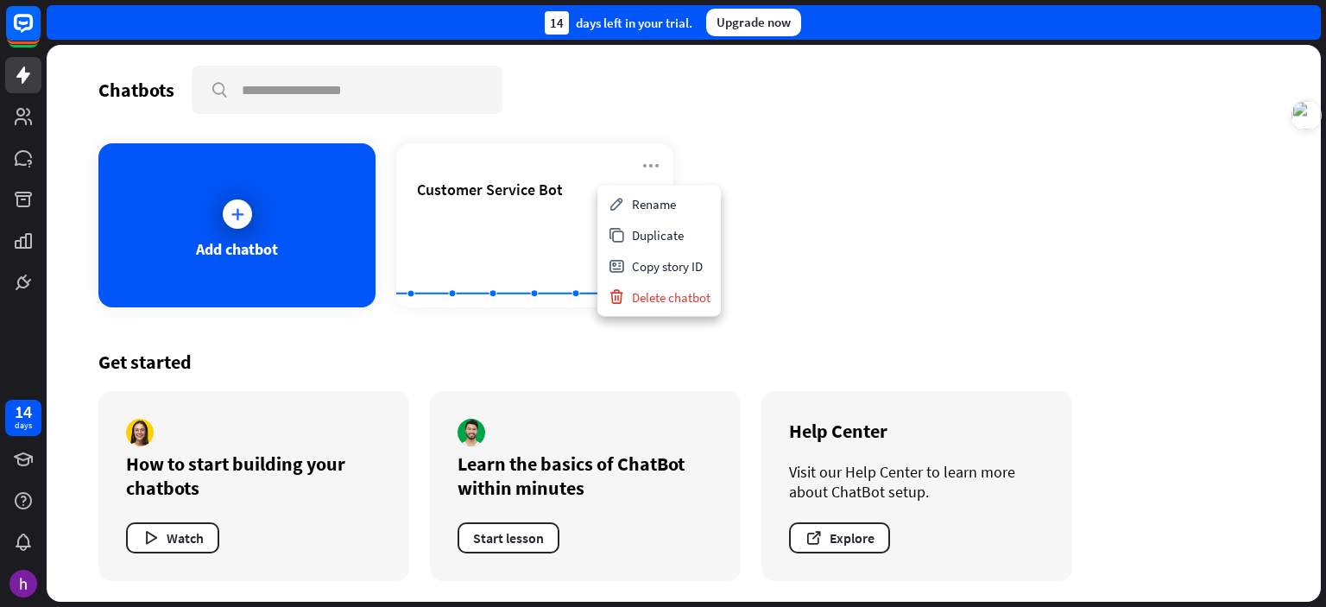
click at [915, 248] on div "Add chatbot Customer Service Bot Created with Highcharts 10.1.0 0 1 2" at bounding box center [683, 225] width 1171 height 164
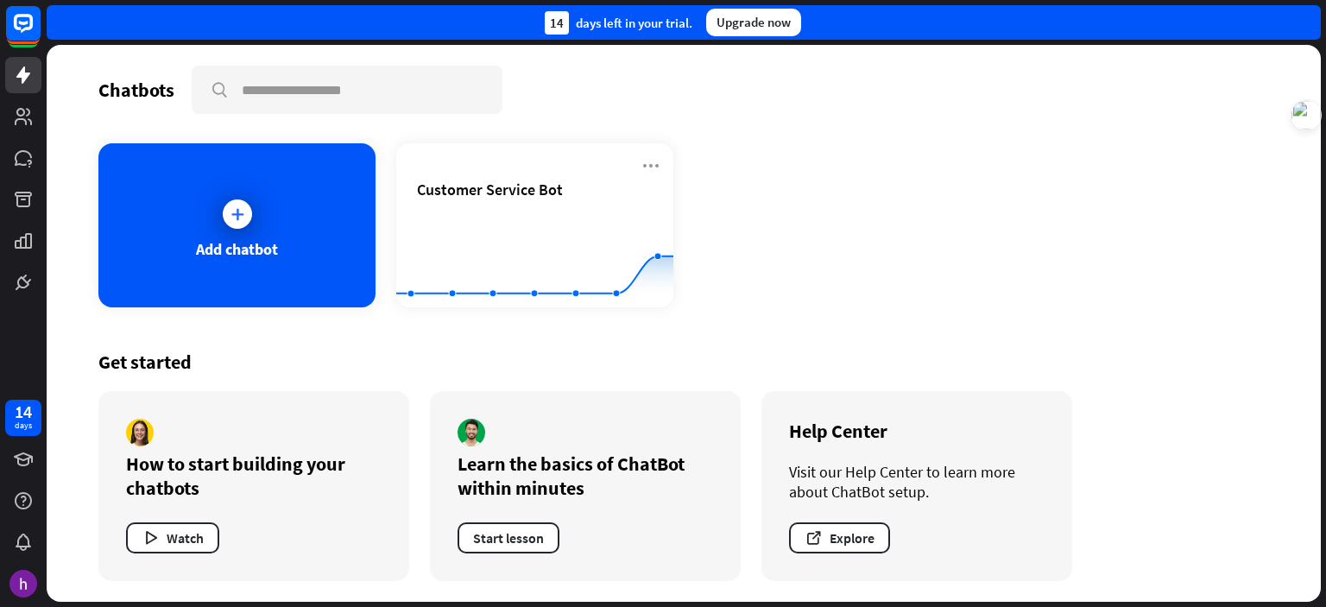
drag, startPoint x: 881, startPoint y: 320, endPoint x: 930, endPoint y: 161, distance: 167.2
click at [930, 161] on div "Chatbots search Add chatbot Customer Service Bot Created with Highcharts 10.1.0…" at bounding box center [684, 323] width 1274 height 557
click at [914, 186] on div "Add chatbot Customer Service Bot Created with Highcharts 10.1.0 0 1 2" at bounding box center [683, 225] width 1171 height 164
click at [22, 82] on icon at bounding box center [23, 74] width 14 height 17
drag, startPoint x: 836, startPoint y: 236, endPoint x: 1068, endPoint y: 158, distance: 244.9
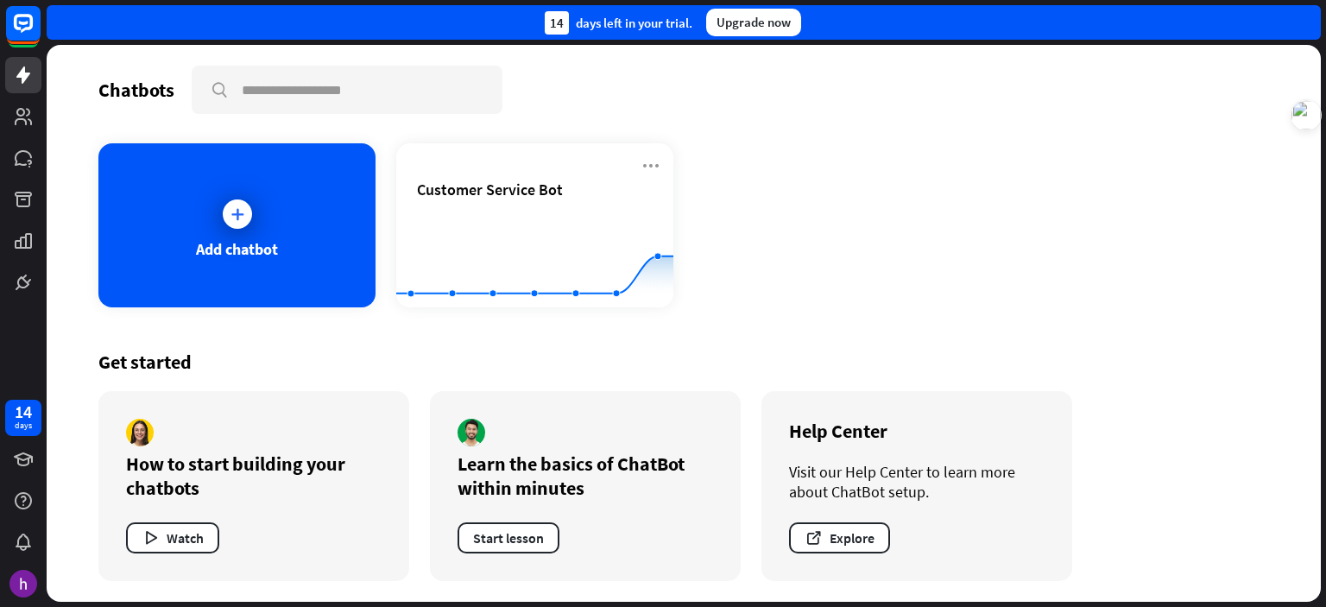
click at [1068, 158] on div "Add chatbot Customer Service Bot Created with Highcharts 10.1.0 0 1 2" at bounding box center [683, 225] width 1171 height 164
drag, startPoint x: 125, startPoint y: 465, endPoint x: 349, endPoint y: 475, distance: 223.8
click at [349, 475] on div "How to start building your chatbots" at bounding box center [254, 476] width 256 height 48
click at [303, 502] on div "How to start building your chatbots Watch" at bounding box center [253, 486] width 311 height 190
click at [199, 534] on button "Watch" at bounding box center [172, 537] width 93 height 31
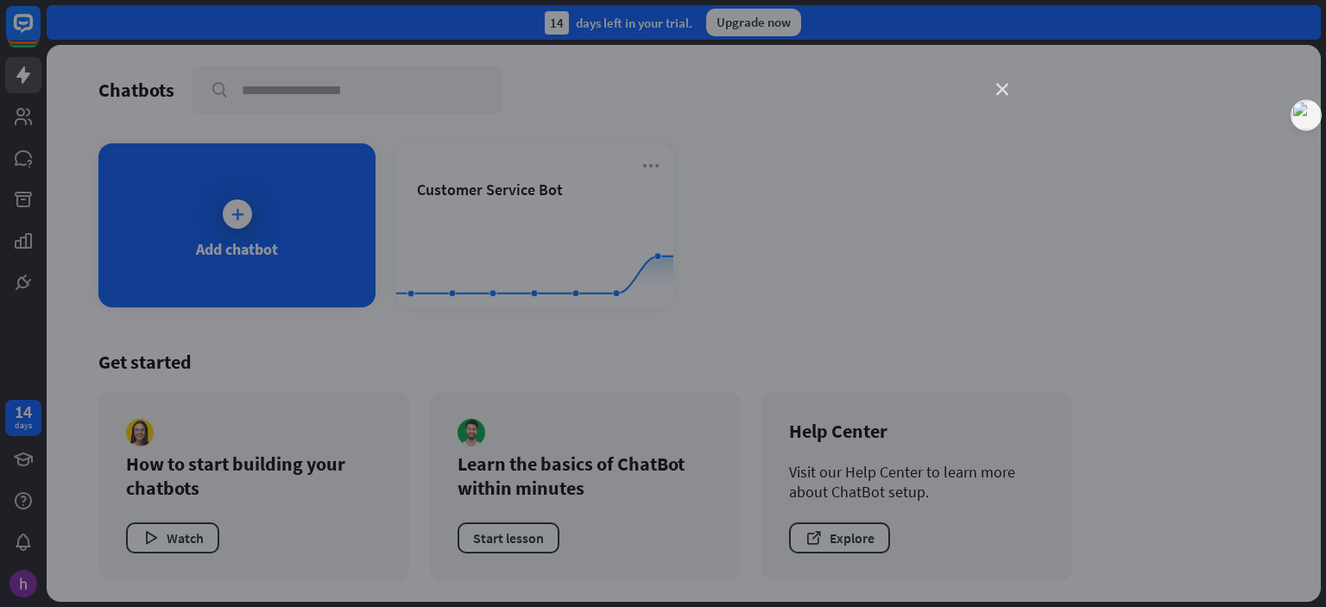
click at [1005, 86] on icon "close" at bounding box center [1002, 90] width 12 height 12
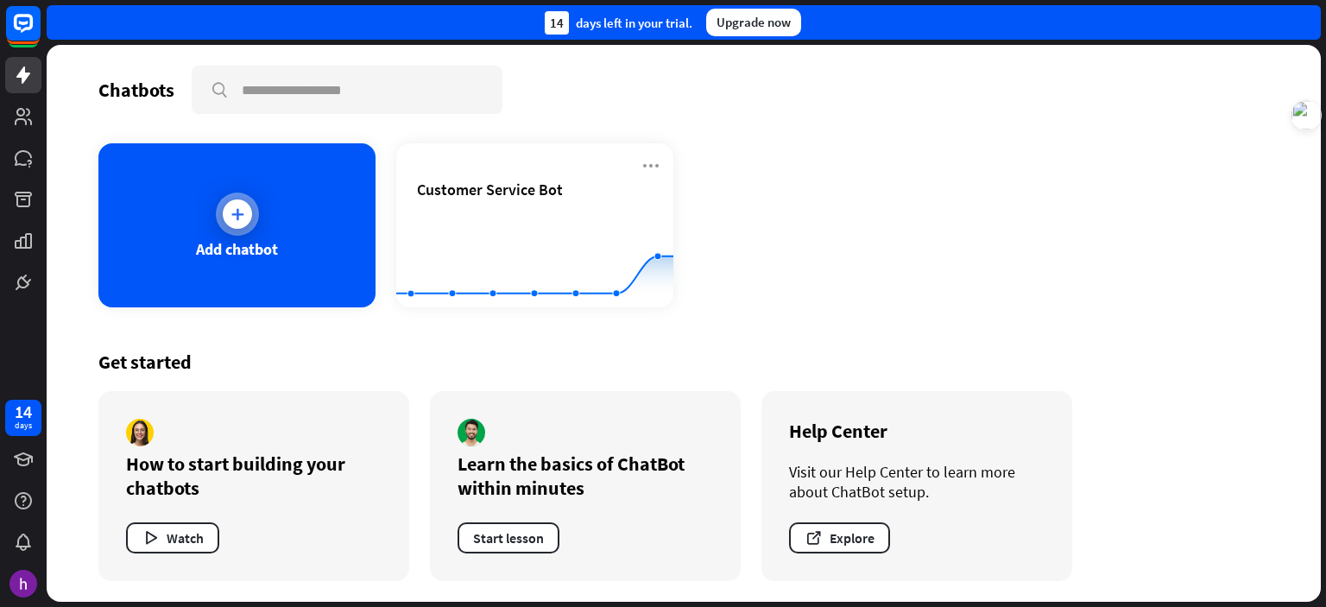
click at [245, 213] on icon at bounding box center [237, 214] width 17 height 17
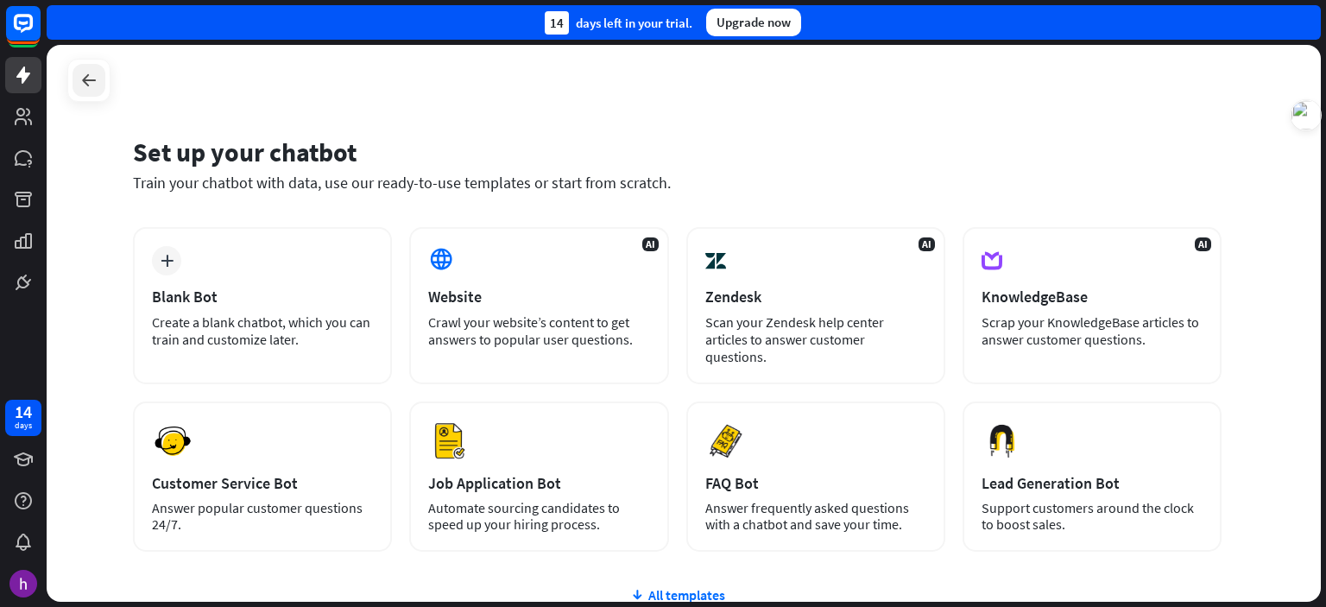
click at [85, 82] on icon at bounding box center [89, 80] width 21 height 21
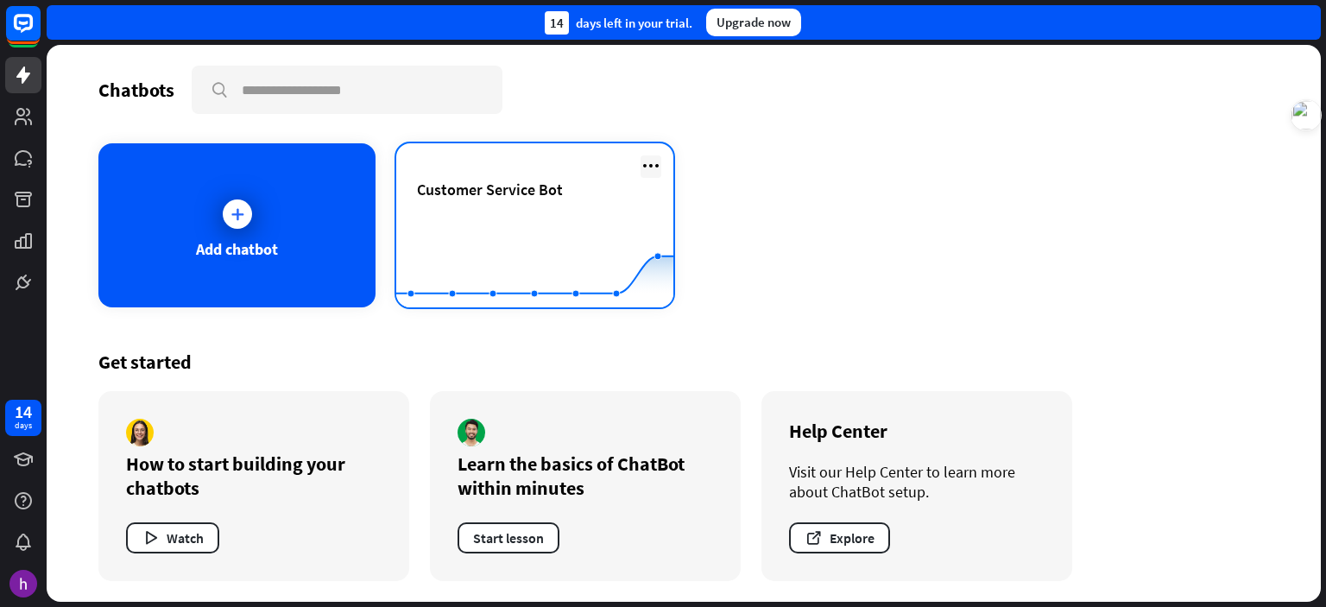
click at [641, 165] on icon at bounding box center [651, 165] width 21 height 21
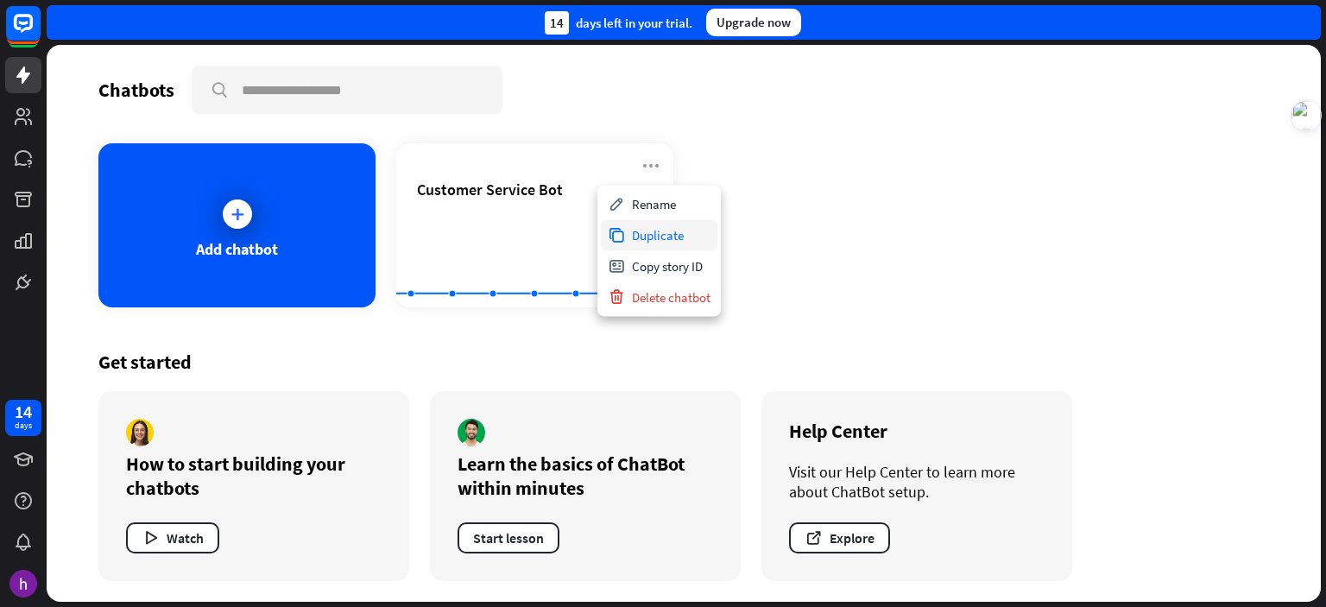
click at [666, 237] on div "Duplicate" at bounding box center [659, 234] width 117 height 31
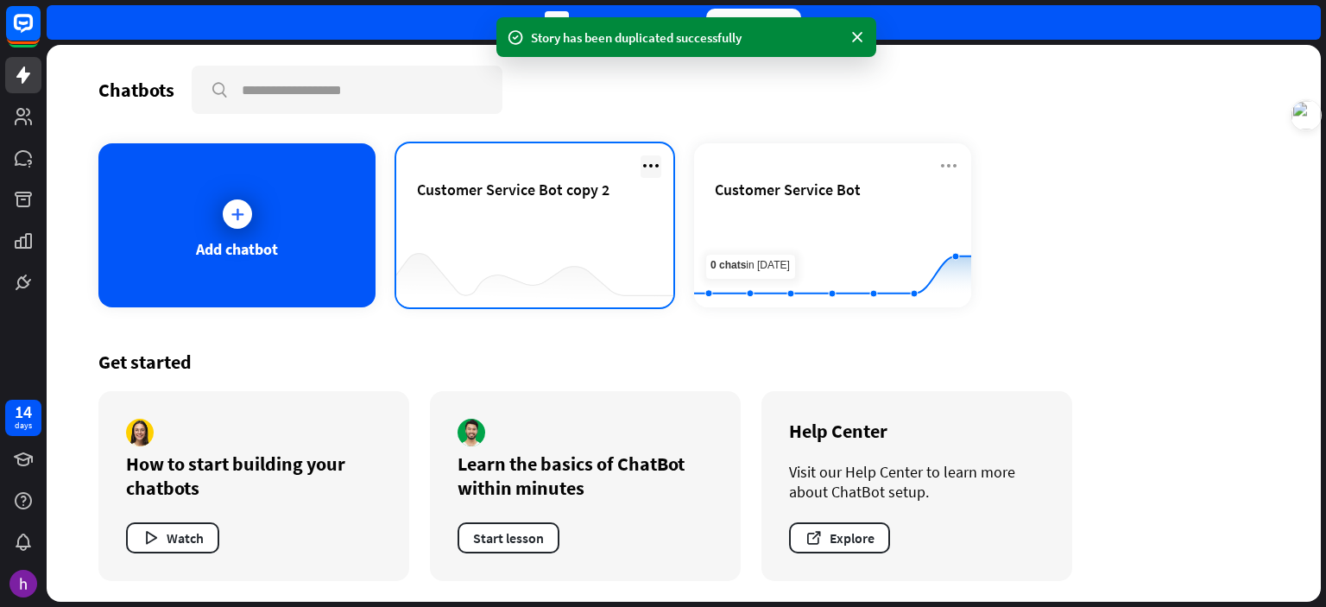
click at [653, 161] on icon at bounding box center [651, 165] width 21 height 21
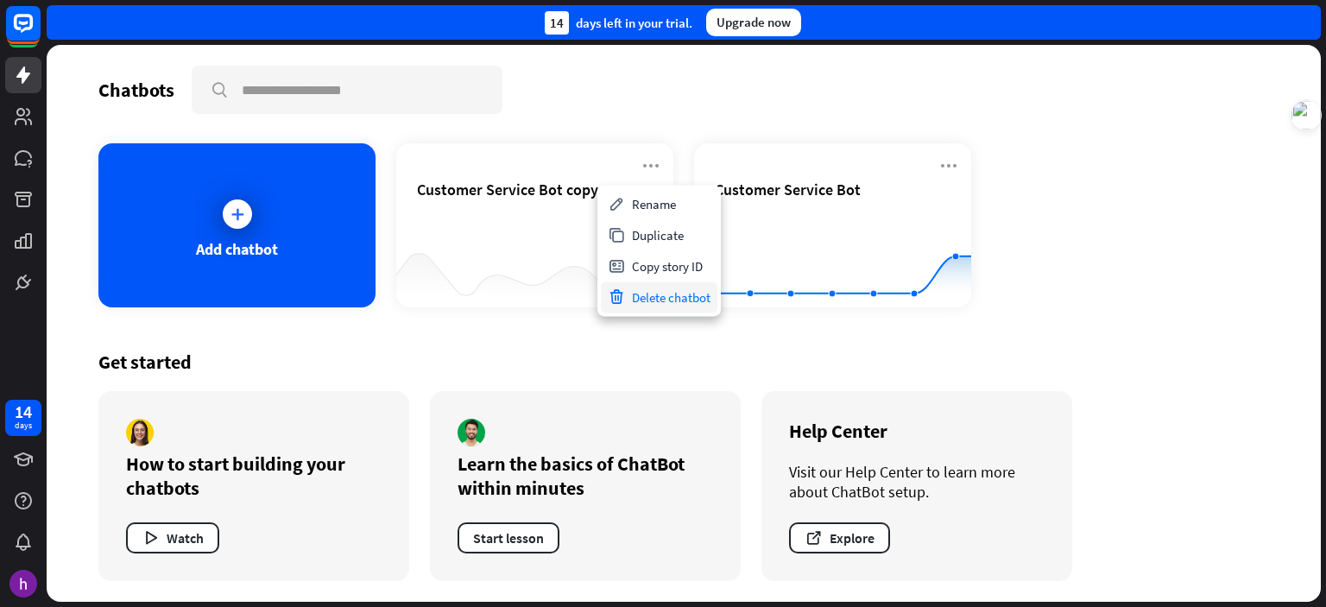
click at [667, 302] on div "Delete chatbot" at bounding box center [659, 296] width 117 height 31
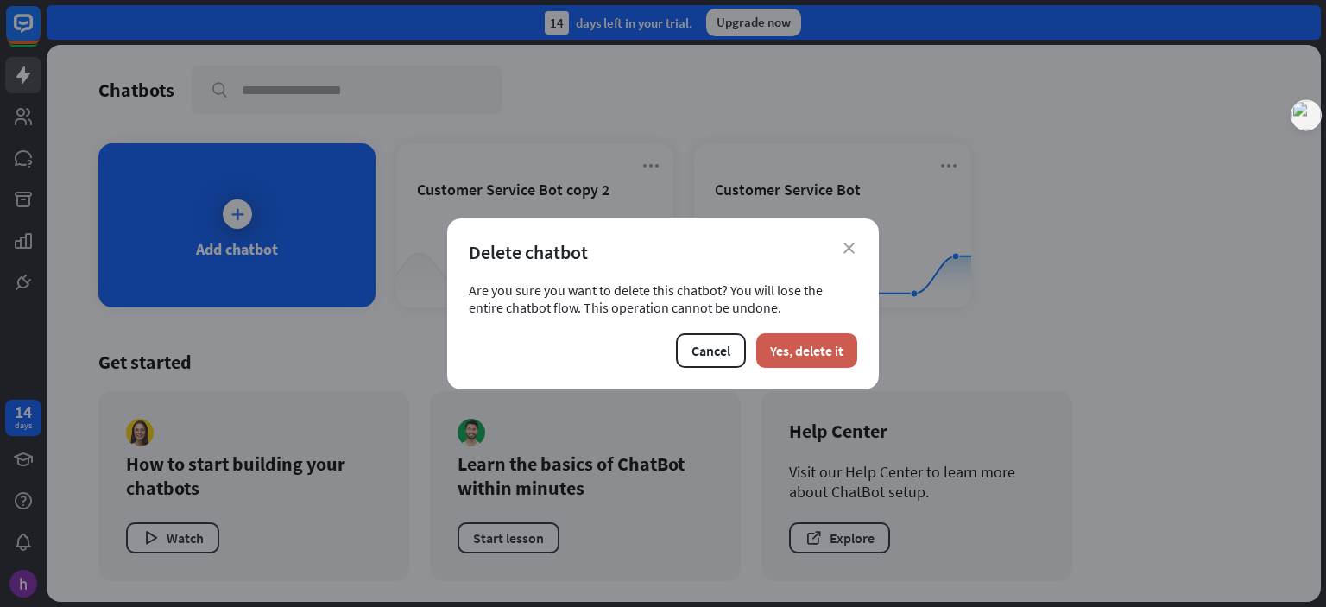
click at [785, 351] on button "Yes, delete it" at bounding box center [806, 350] width 101 height 35
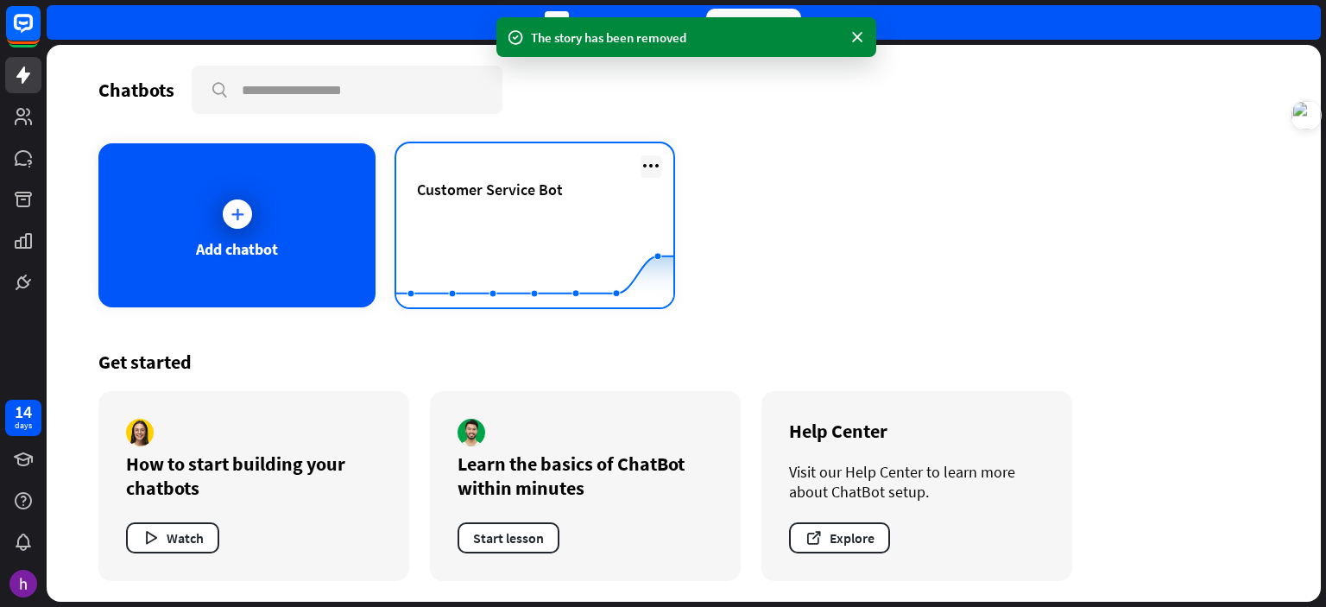
click at [653, 161] on icon at bounding box center [651, 165] width 21 height 21
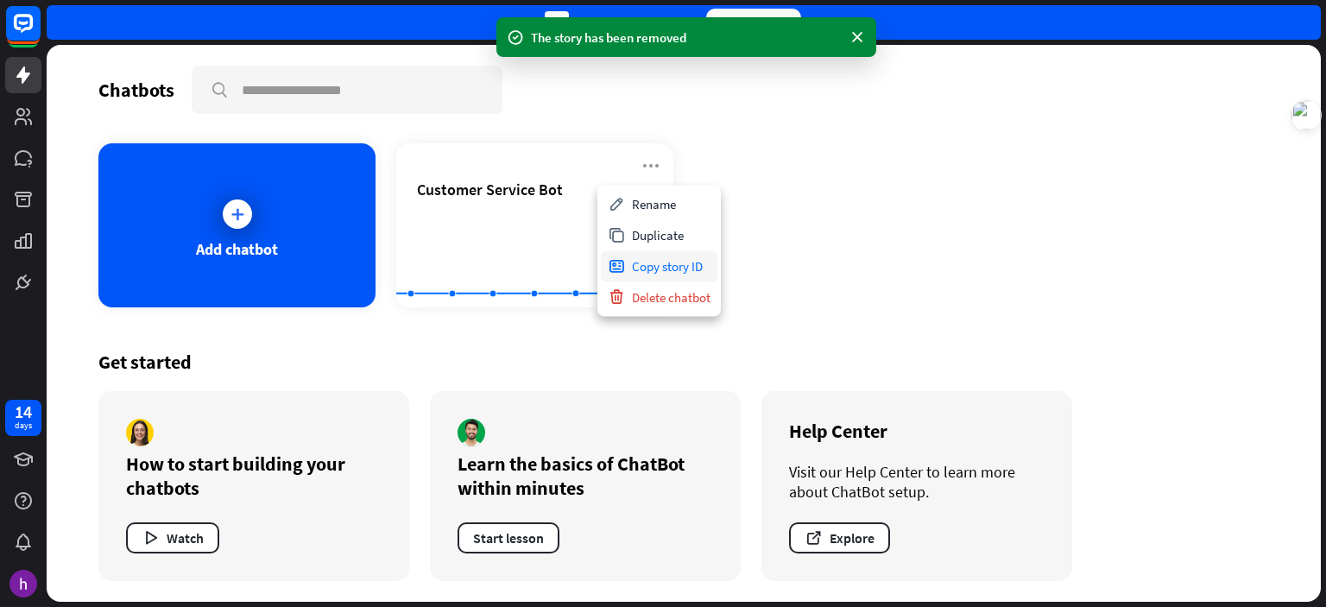
click at [677, 272] on div "Copy story ID" at bounding box center [659, 265] width 117 height 31
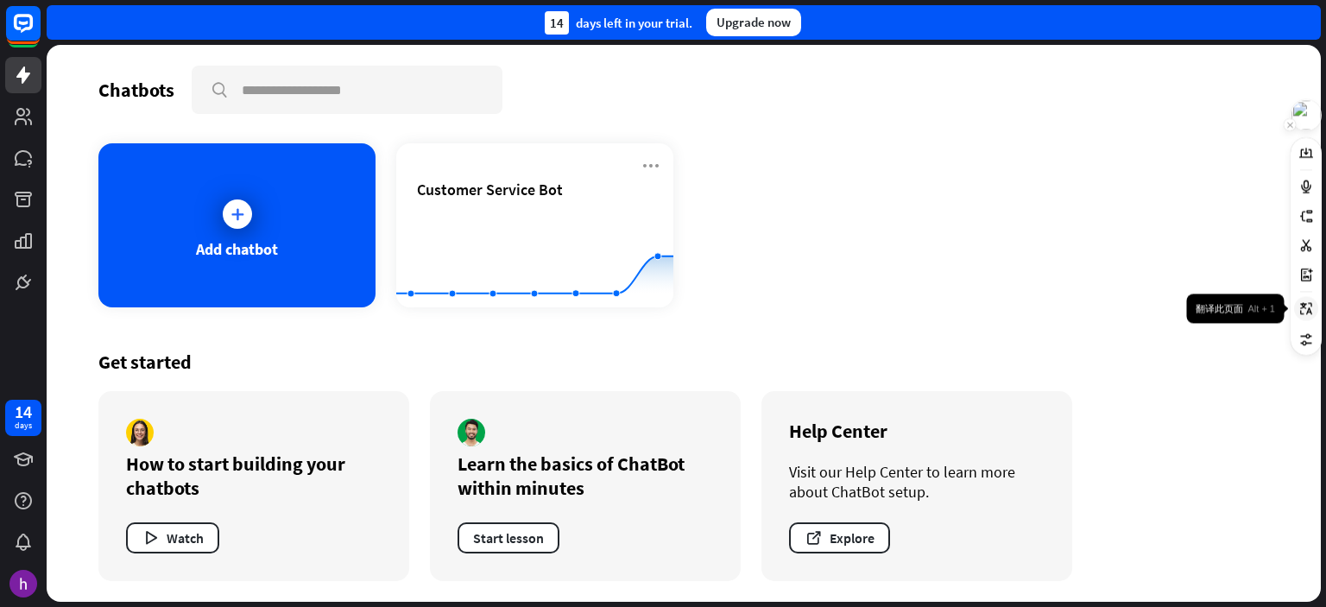
click at [1305, 308] on icon at bounding box center [1307, 308] width 14 height 14
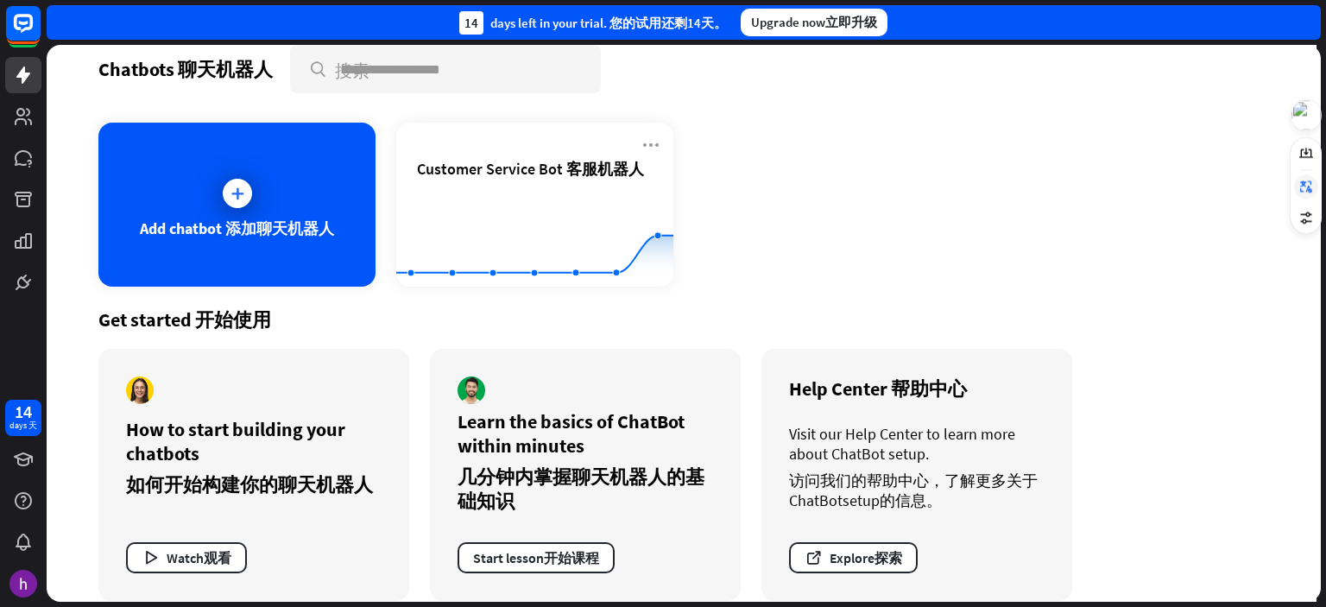
scroll to position [39, 0]
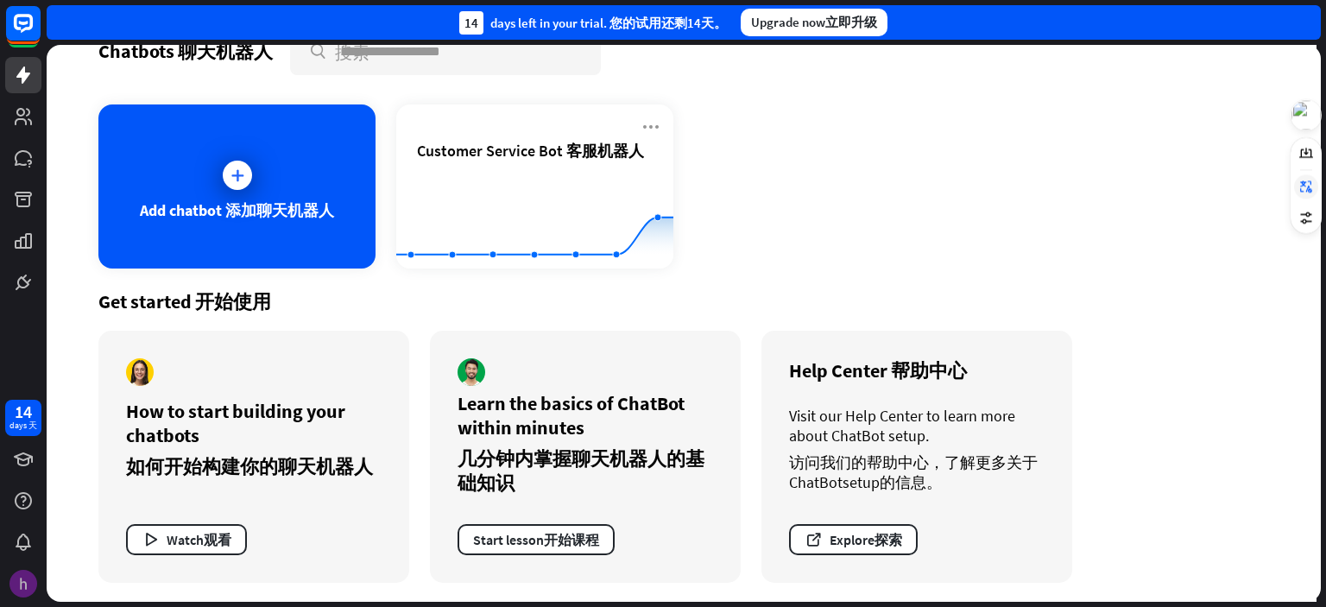
click at [24, 578] on img at bounding box center [23, 584] width 28 height 28
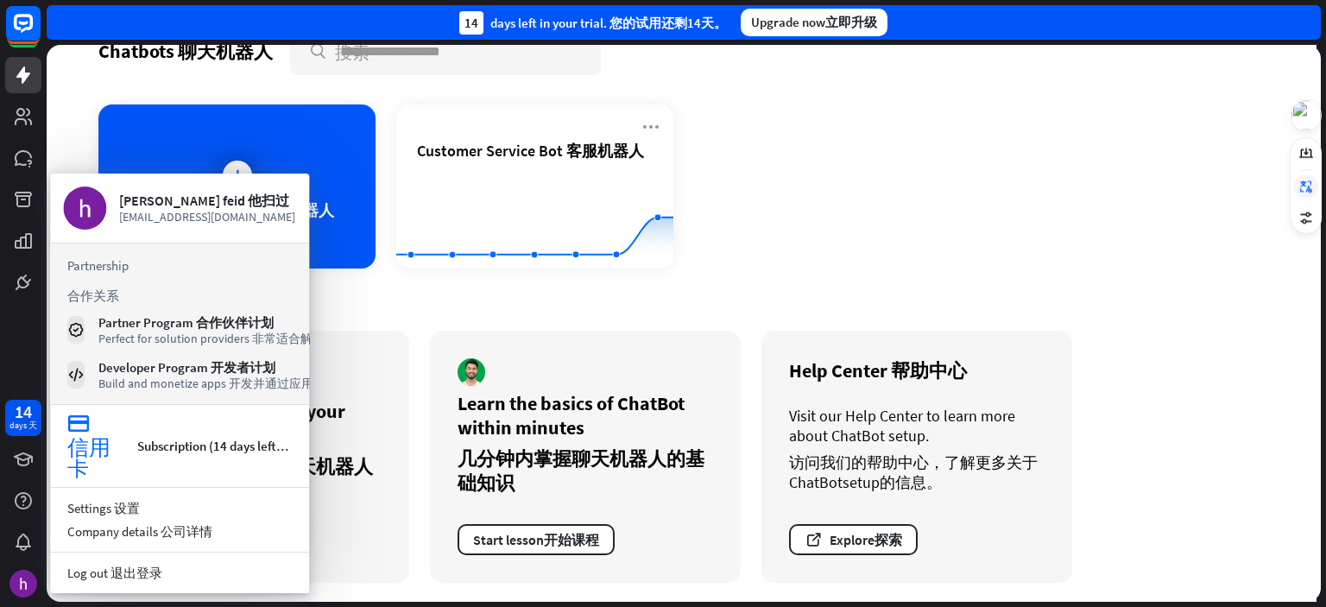
click at [466, 296] on div "Get started Get started 开始使用" at bounding box center [683, 301] width 1171 height 24
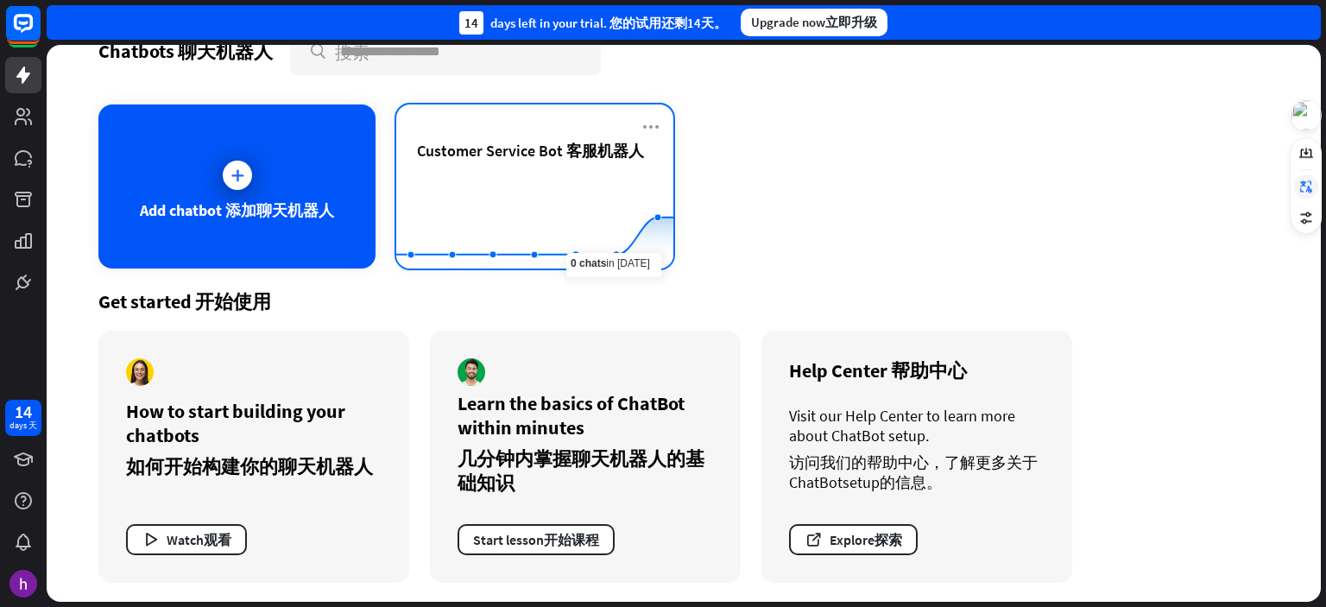
click at [577, 165] on div "Customer Service Bot Customer Service Bot 客服机器人" at bounding box center [535, 171] width 236 height 60
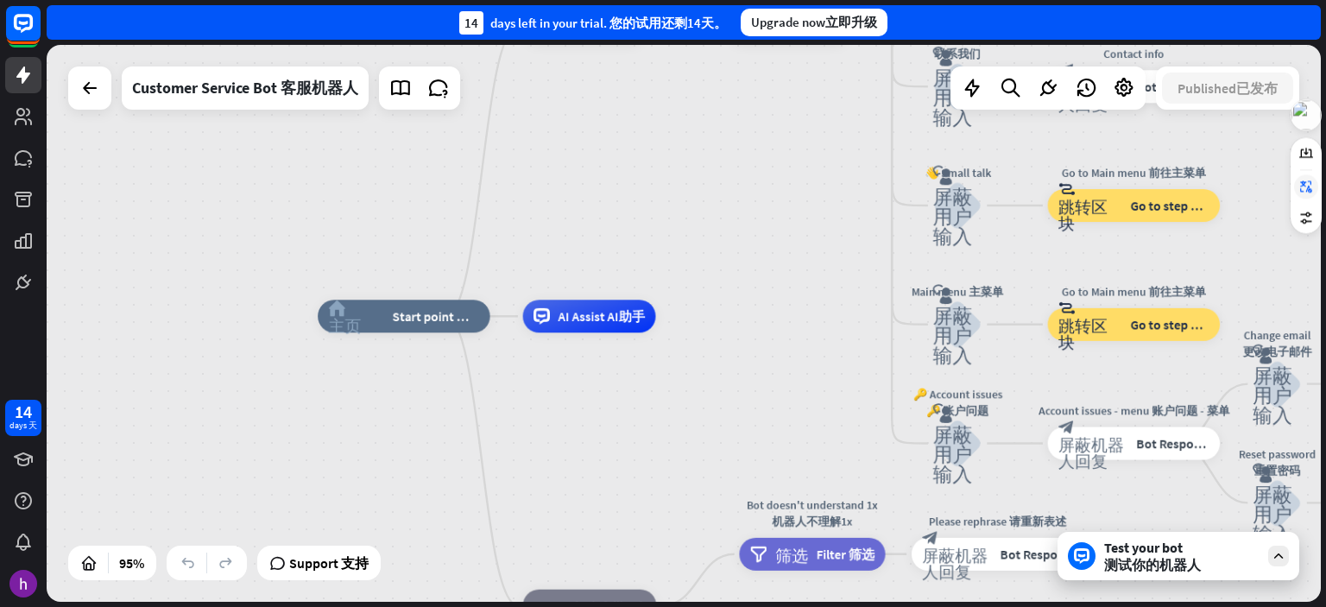
click at [736, 162] on div "home_2 home_2 主页_2 Start point Start point 起点 Welcome message Welcome message b…" at bounding box center [684, 323] width 1274 height 557
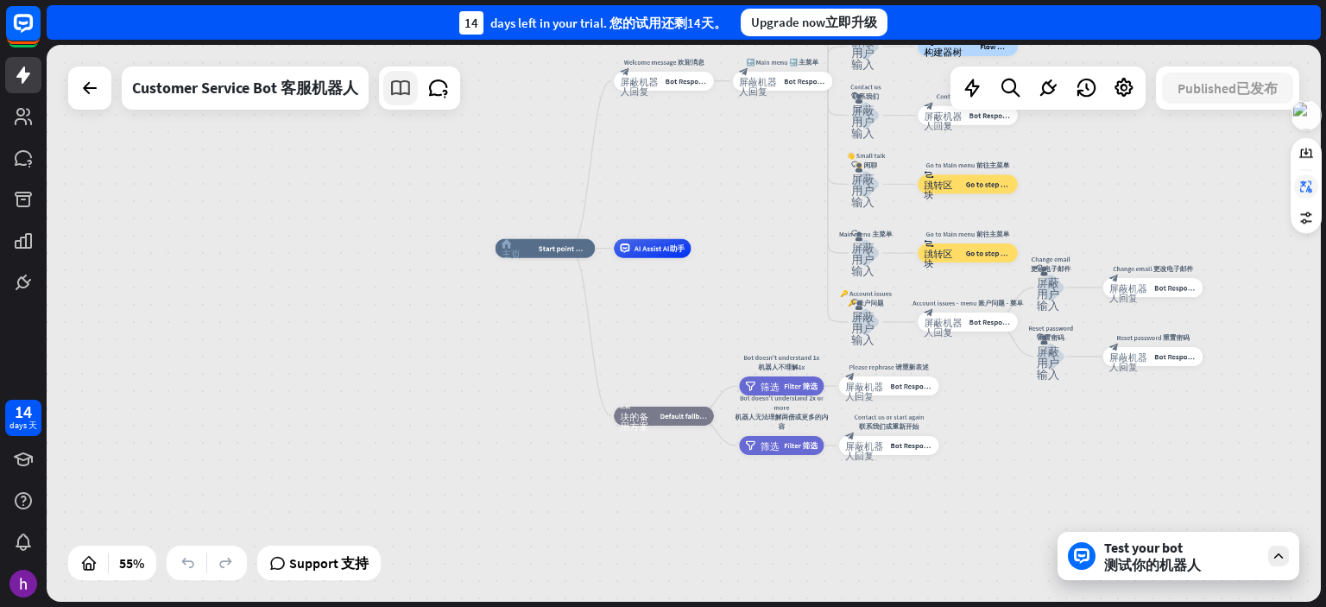
click at [402, 87] on icon at bounding box center [400, 88] width 22 height 22
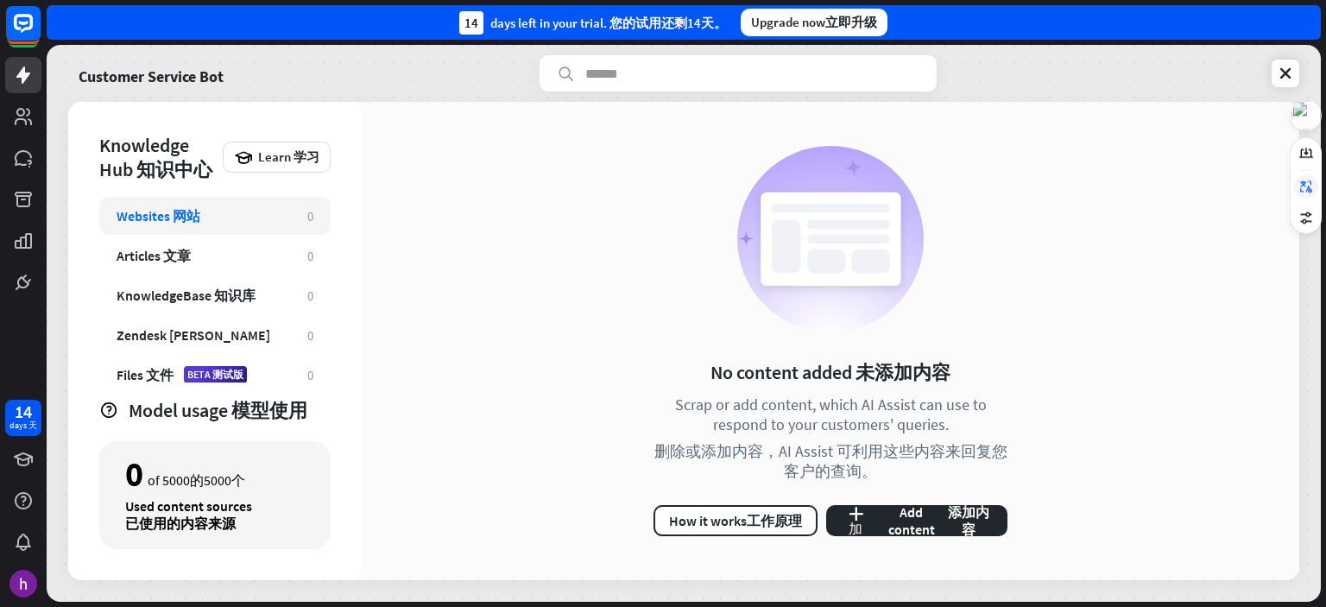
click at [183, 211] on span "网站" at bounding box center [187, 215] width 28 height 17
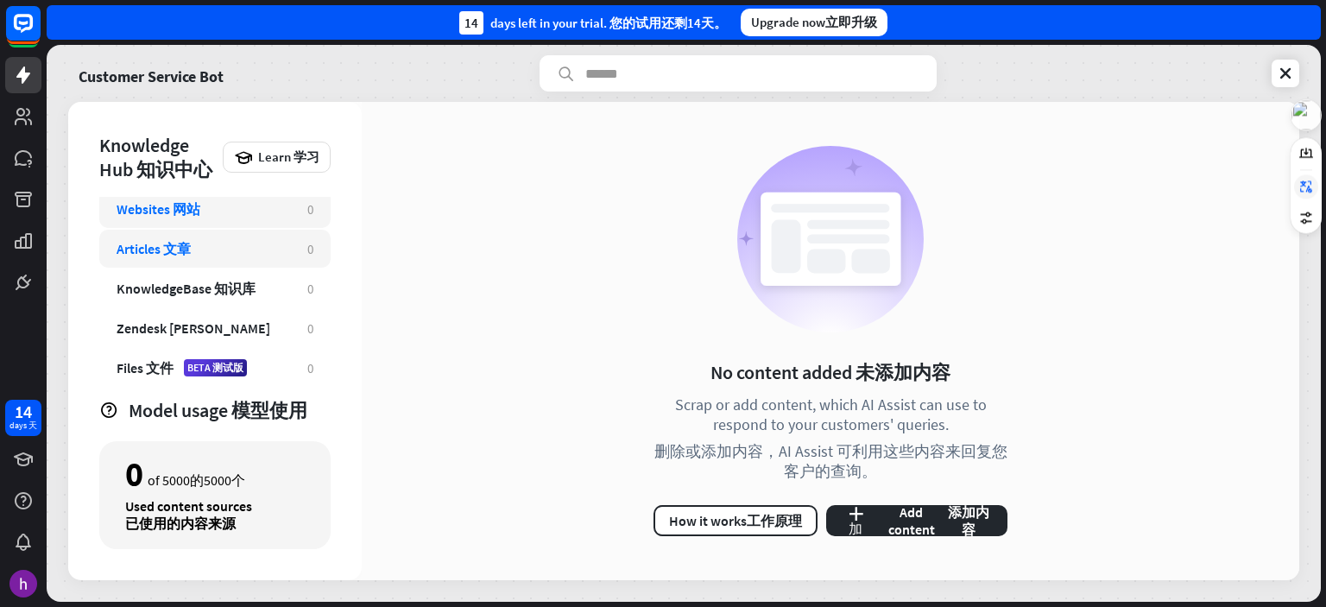
scroll to position [10, 0]
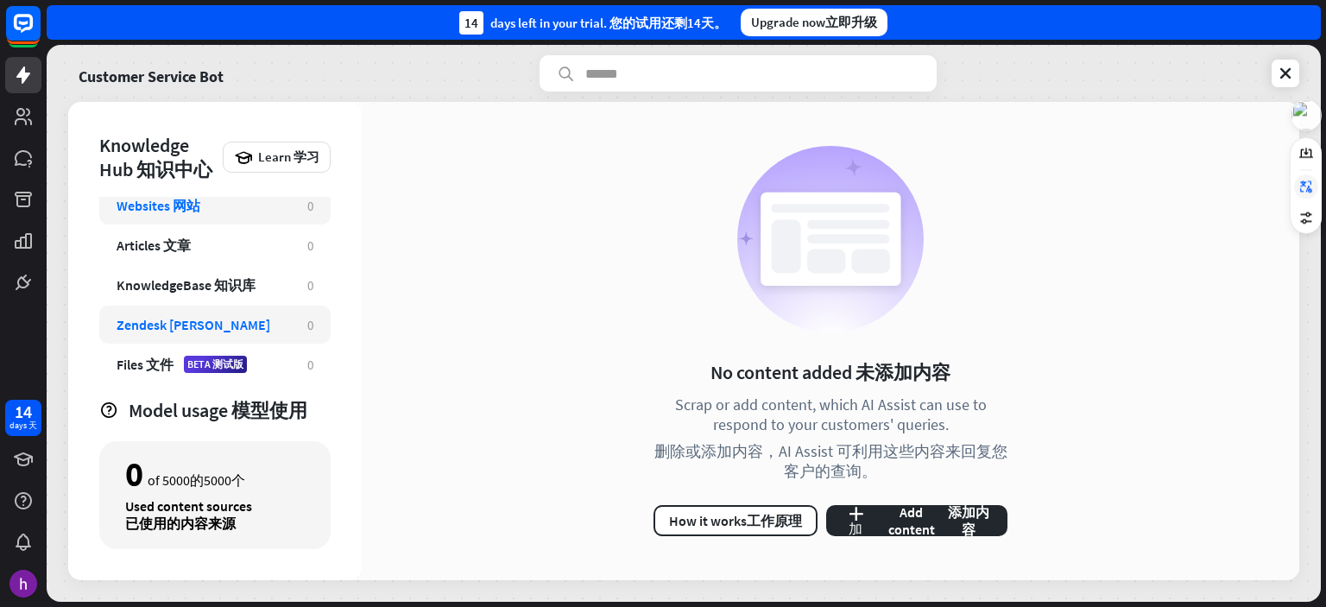
click at [189, 325] on span "[PERSON_NAME]" at bounding box center [219, 324] width 101 height 17
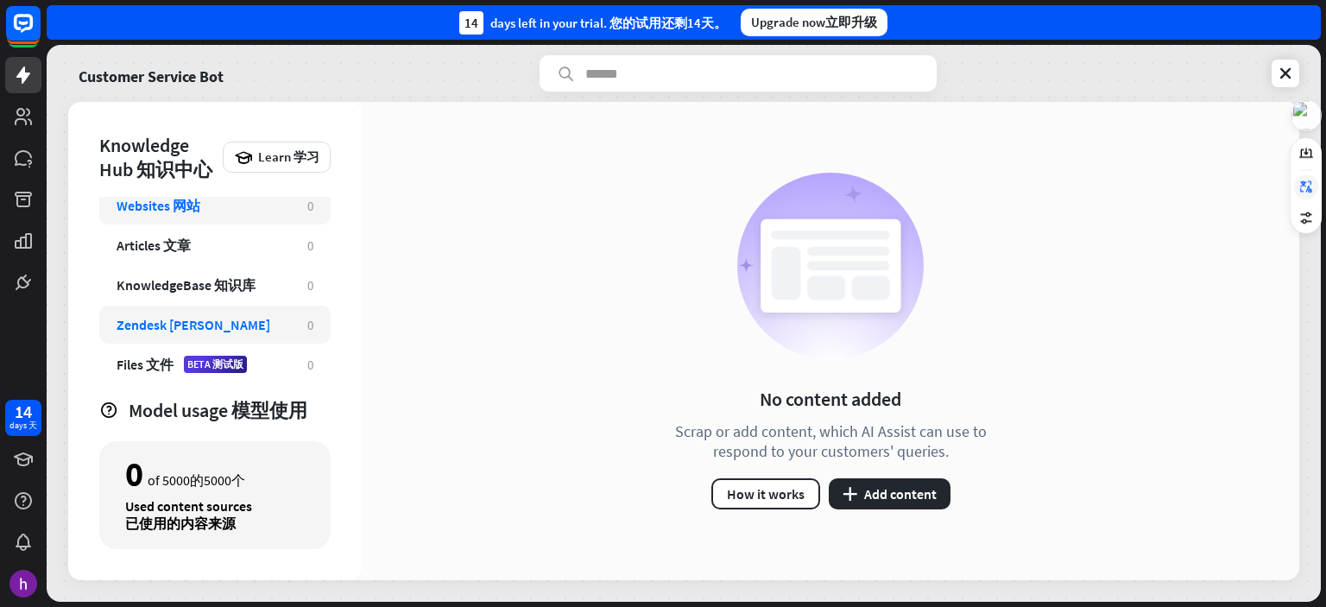
click at [162, 212] on div "Websites Websites 网站" at bounding box center [159, 205] width 84 height 17
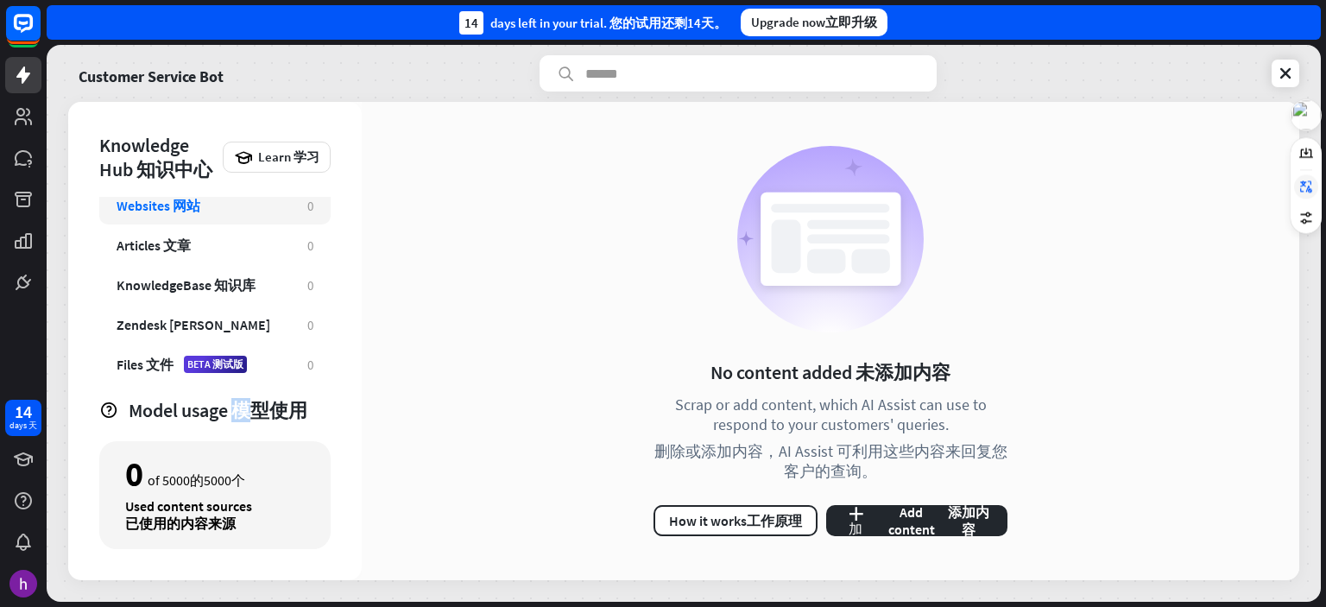
drag, startPoint x: 237, startPoint y: 406, endPoint x: 258, endPoint y: 409, distance: 21.0
click at [258, 409] on span "模型使用" at bounding box center [269, 410] width 76 height 24
click at [194, 489] on div "0 0 of 5000 of 5000 的5000个 Used content sources Used content sources 已使用的内容来源" at bounding box center [214, 495] width 231 height 108
click at [854, 515] on icon "plus plus 加" at bounding box center [856, 521] width 32 height 28
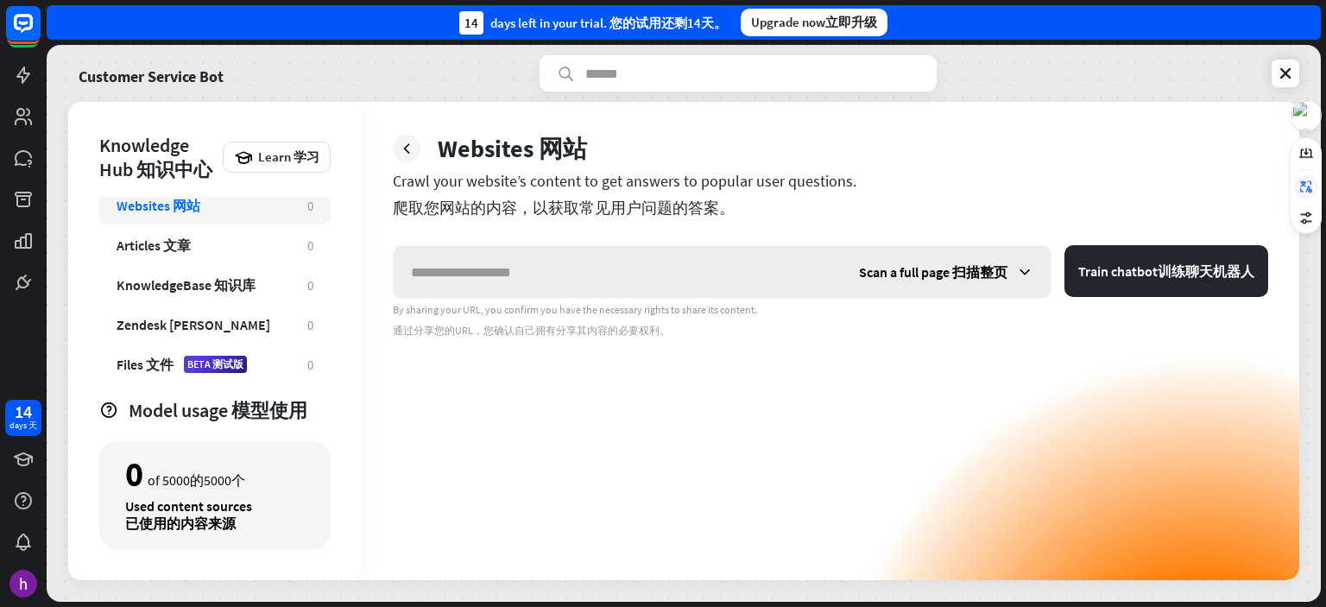
click at [1021, 268] on icon at bounding box center [1024, 271] width 17 height 17
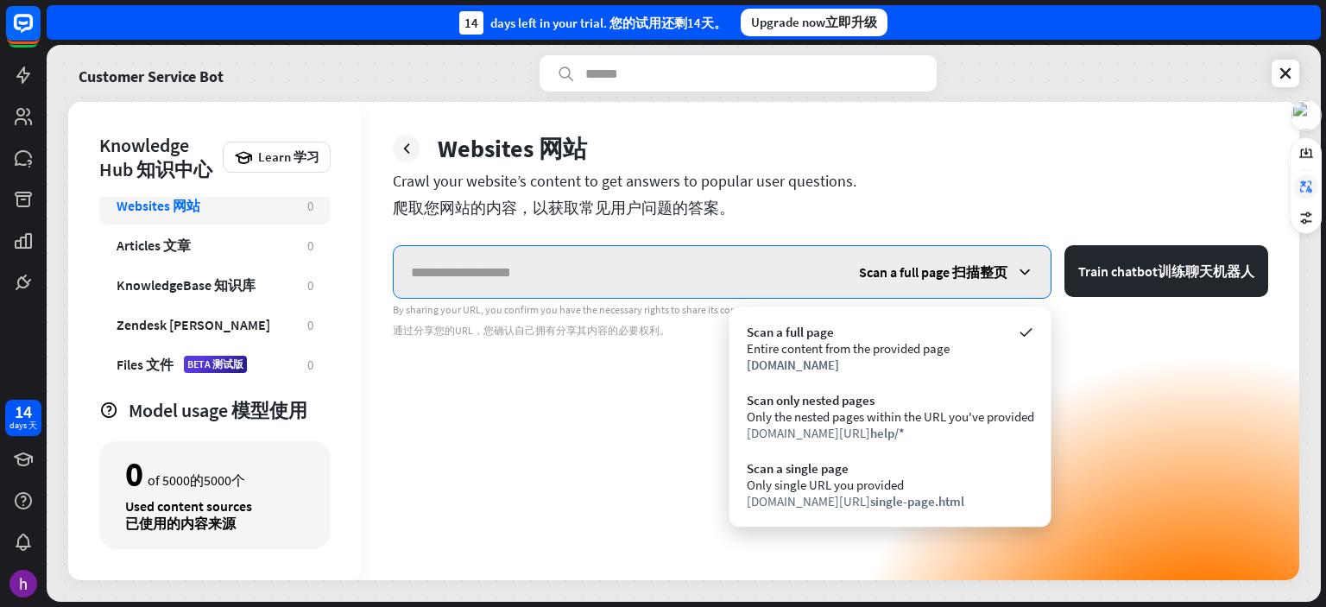
click at [743, 264] on input "text" at bounding box center [618, 272] width 448 height 52
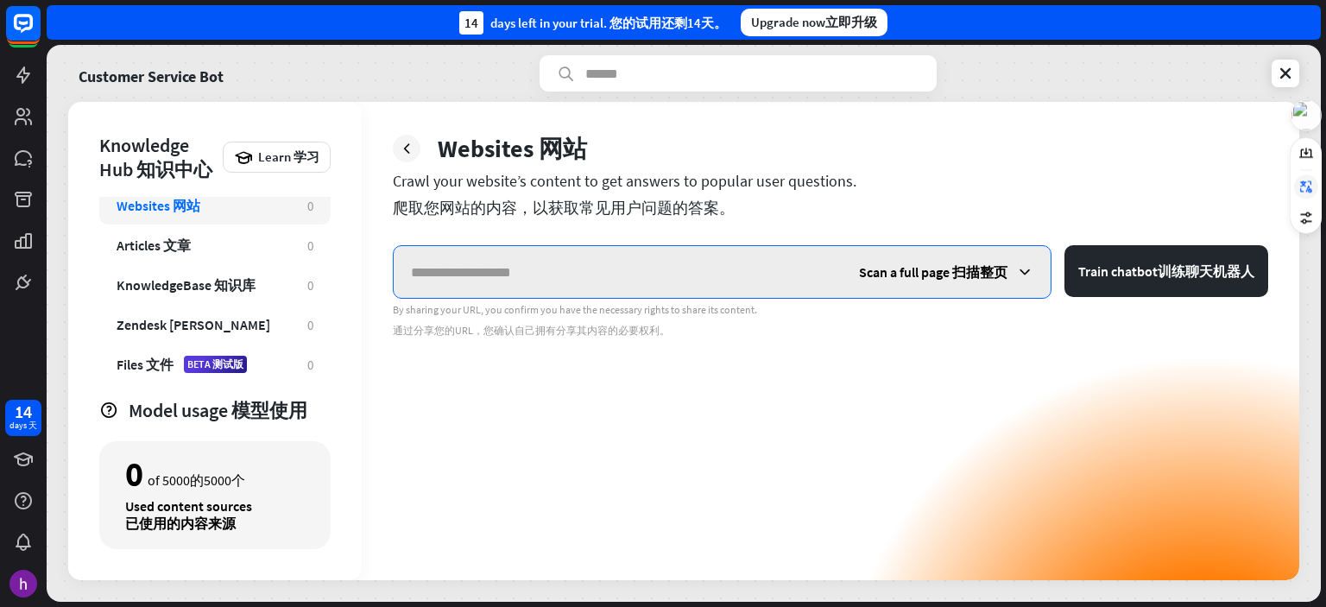
click at [503, 287] on input "text" at bounding box center [618, 272] width 448 height 52
paste input "**********"
type input "**********"
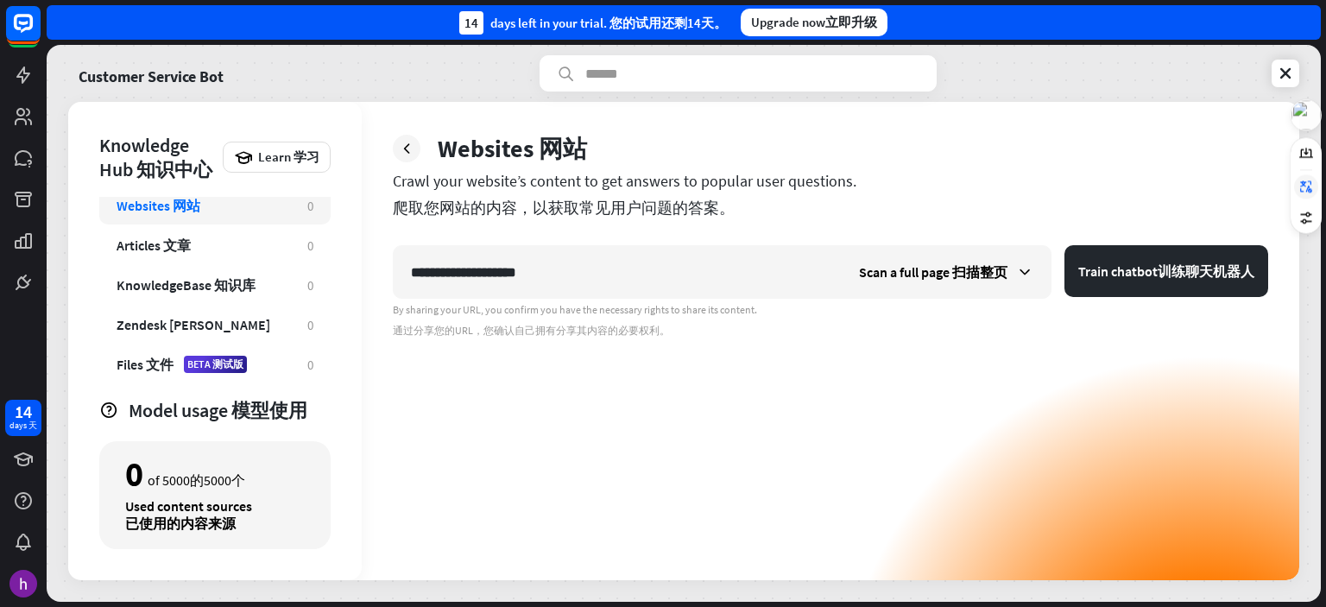
click at [832, 392] on div "**********" at bounding box center [831, 412] width 876 height 335
click at [1023, 266] on icon at bounding box center [1024, 271] width 17 height 17
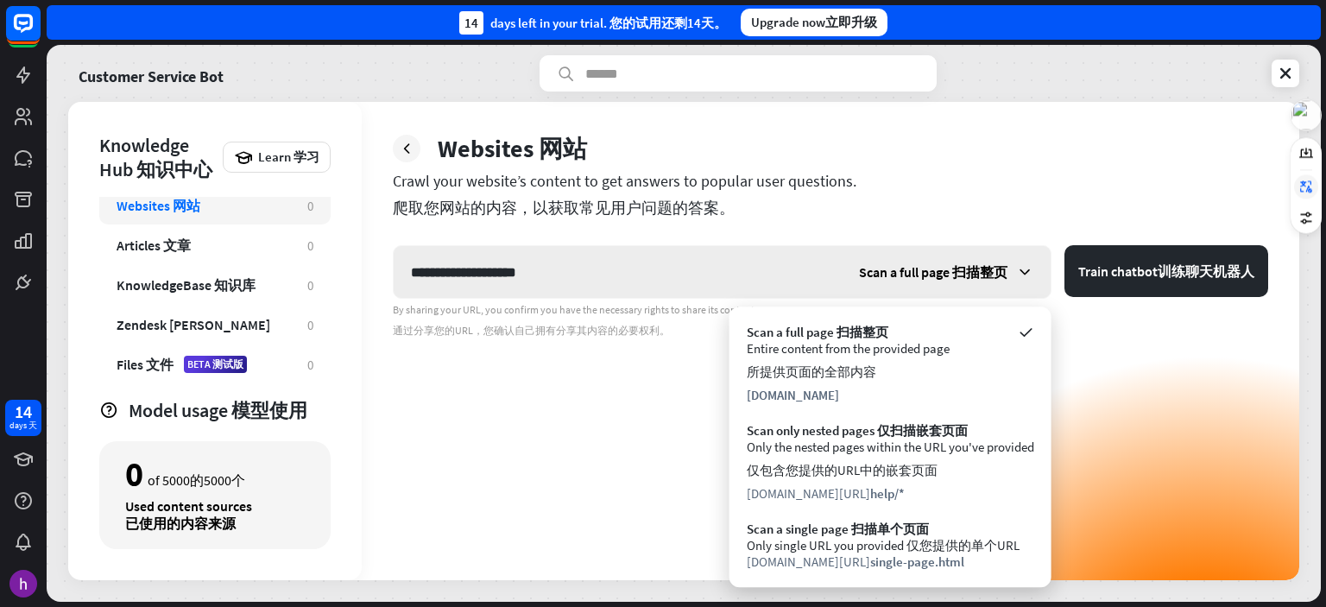
click at [1024, 265] on icon at bounding box center [1024, 271] width 17 height 17
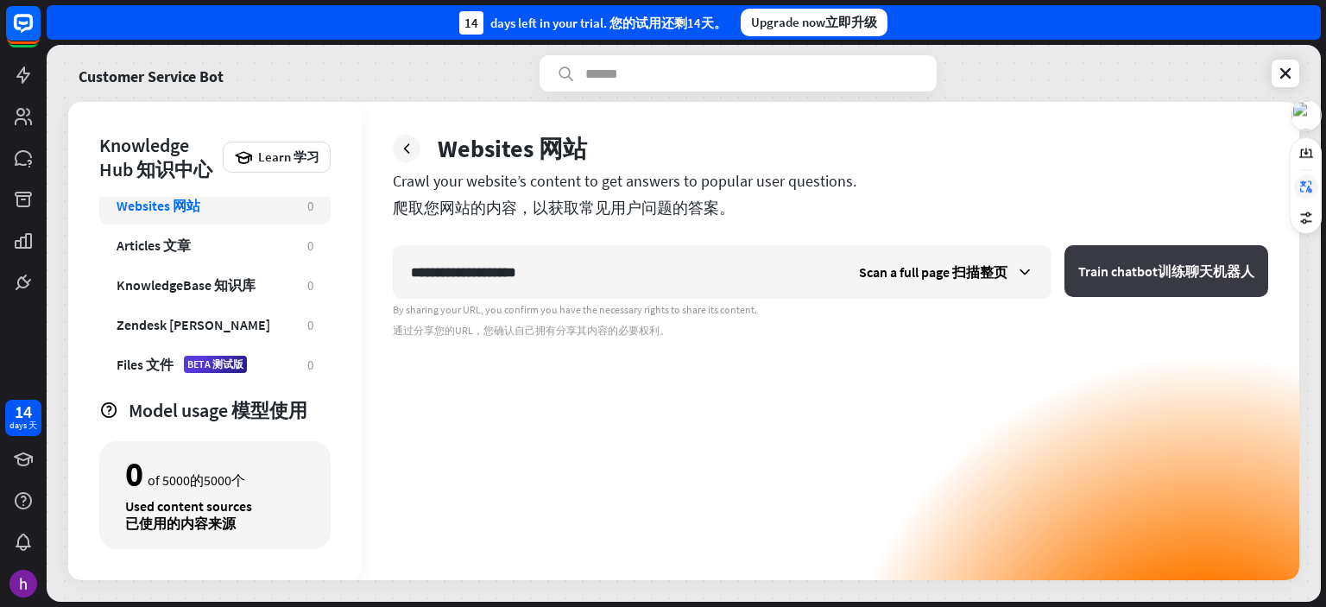
click at [1128, 273] on button "Train chatbot Train chatbot 训练聊天机器人" at bounding box center [1167, 271] width 204 height 52
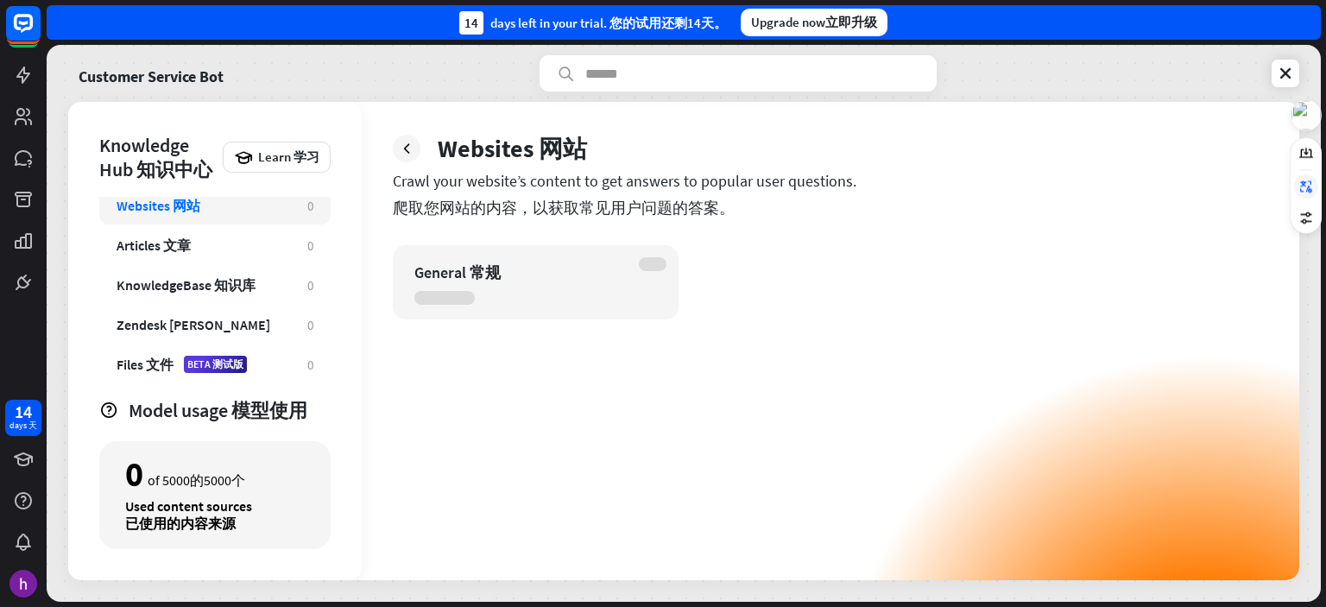
drag, startPoint x: 601, startPoint y: 182, endPoint x: 833, endPoint y: 182, distance: 232.3
click at [833, 182] on div "Crawl your website’s content to get answers to popular user questions. Crawl yo…" at bounding box center [831, 198] width 876 height 54
click at [870, 272] on div "General General 常规" at bounding box center [831, 282] width 876 height 74
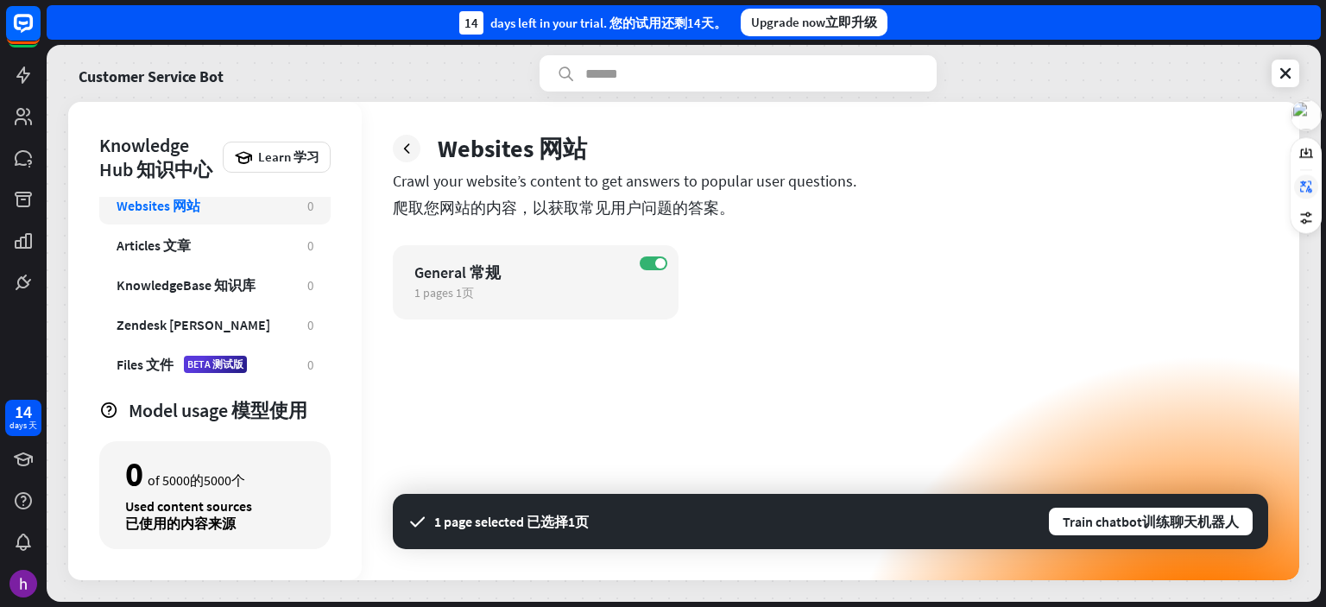
click at [737, 416] on div "ON General General 常规 1 pages 1 pages 1页 edit edit 编辑 1 page selected 1 page se…" at bounding box center [831, 412] width 876 height 335
click at [26, 82] on icon at bounding box center [23, 75] width 21 height 21
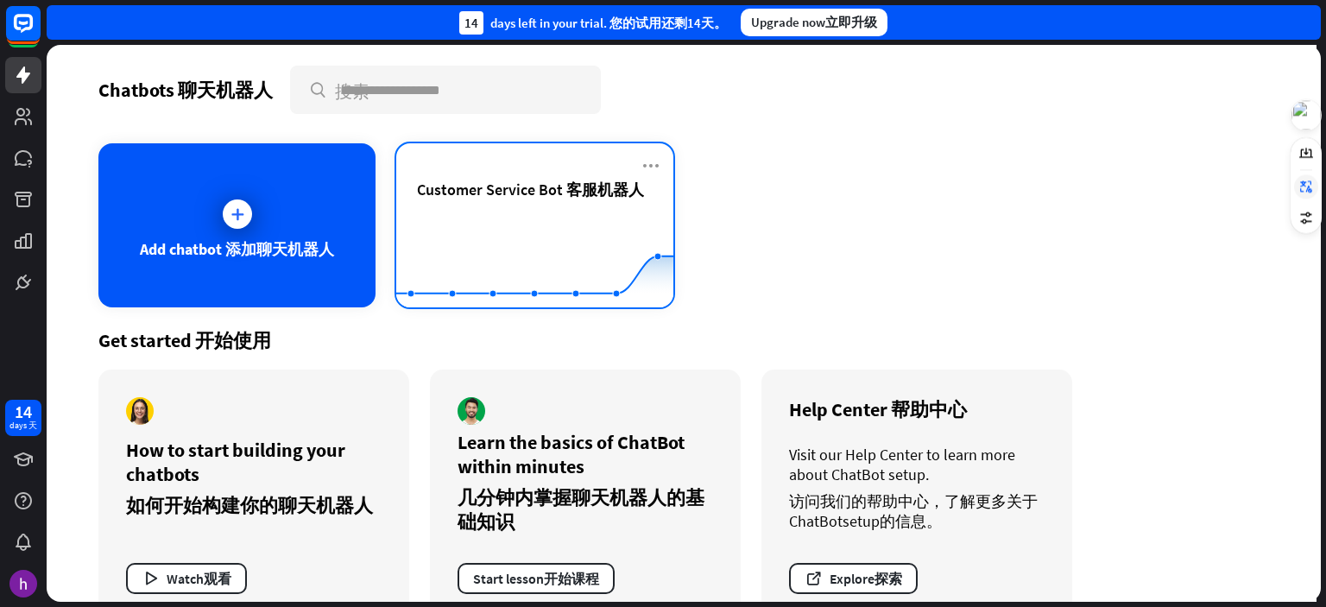
click at [562, 199] on div "Customer Service Bot Customer Service Bot 客服机器人" at bounding box center [535, 210] width 236 height 60
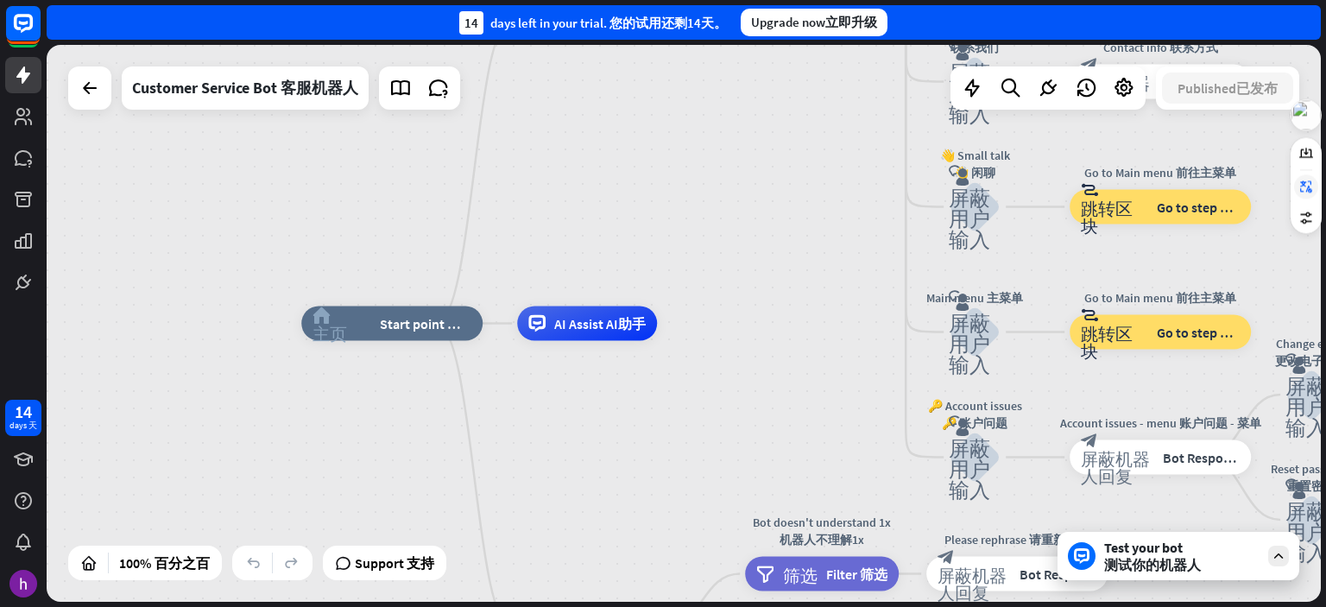
click at [1315, 189] on div at bounding box center [1306, 186] width 24 height 24
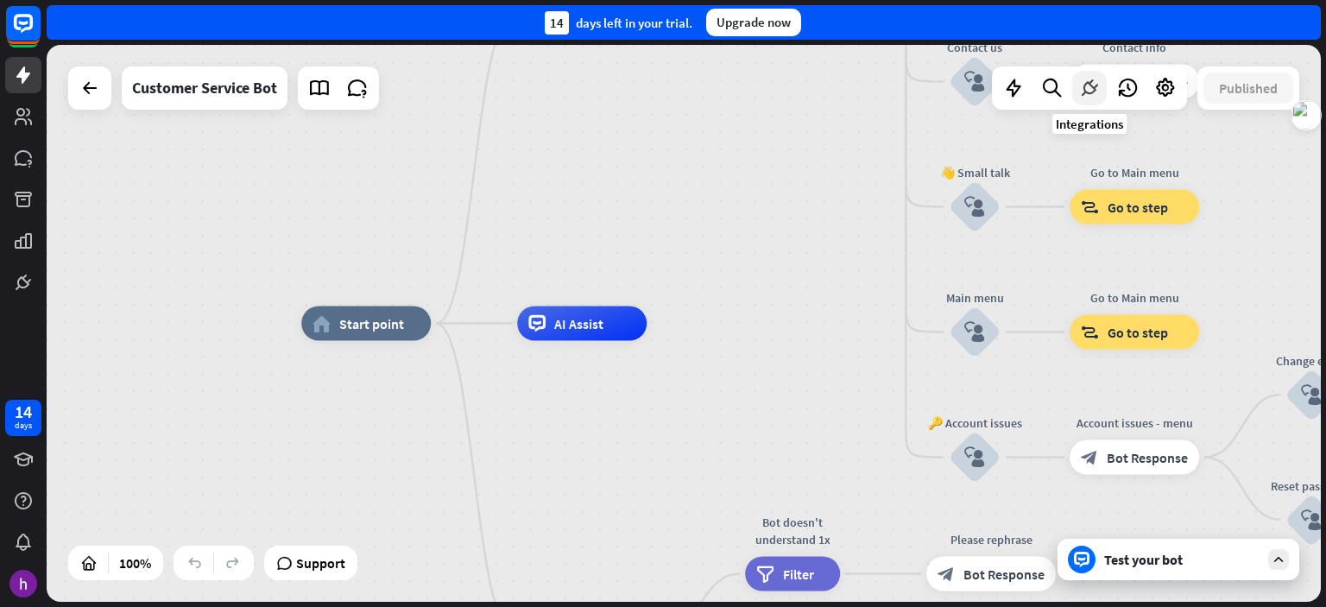
click at [1081, 99] on div at bounding box center [1089, 88] width 35 height 35
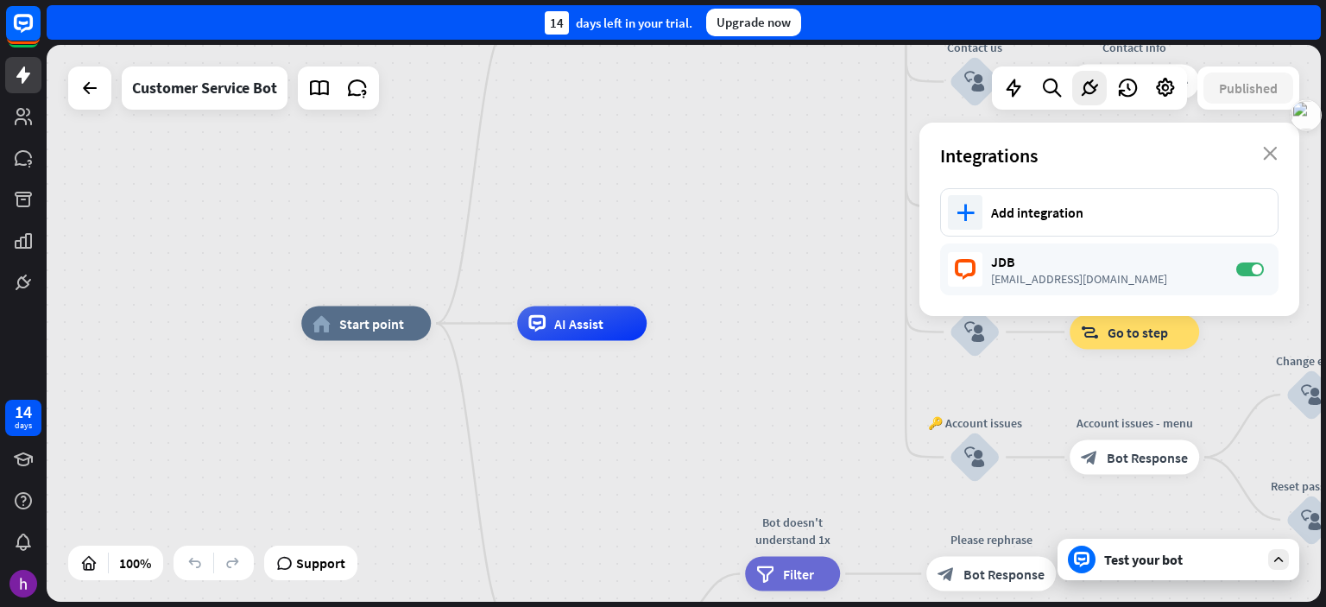
click at [830, 251] on div "home_2 Start point Welcome message block_bot_response Bot Response 🔙 Main menu …" at bounding box center [684, 323] width 1274 height 557
click at [1015, 88] on icon at bounding box center [1013, 88] width 22 height 22
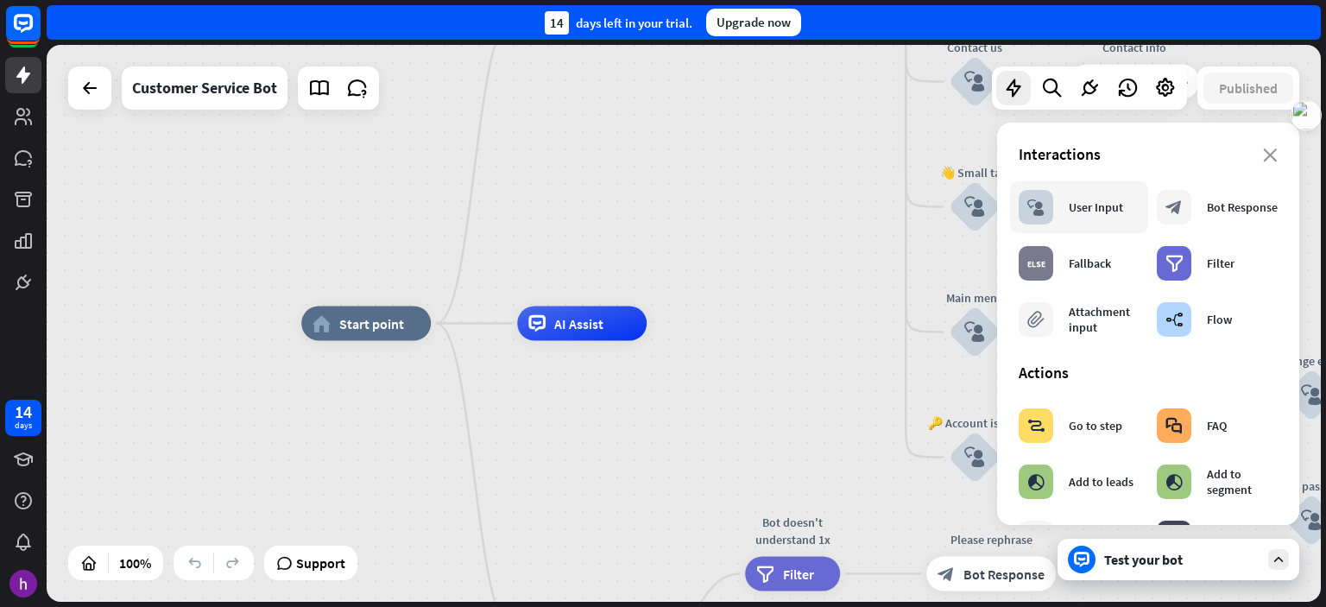
click at [1067, 220] on div "block_user_input User Input" at bounding box center [1071, 207] width 104 height 35
click at [1223, 206] on div "Bot Response" at bounding box center [1242, 207] width 71 height 16
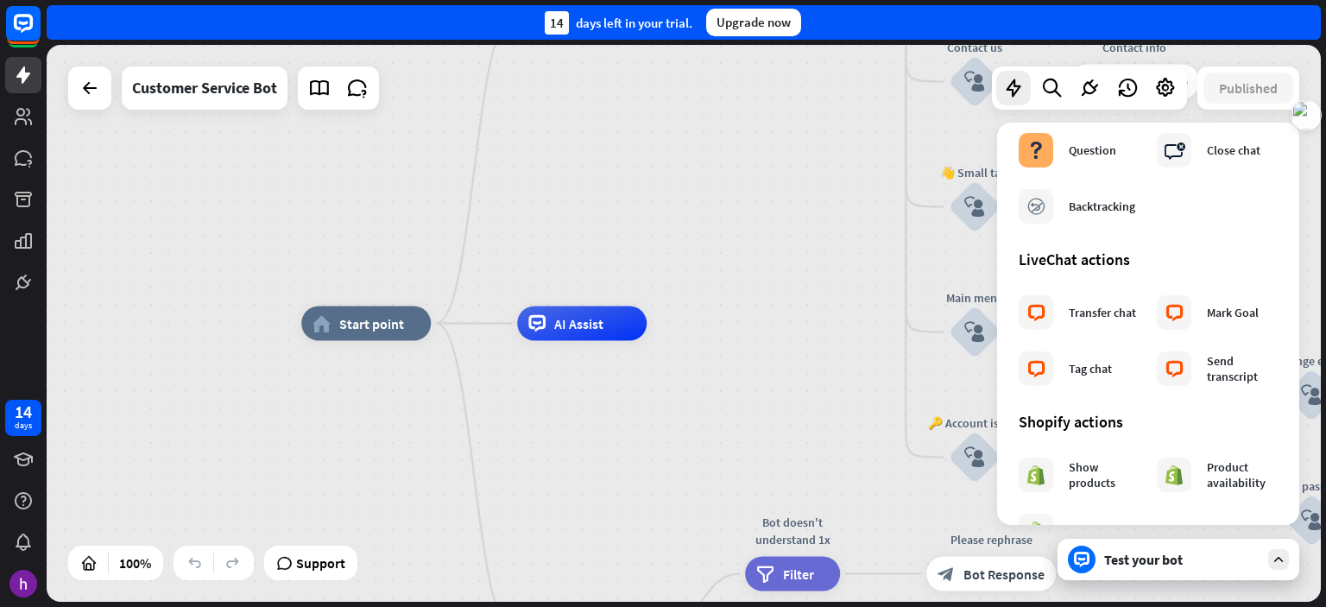
scroll to position [471, 0]
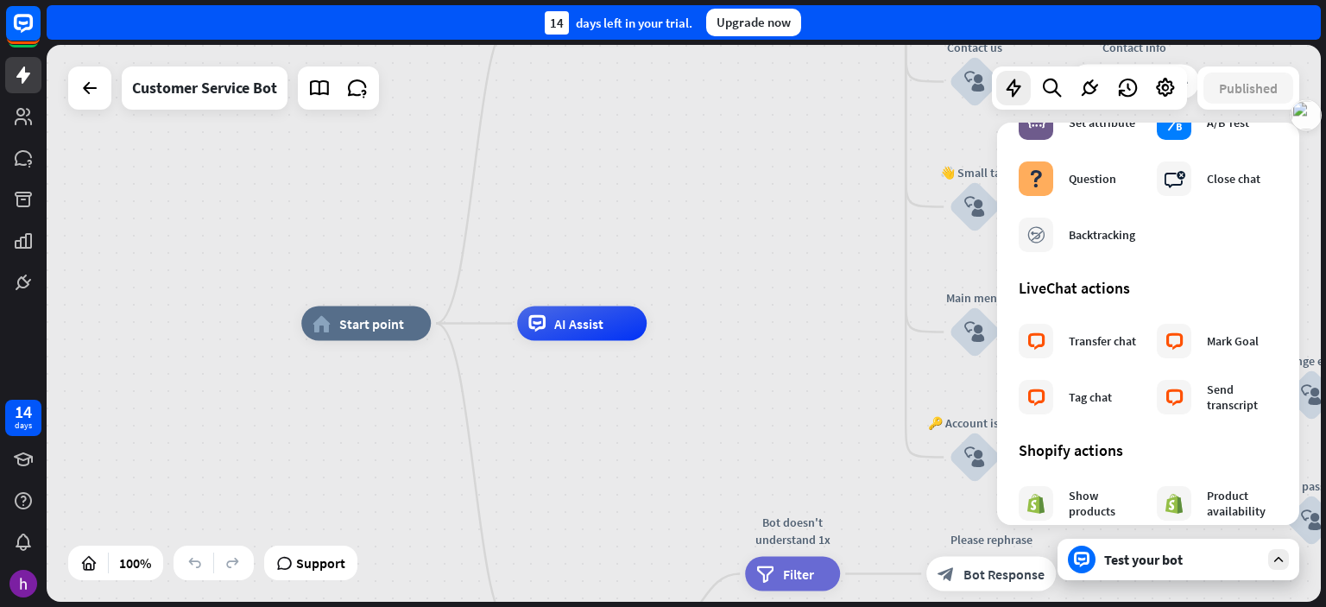
click at [788, 317] on div "home_2 Start point Welcome message block_bot_response Bot Response 🔙 Main menu …" at bounding box center [684, 323] width 1274 height 557
click at [1054, 87] on icon at bounding box center [1051, 88] width 23 height 22
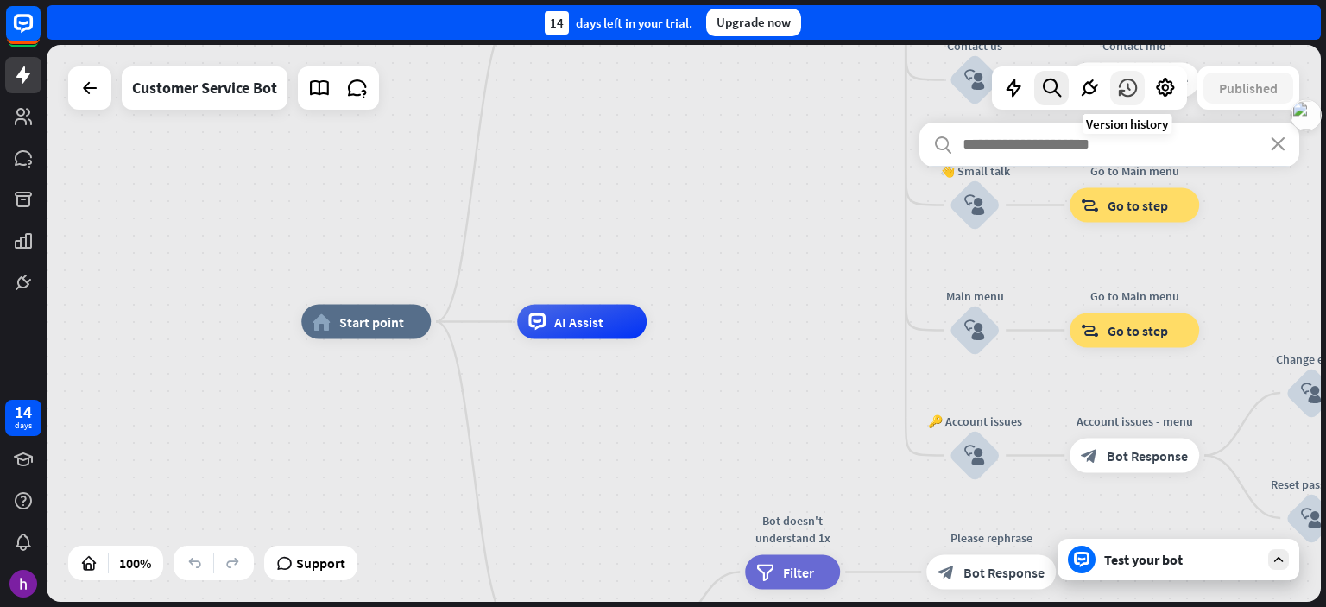
click at [1129, 85] on icon at bounding box center [1127, 88] width 22 height 22
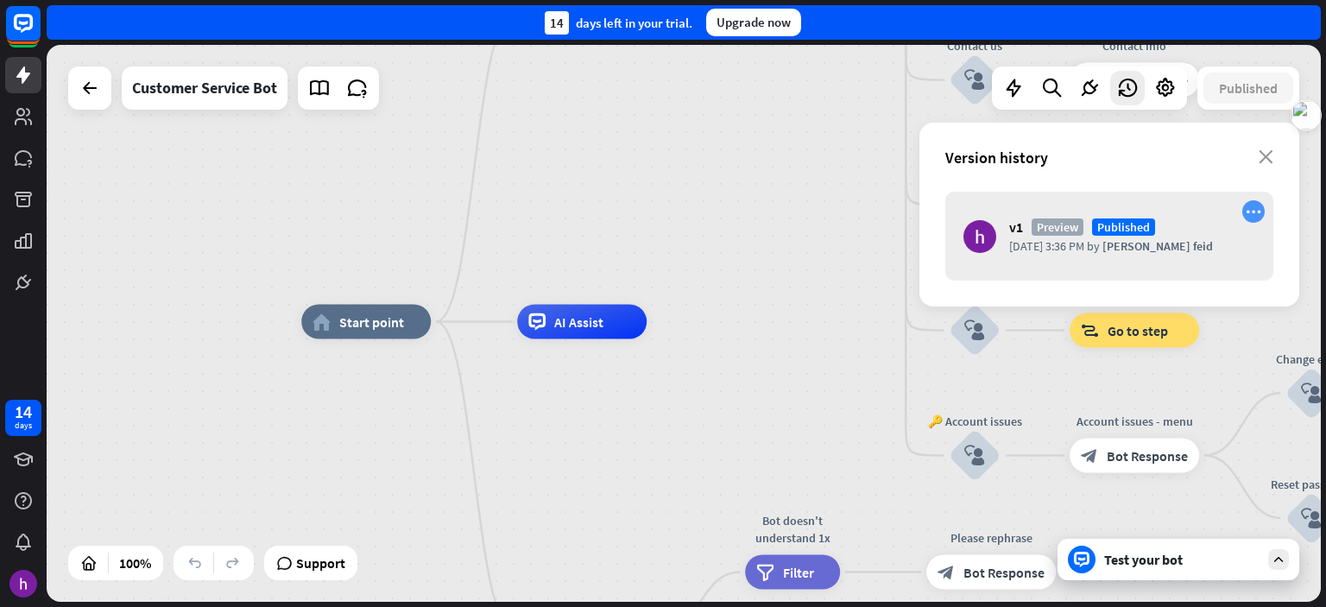
click at [1250, 213] on icon "more_horiz" at bounding box center [1254, 212] width 16 height 15
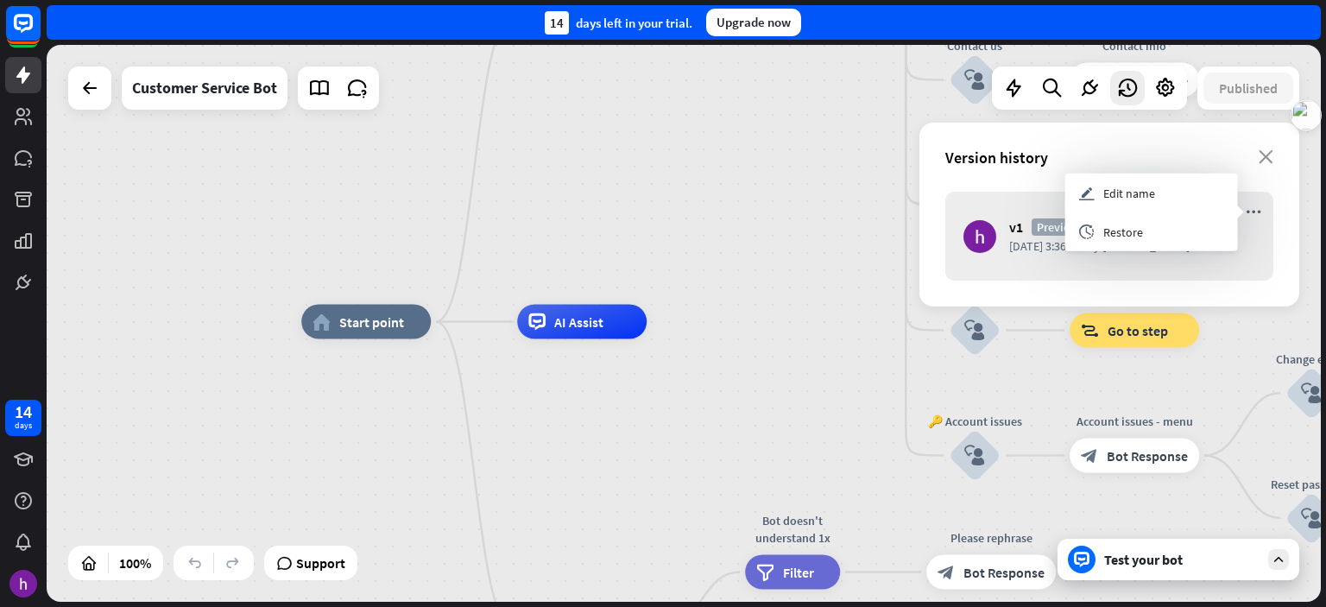
click at [836, 190] on div "home_2 Start point Welcome message block_bot_response Bot Response 🔙 Main menu …" at bounding box center [684, 323] width 1274 height 557
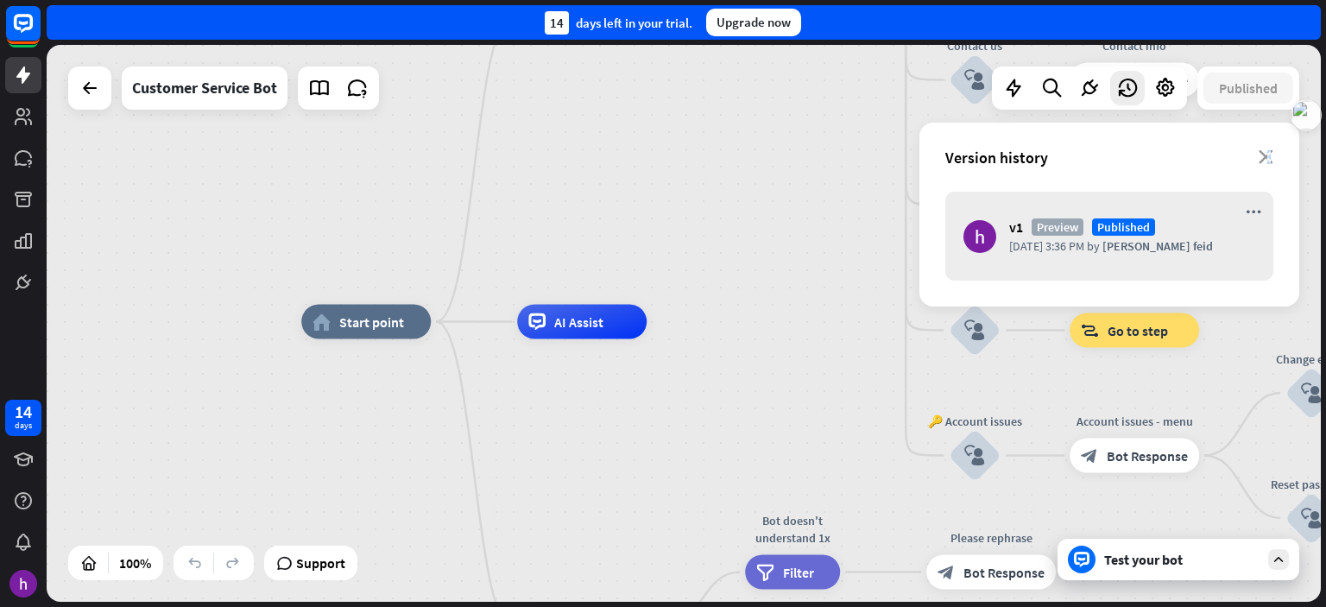
click at [1268, 155] on icon "close" at bounding box center [1266, 157] width 15 height 14
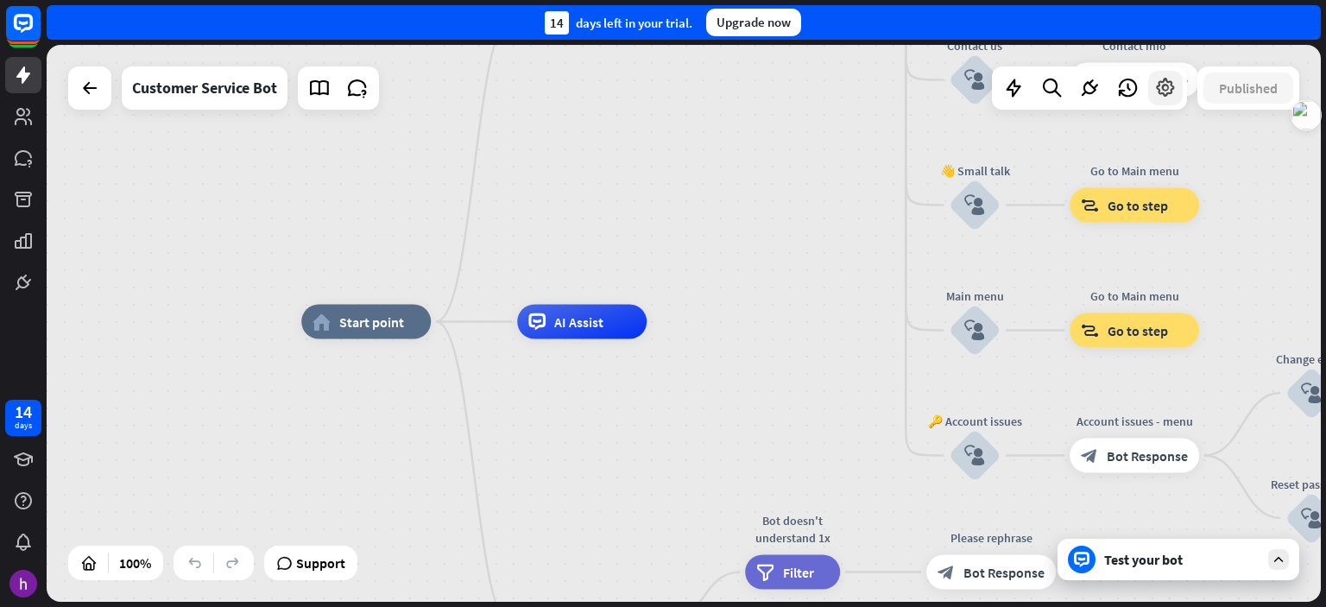
click at [1171, 83] on icon at bounding box center [1165, 88] width 22 height 22
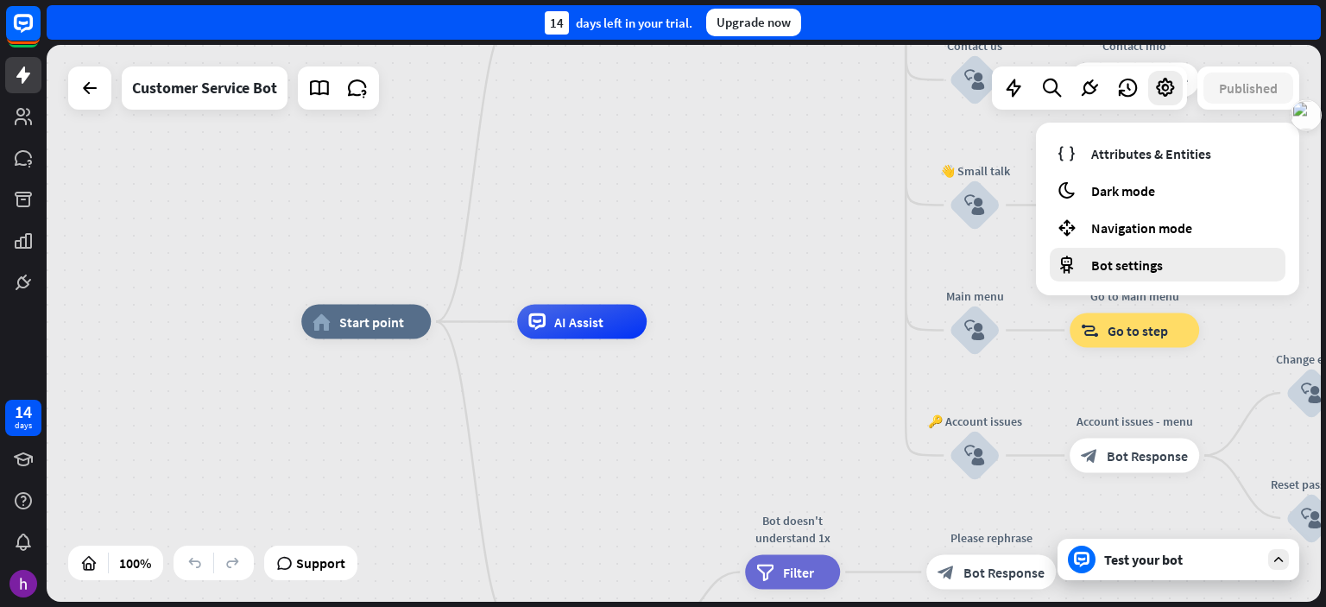
click at [1159, 262] on span "Bot settings" at bounding box center [1127, 264] width 72 height 17
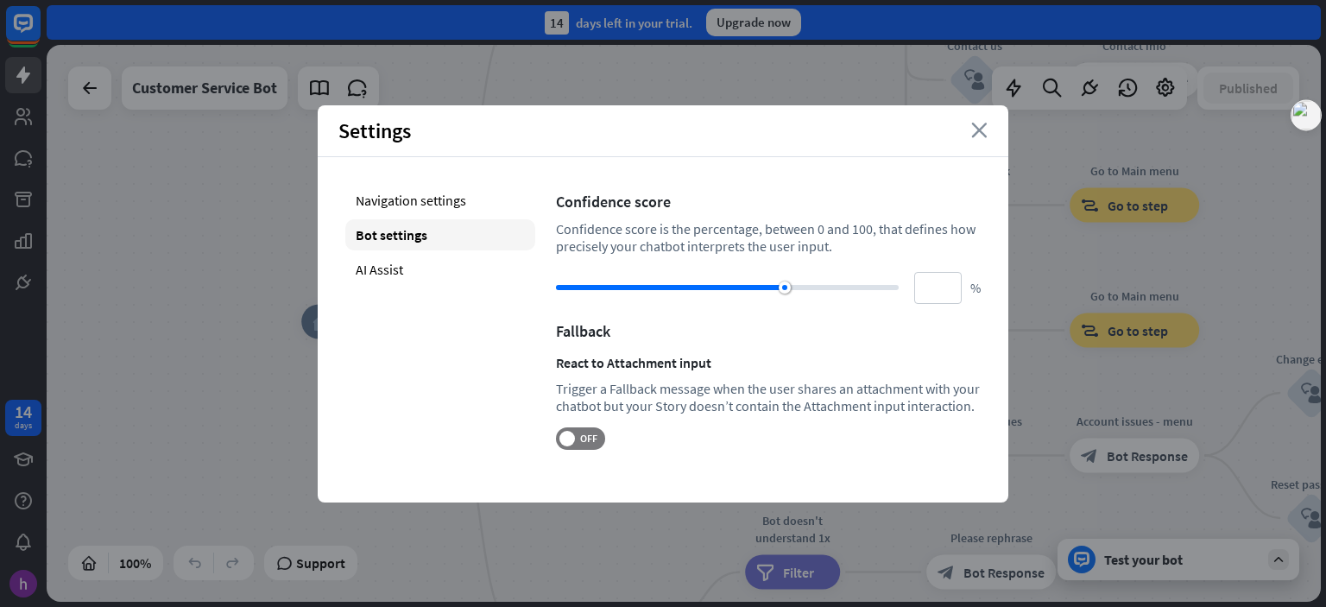
click at [979, 129] on icon "close" at bounding box center [979, 131] width 16 height 16
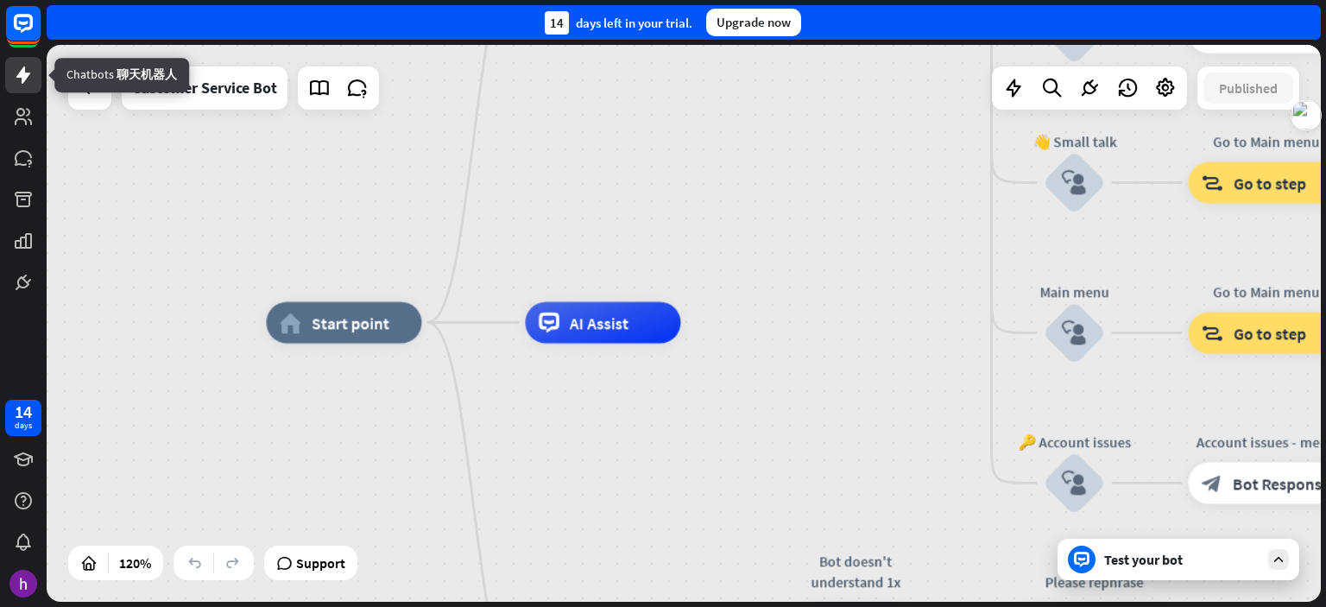
click at [28, 78] on icon at bounding box center [23, 75] width 21 height 21
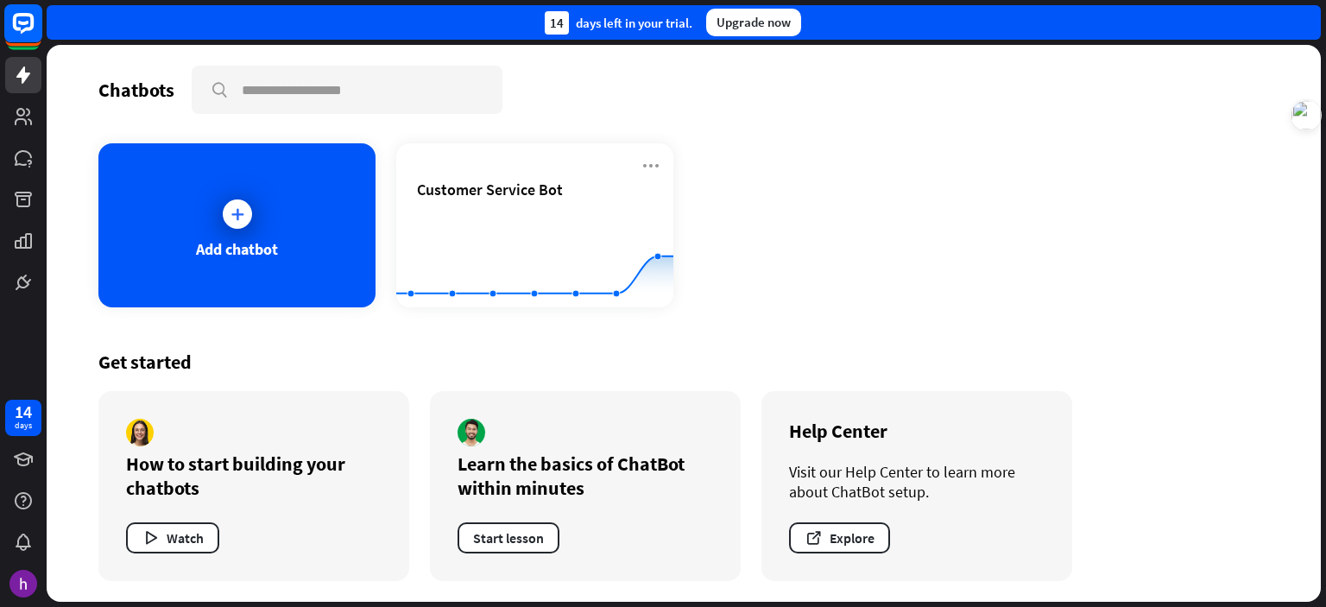
click at [21, 30] on icon at bounding box center [23, 23] width 21 height 21
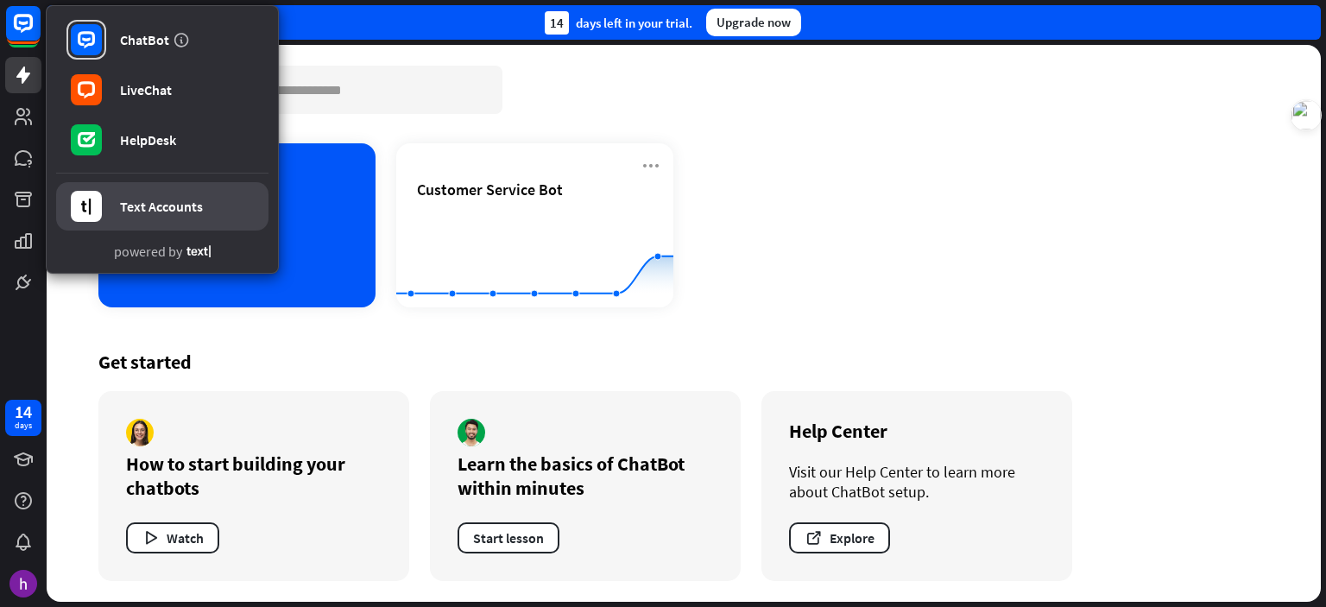
click at [178, 211] on div "Text Accounts" at bounding box center [161, 206] width 83 height 17
